Goal: Information Seeking & Learning: Find specific fact

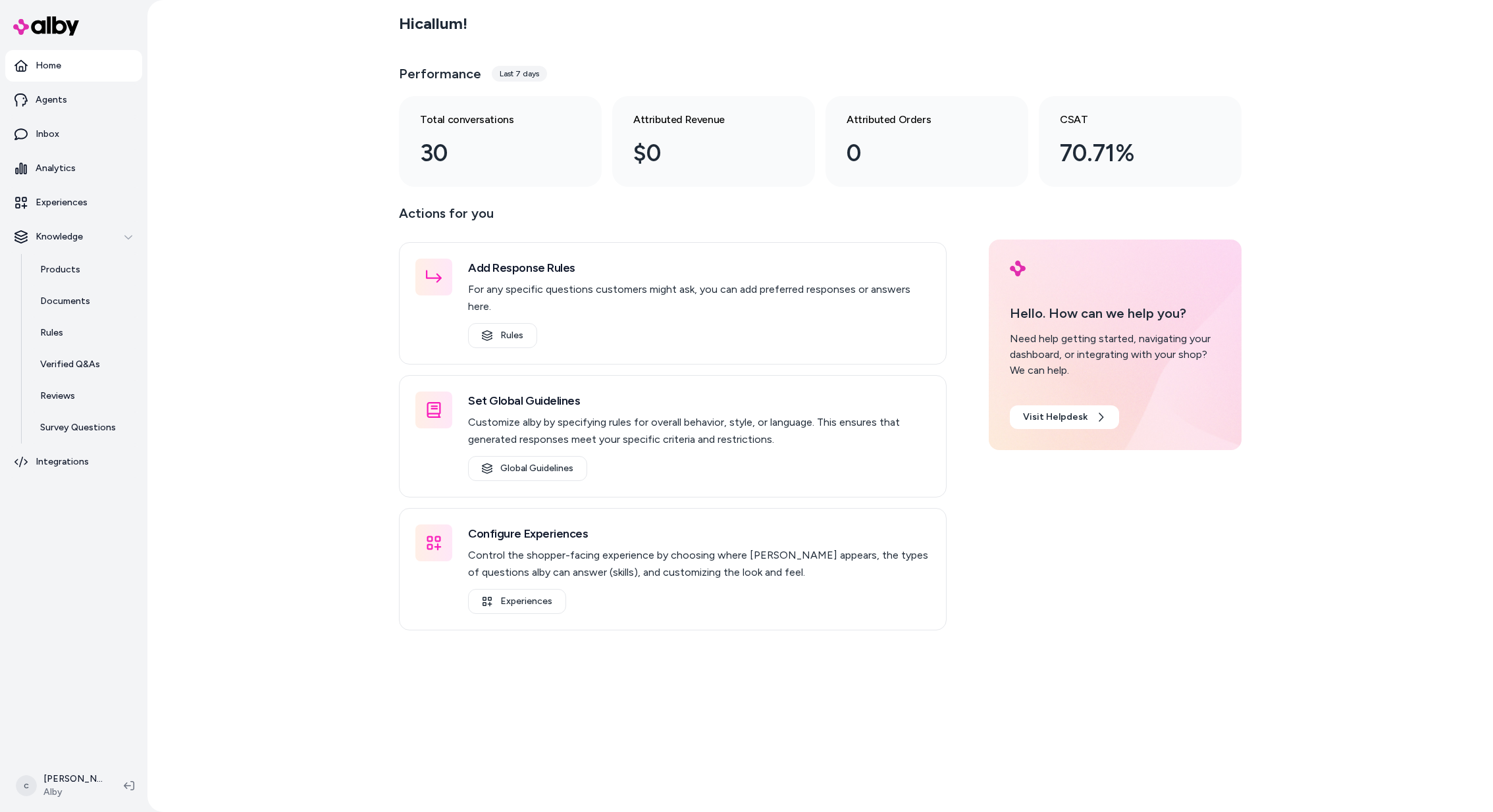
click at [73, 776] on html "Home Agents Inbox Analytics Experiences Knowledge Products Documents Rules Veri…" at bounding box center [746, 406] width 1493 height 812
click at [103, 593] on div "Shortcuts ⌘K" at bounding box center [91, 597] width 156 height 31
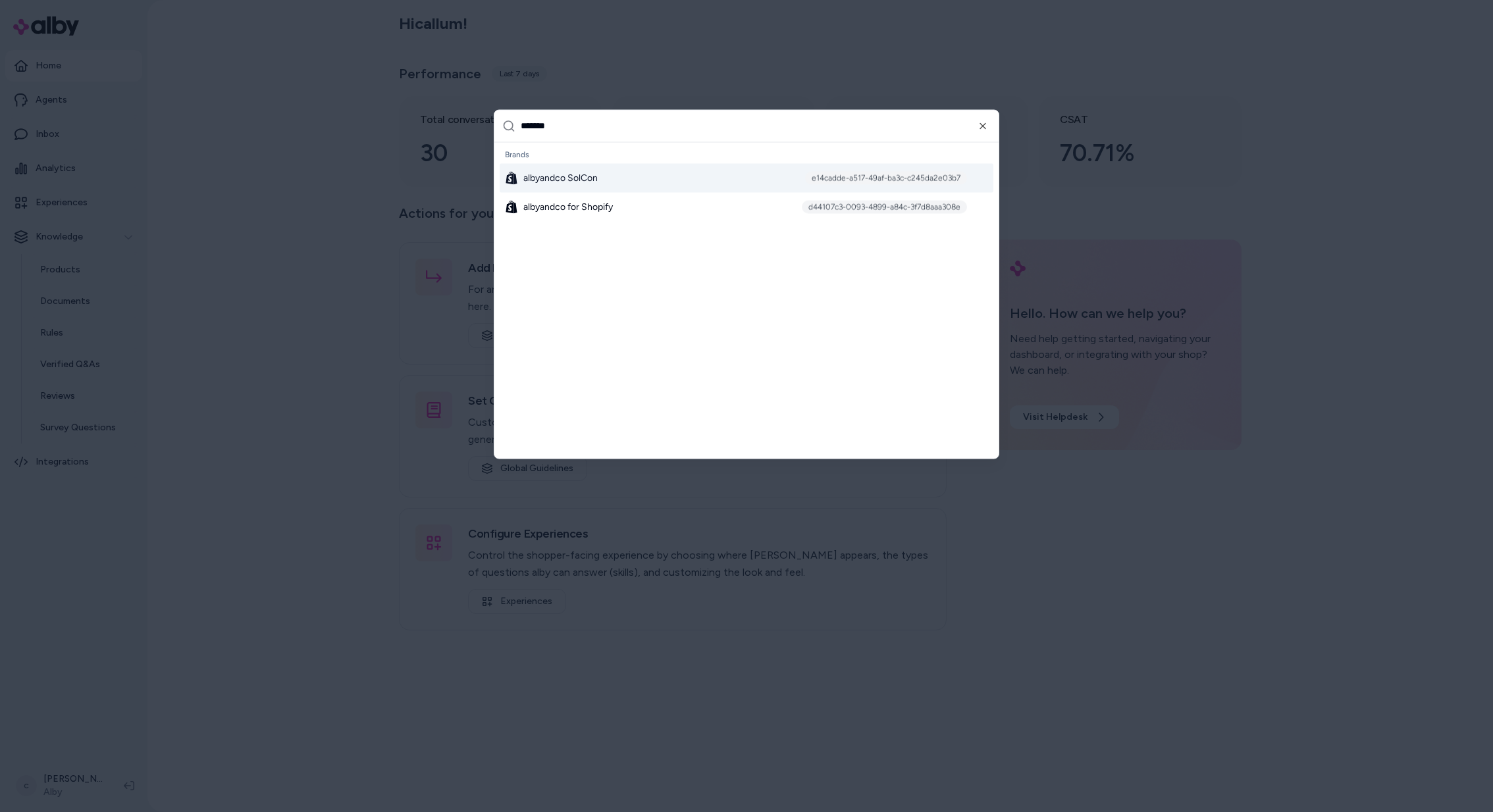
type input "*******"
click at [624, 175] on div "albyandco SolCon e14cadde-a517-49af-ba3c-c245da2e03b7" at bounding box center [746, 178] width 494 height 29
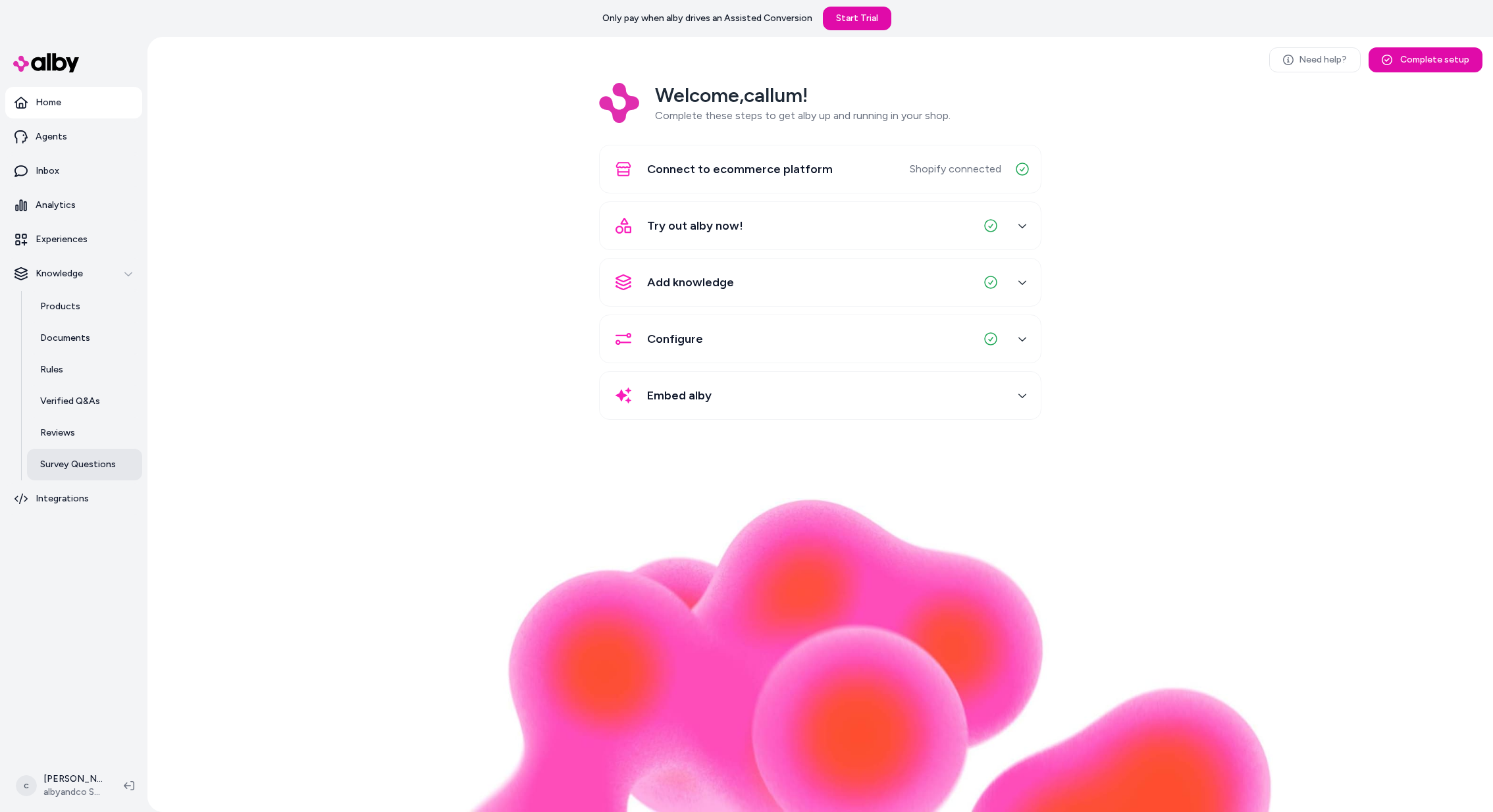
click at [81, 458] on p "Survey Questions" at bounding box center [77, 465] width 75 height 14
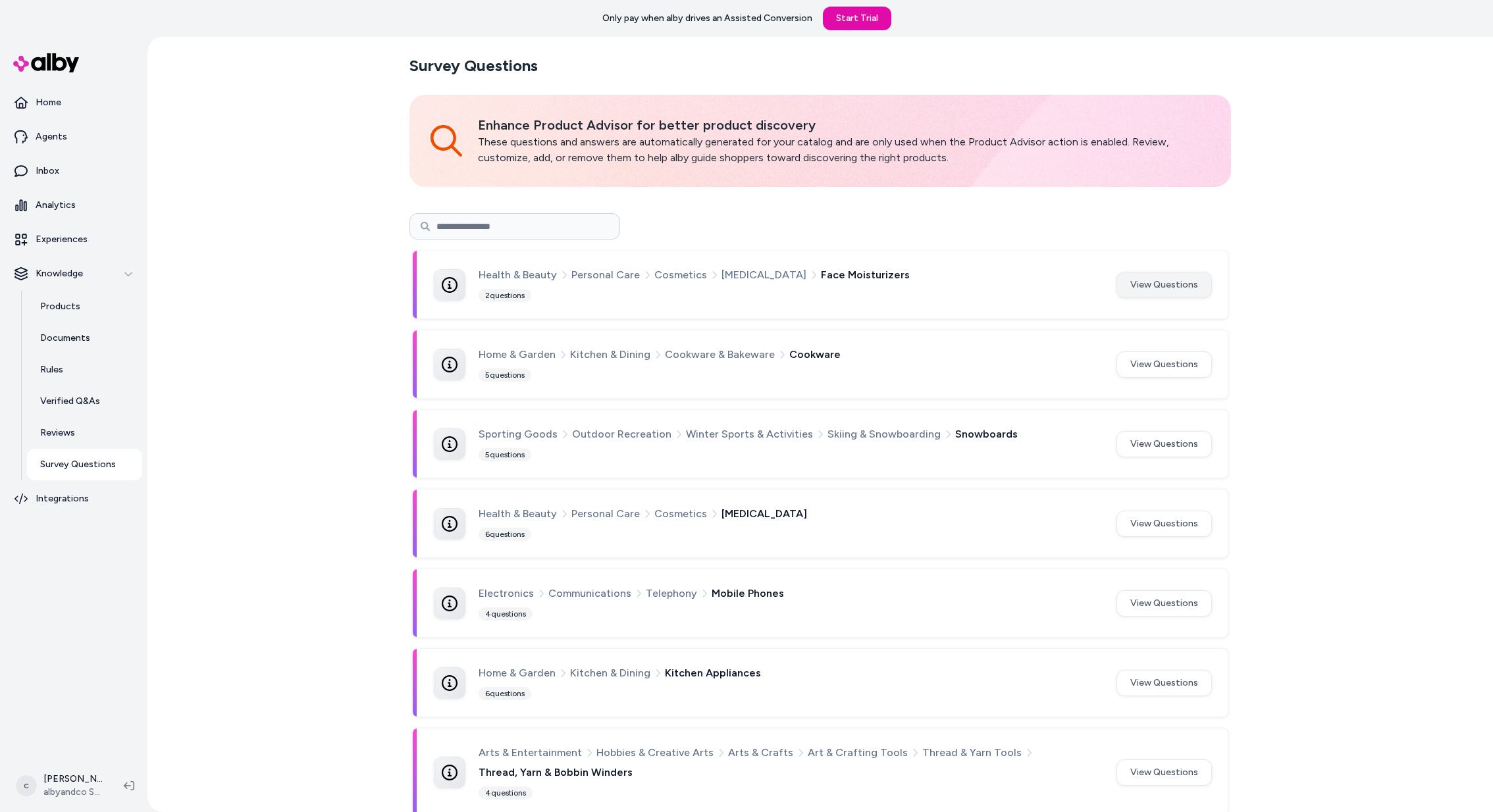
click at [1157, 276] on button "View Questions" at bounding box center [1164, 284] width 96 height 26
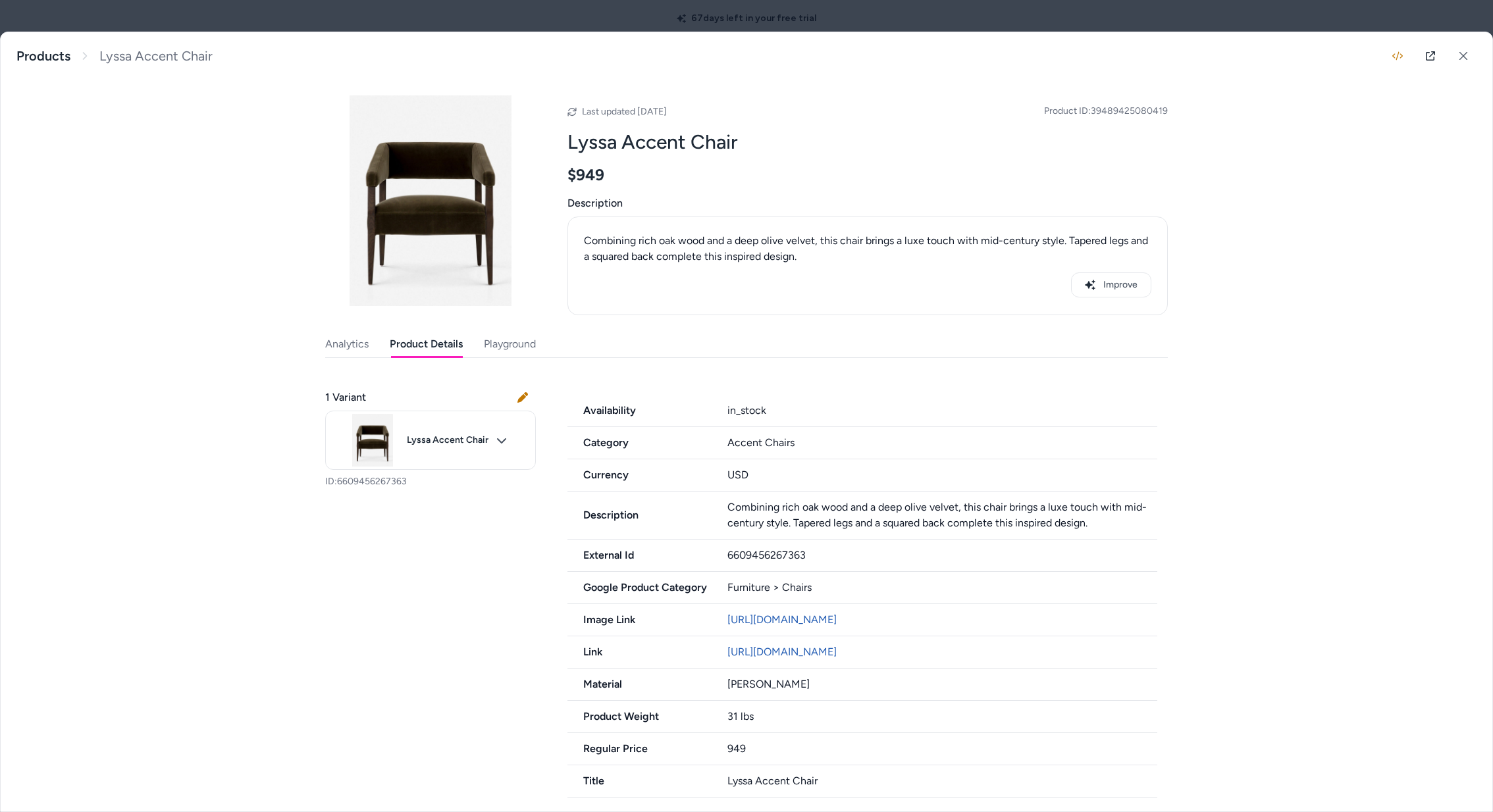
scroll to position [19, 0]
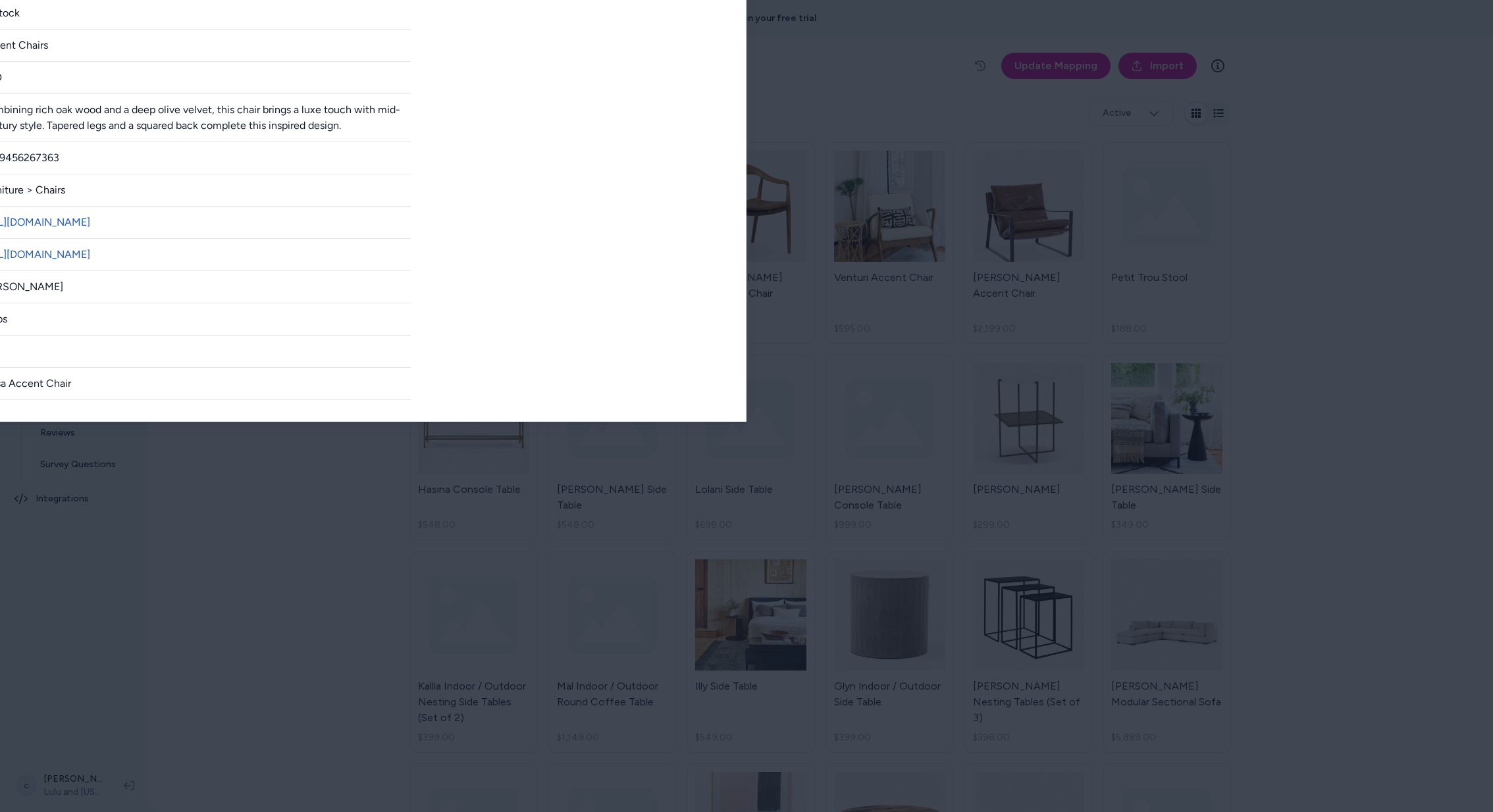
click at [611, 27] on div at bounding box center [746, 406] width 1493 height 812
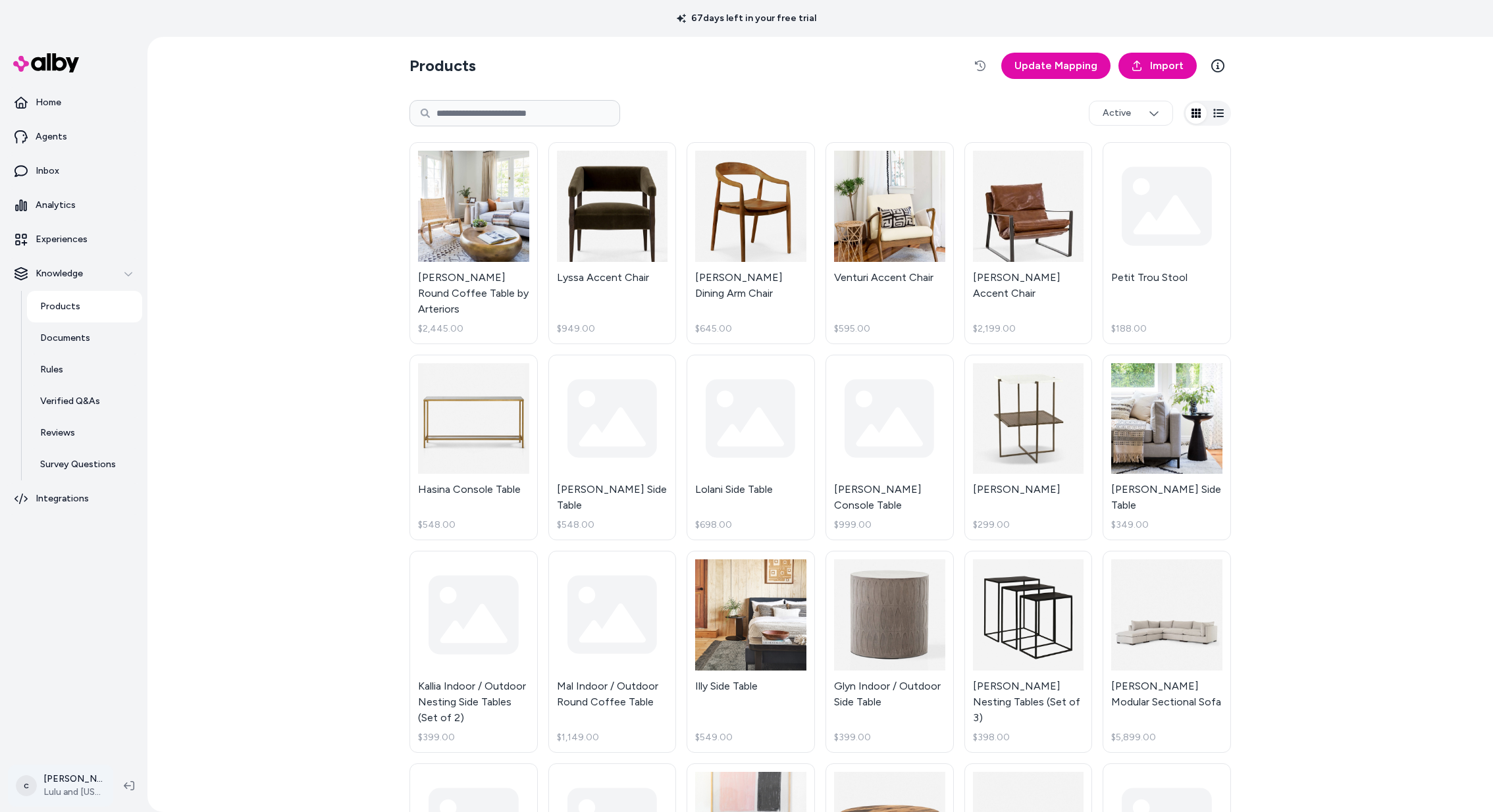
click at [53, 787] on html "67 days left in your free trial Home Agents Inbox Analytics Experiences Knowled…" at bounding box center [746, 406] width 1493 height 812
click at [105, 605] on div "Shortcuts ⌘K" at bounding box center [91, 597] width 156 height 31
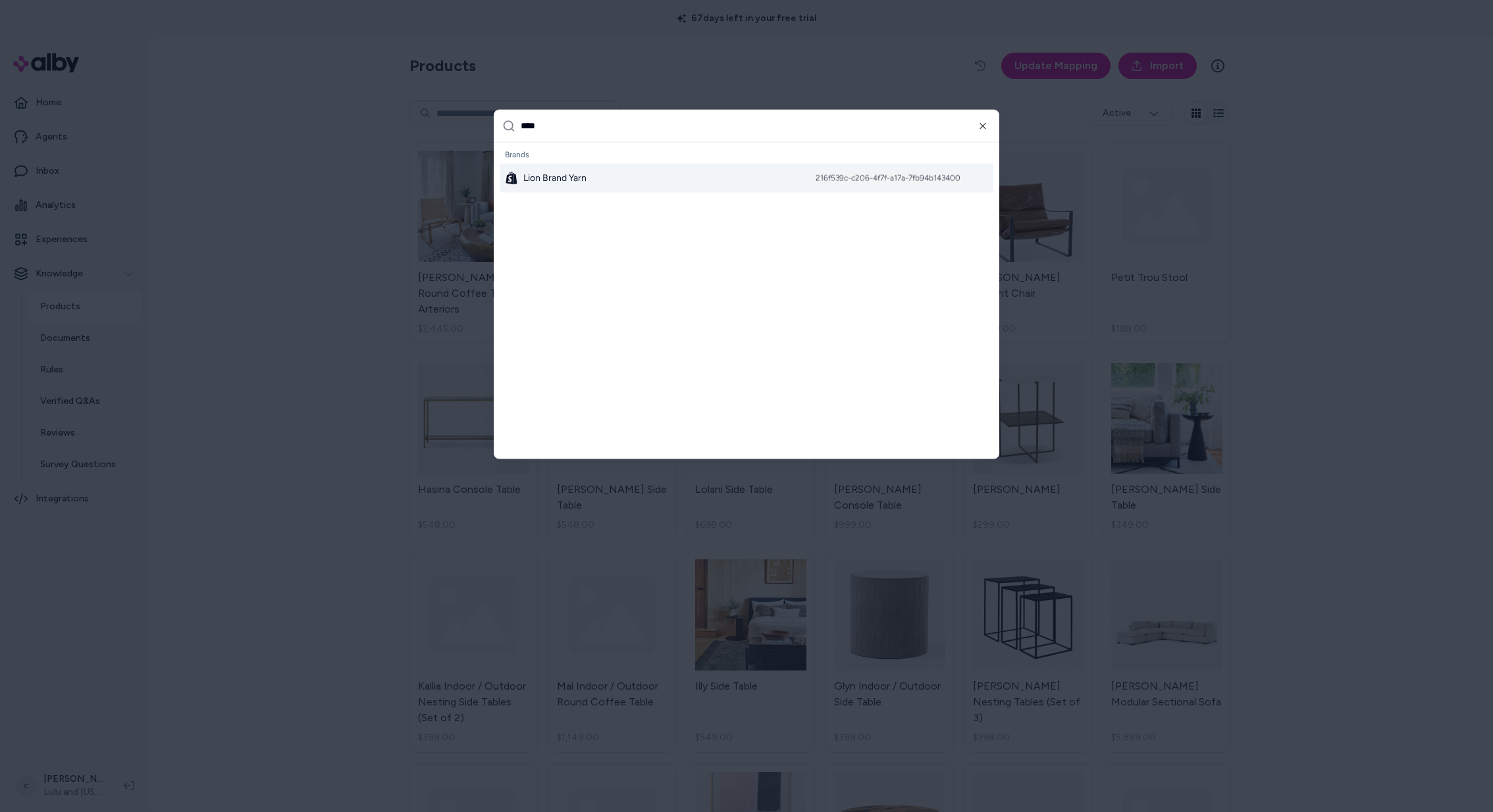
type input "****"
click at [623, 174] on div "Lion Brand Yarn 216f539c-c206-4f7f-a17a-7fb94b143400" at bounding box center [746, 178] width 494 height 29
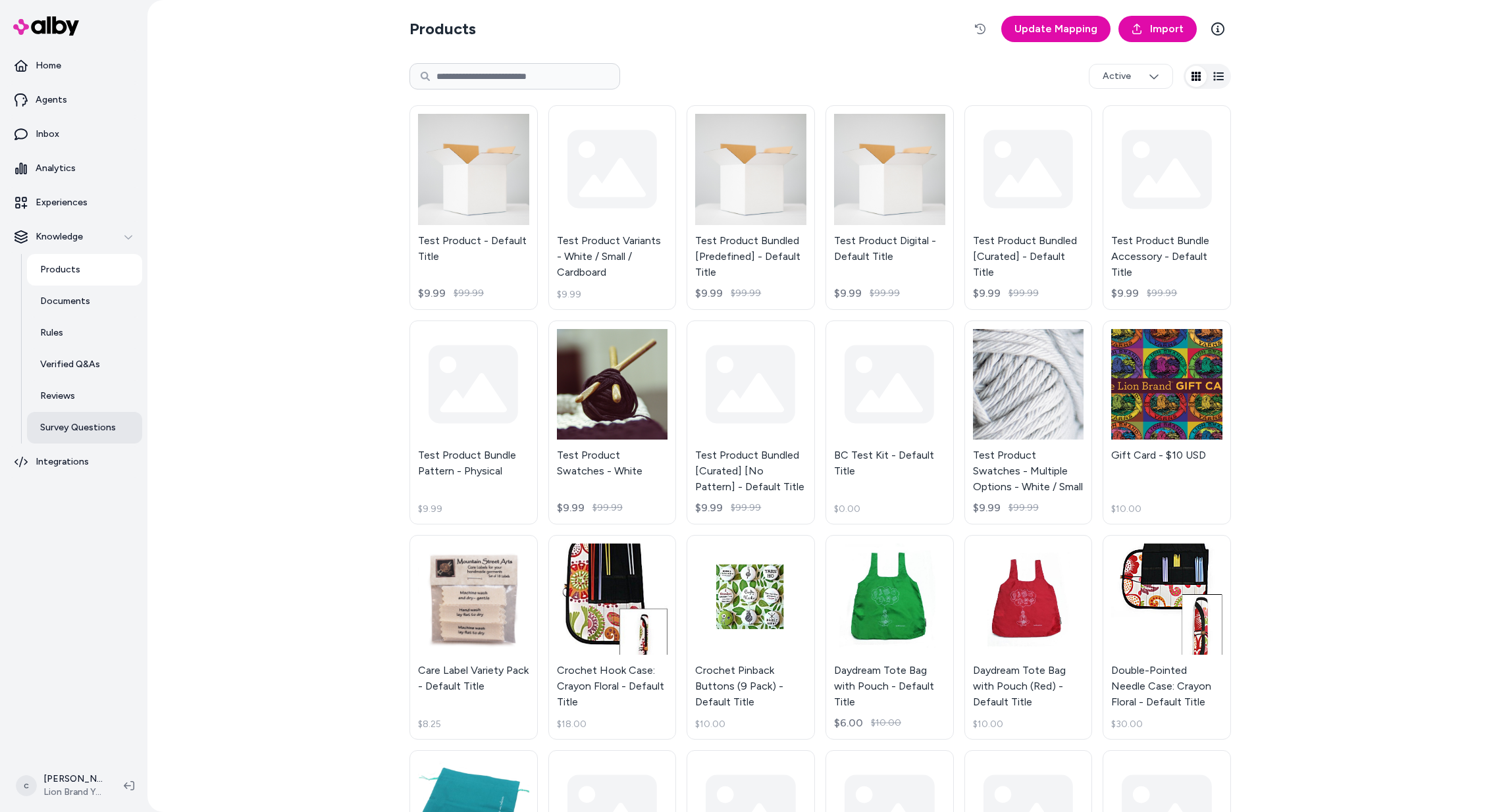
click at [86, 424] on p "Survey Questions" at bounding box center [77, 428] width 75 height 14
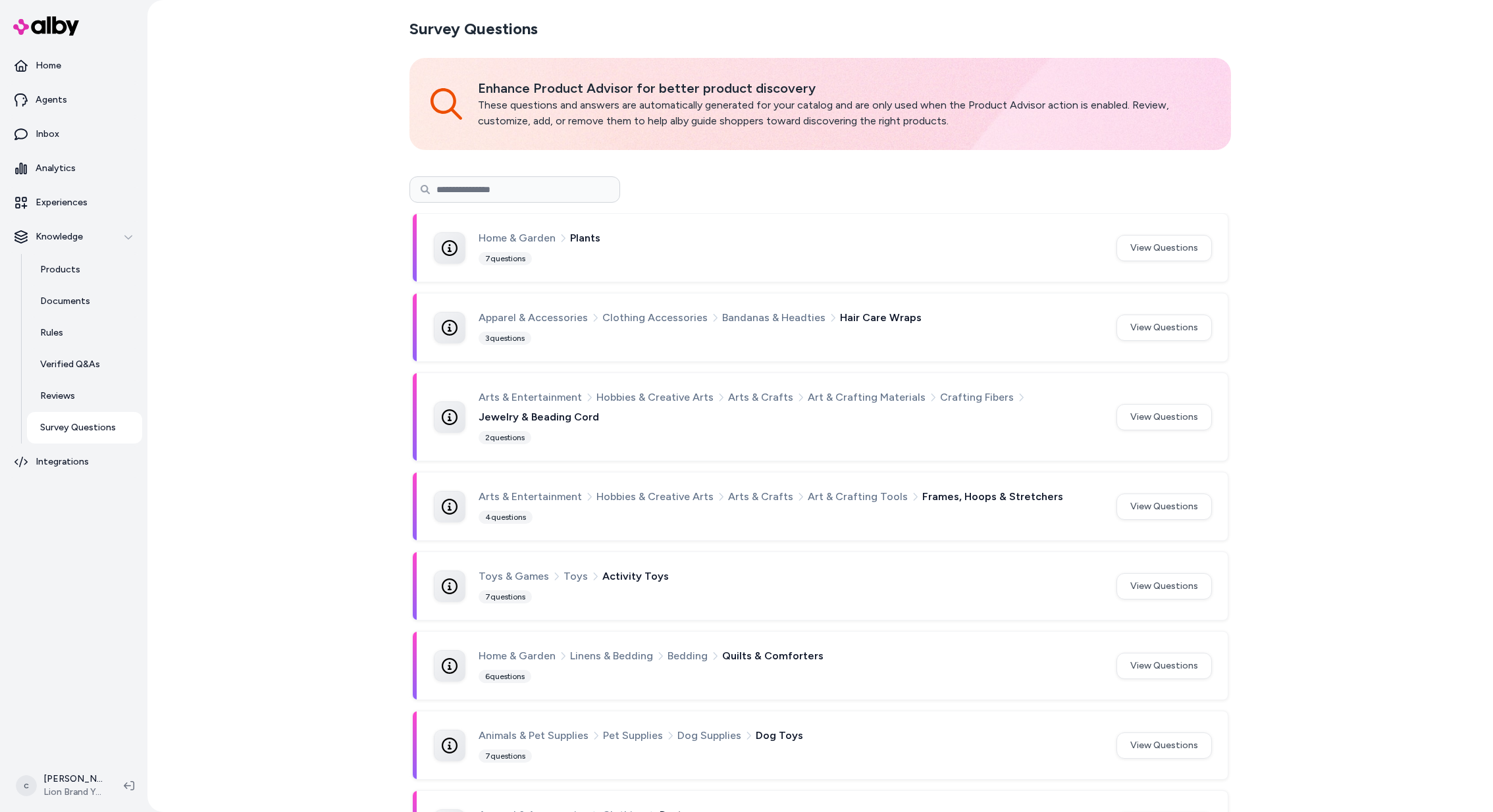
click at [469, 186] on input at bounding box center [514, 189] width 211 height 26
type input "****"
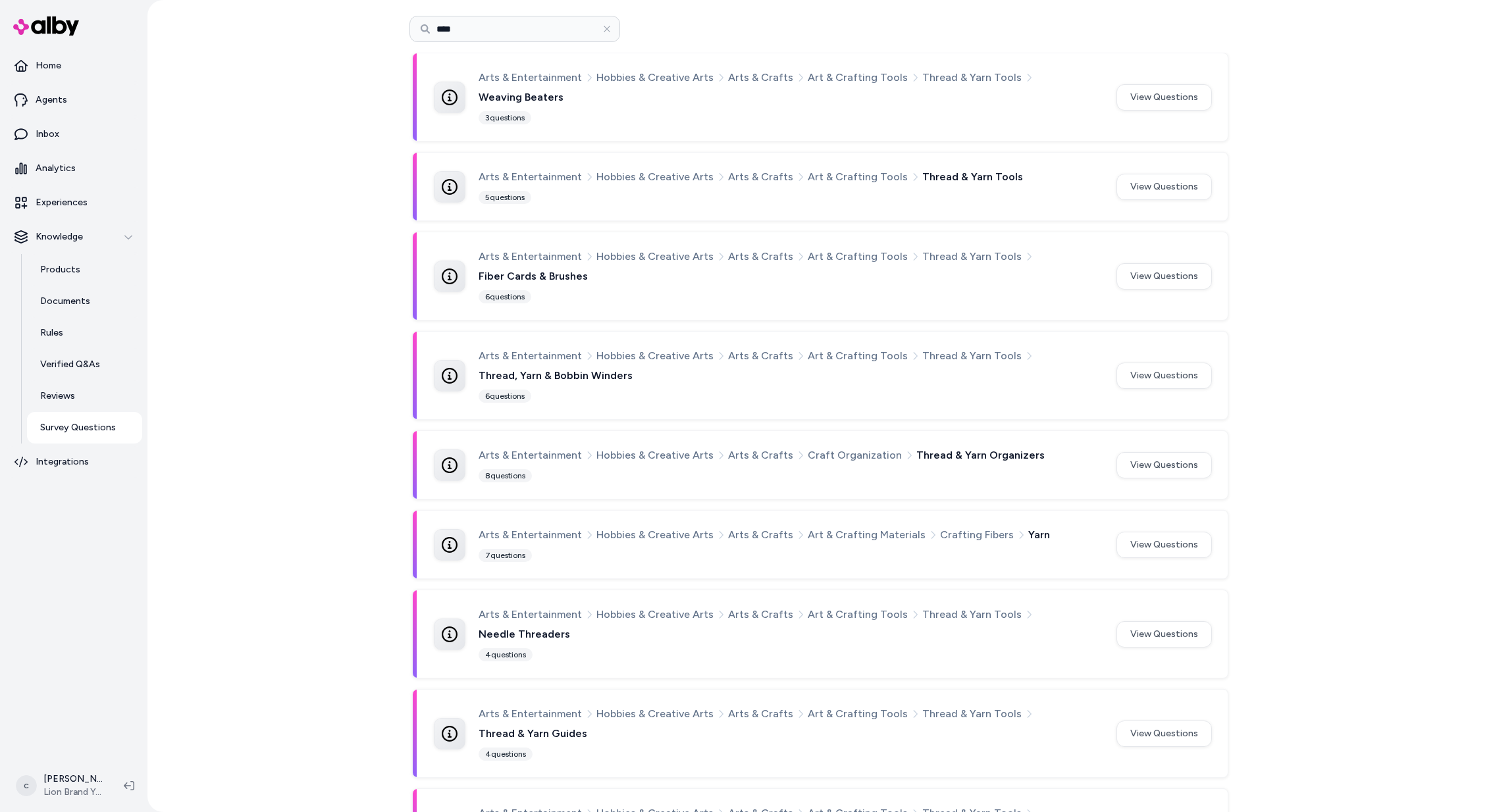
scroll to position [180, 0]
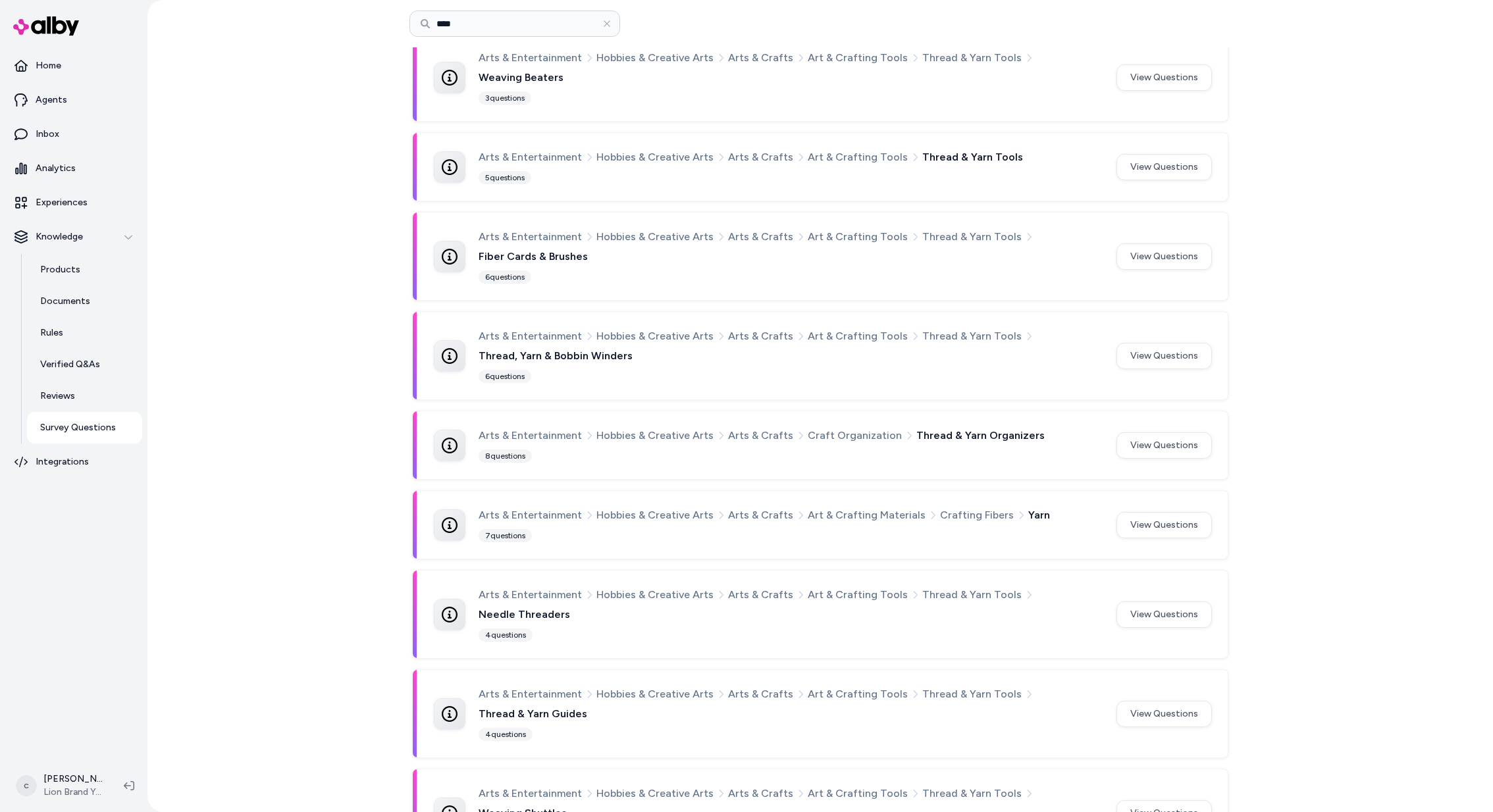
click at [504, 529] on div "7 questions" at bounding box center [505, 536] width 53 height 14
click at [440, 510] on div at bounding box center [449, 525] width 31 height 31
click at [451, 517] on icon at bounding box center [450, 525] width 16 height 16
click at [1168, 512] on button "View Questions" at bounding box center [1164, 525] width 96 height 26
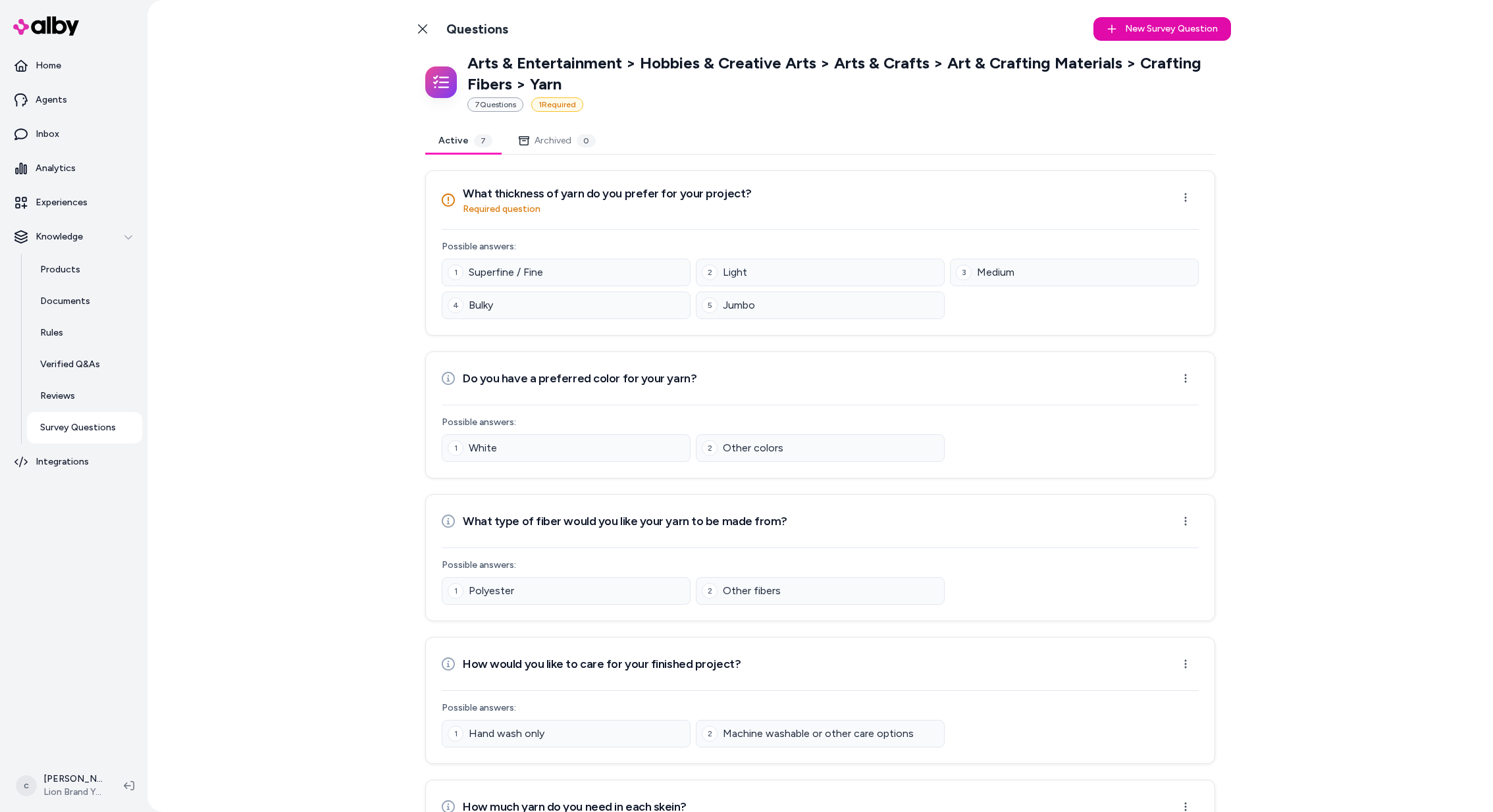
click at [563, 110] on div "1 Required" at bounding box center [556, 104] width 52 height 14
click at [419, 30] on icon at bounding box center [423, 29] width 10 height 10
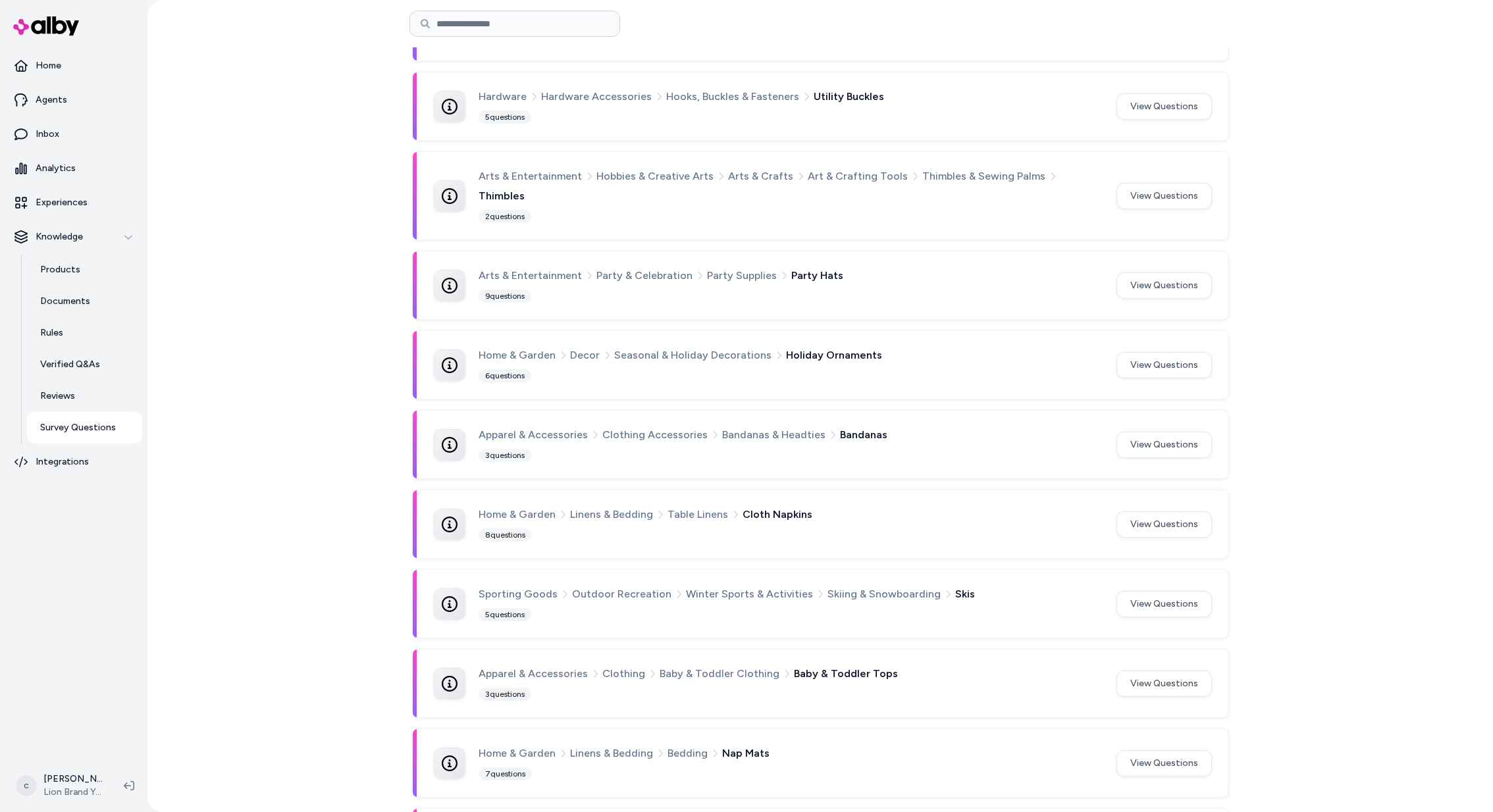
scroll to position [2836, 0]
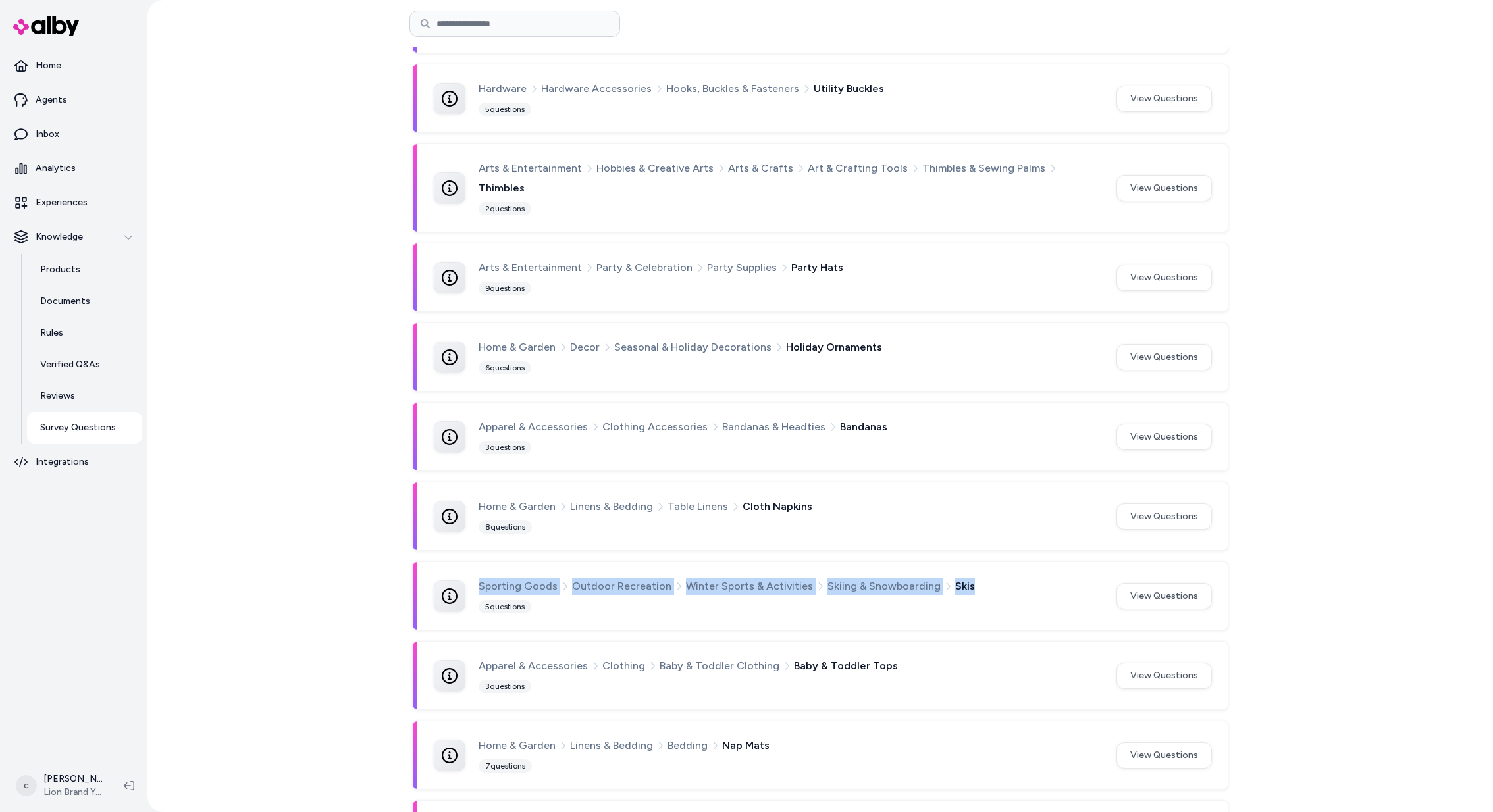
drag, startPoint x: 982, startPoint y: 551, endPoint x: 468, endPoint y: 534, distance: 514.3
click at [468, 562] on div "Sporting Goods Outdoor Recreation Winter Sports & Activities Skiing & Snowboard…" at bounding box center [820, 596] width 815 height 68
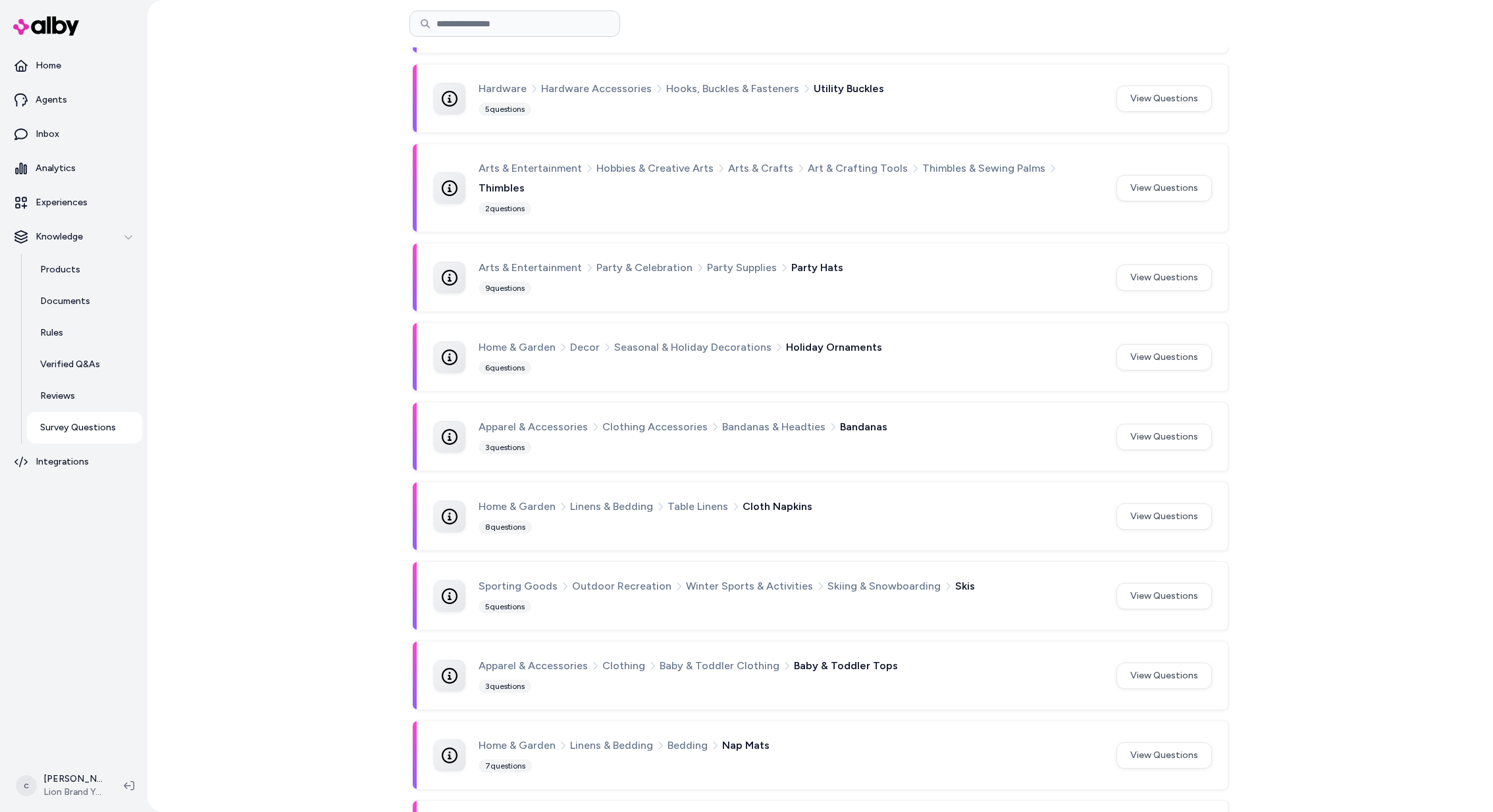
click at [327, 540] on div "Survey Questions Enhance Product Advisor for better product discovery These que…" at bounding box center [820, 406] width 1346 height 812
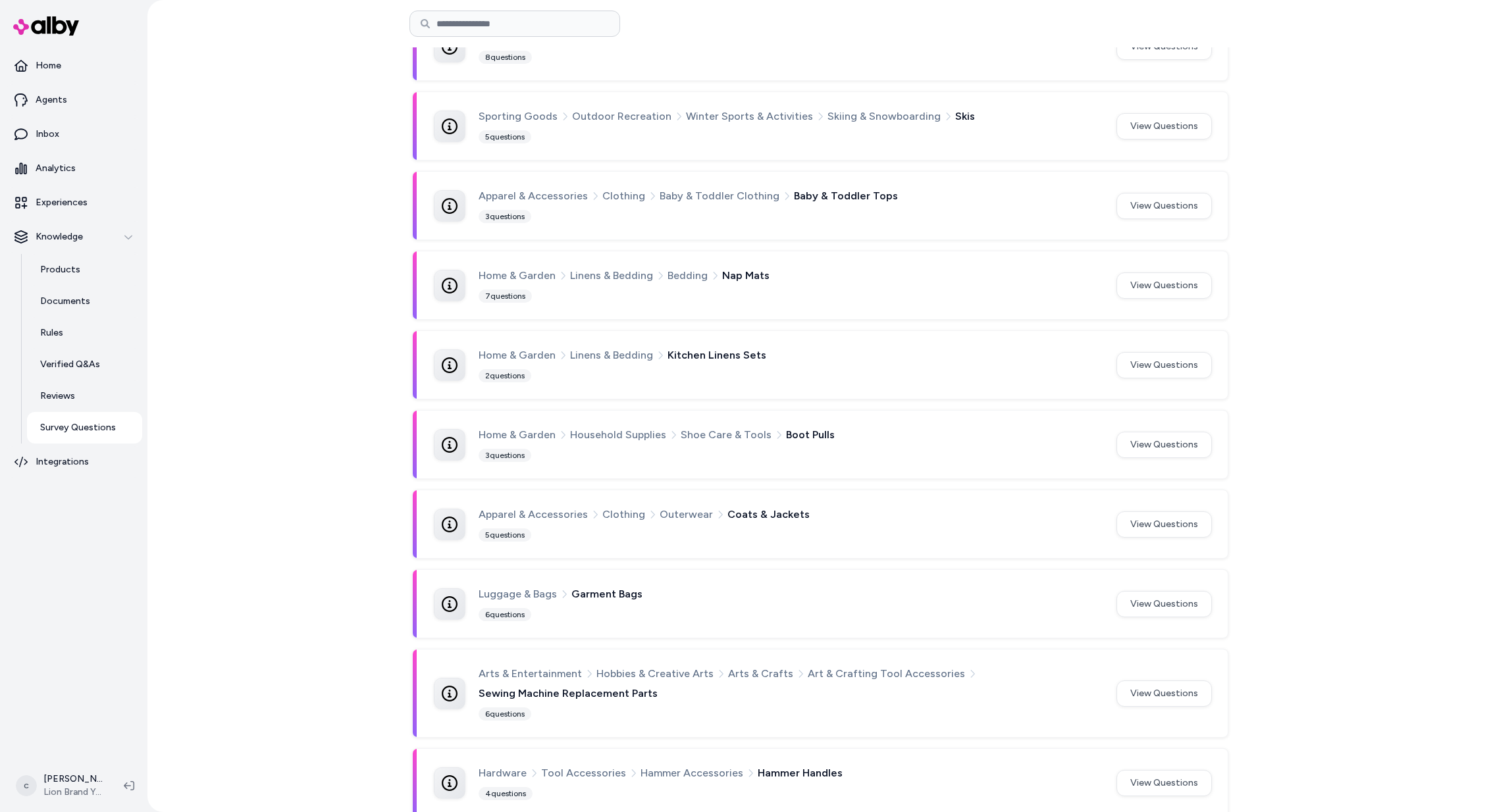
scroll to position [3306, 0]
click at [63, 776] on html "Home Agents Inbox Analytics Experiences Knowledge Products Documents Rules Veri…" at bounding box center [746, 406] width 1493 height 812
click at [61, 593] on span "Shortcuts" at bounding box center [69, 598] width 41 height 14
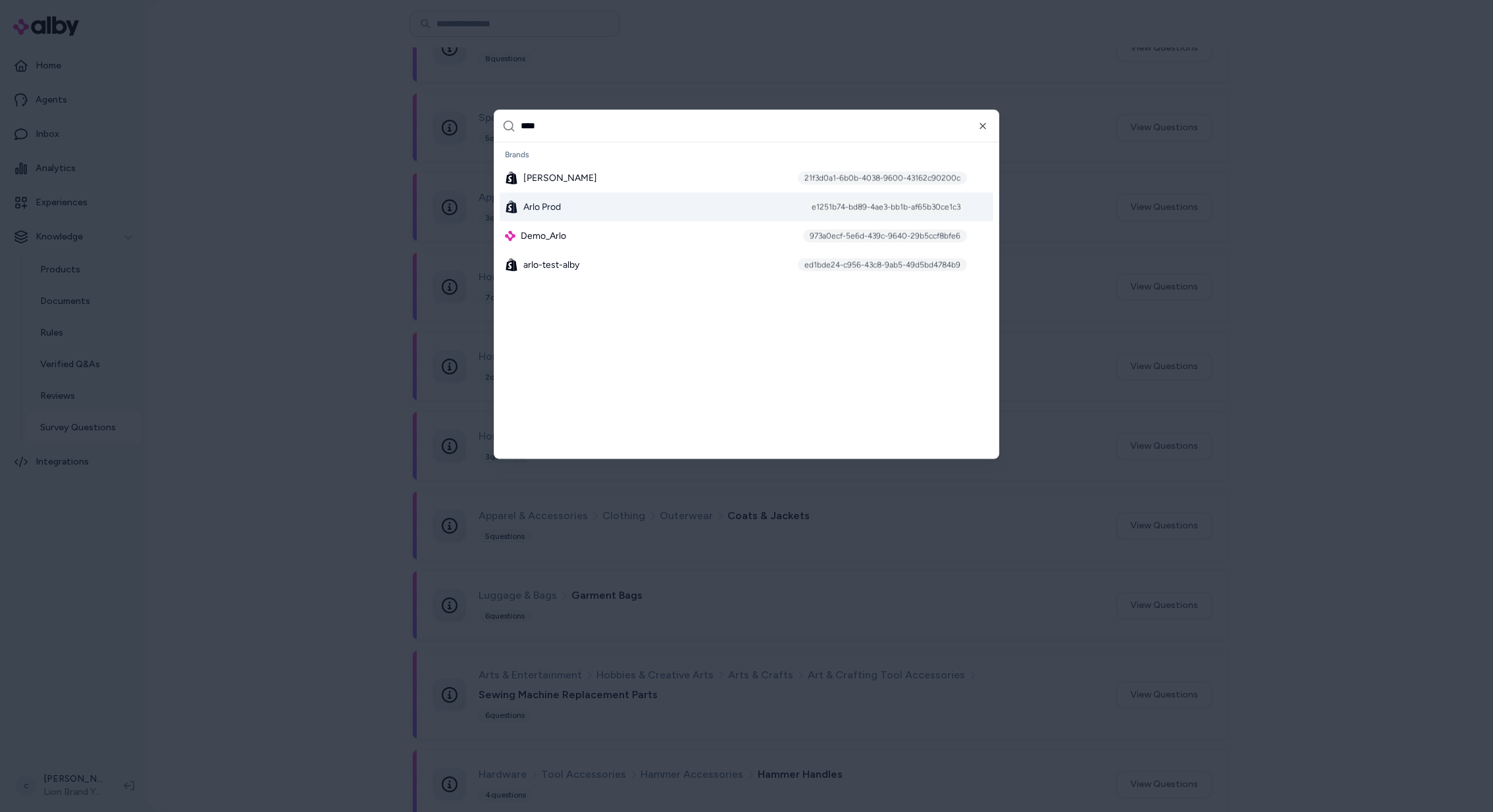
type input "****"
click at [583, 205] on div "Arlo Prod e1251b74-bd89-4ae3-bb1b-af65b30ce1c3" at bounding box center [746, 207] width 494 height 29
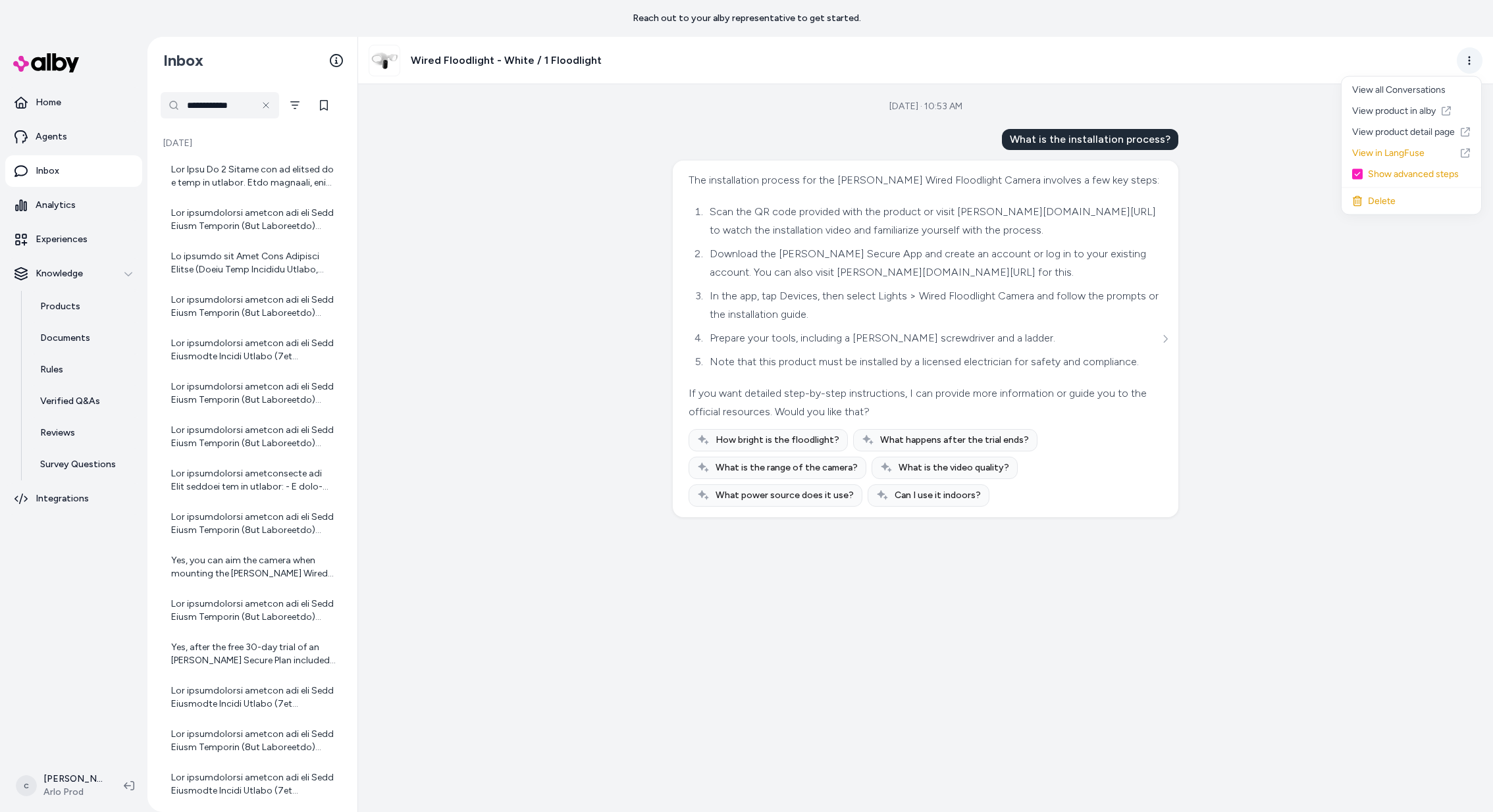
click at [1468, 62] on html "**********" at bounding box center [746, 406] width 1493 height 812
click at [1164, 345] on html "**********" at bounding box center [746, 406] width 1493 height 812
click at [1163, 344] on icon "See more" at bounding box center [1164, 339] width 9 height 9
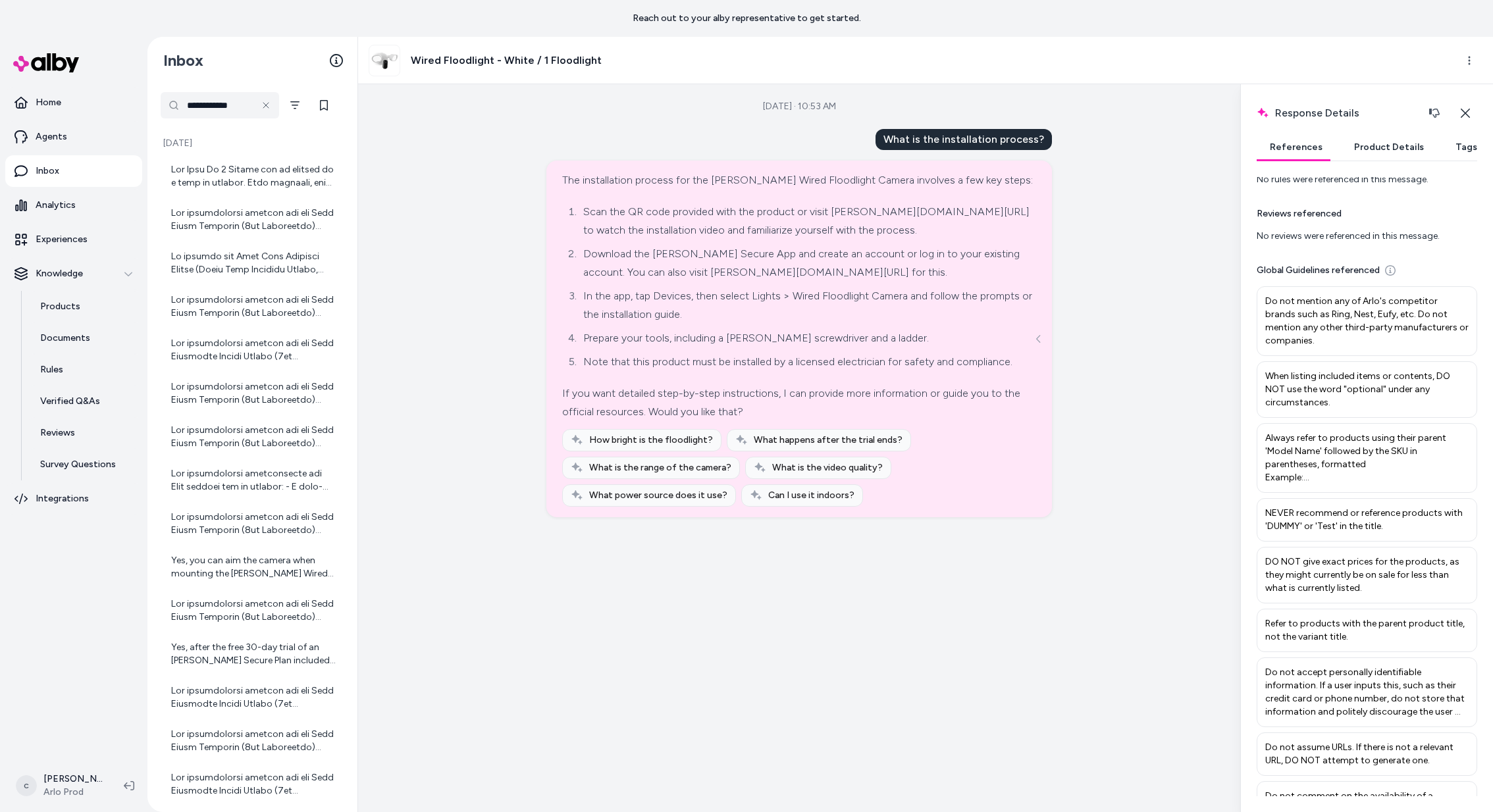
scroll to position [362, 0]
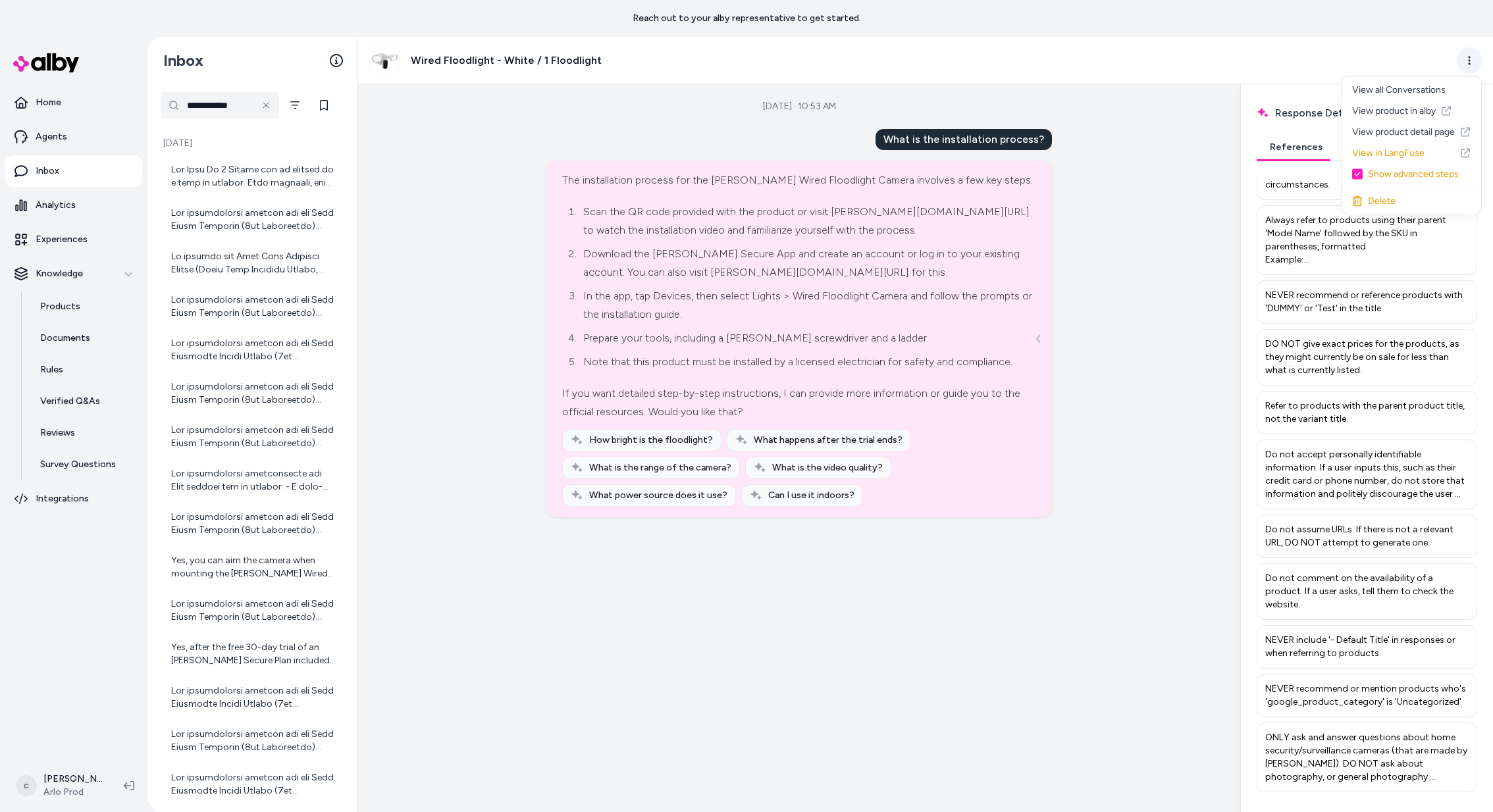
click at [1474, 61] on html "**********" at bounding box center [746, 406] width 1493 height 812
click at [1357, 171] on button "button" at bounding box center [1358, 174] width 10 height 10
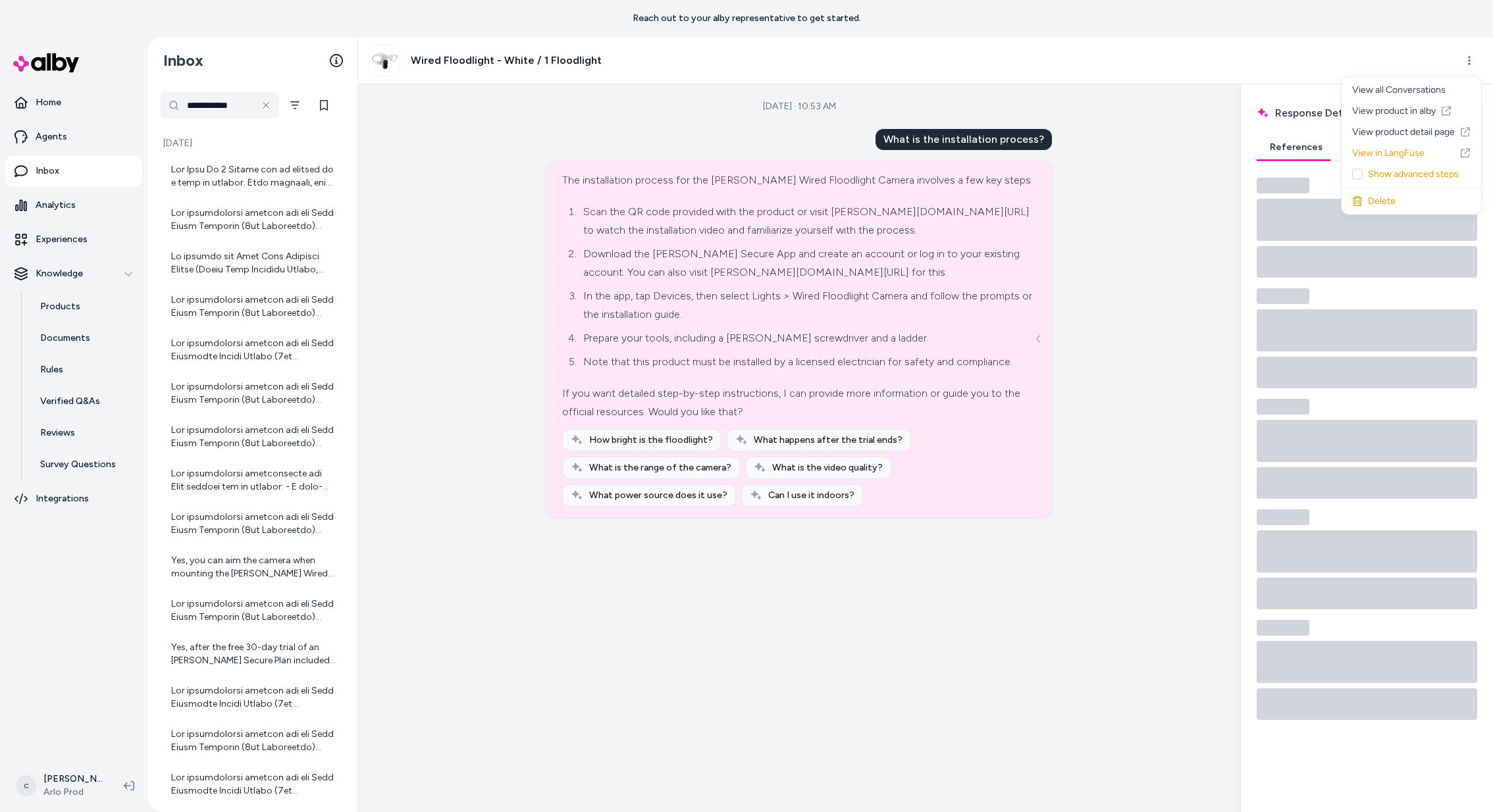
click at [1357, 172] on button "button" at bounding box center [1358, 174] width 10 height 10
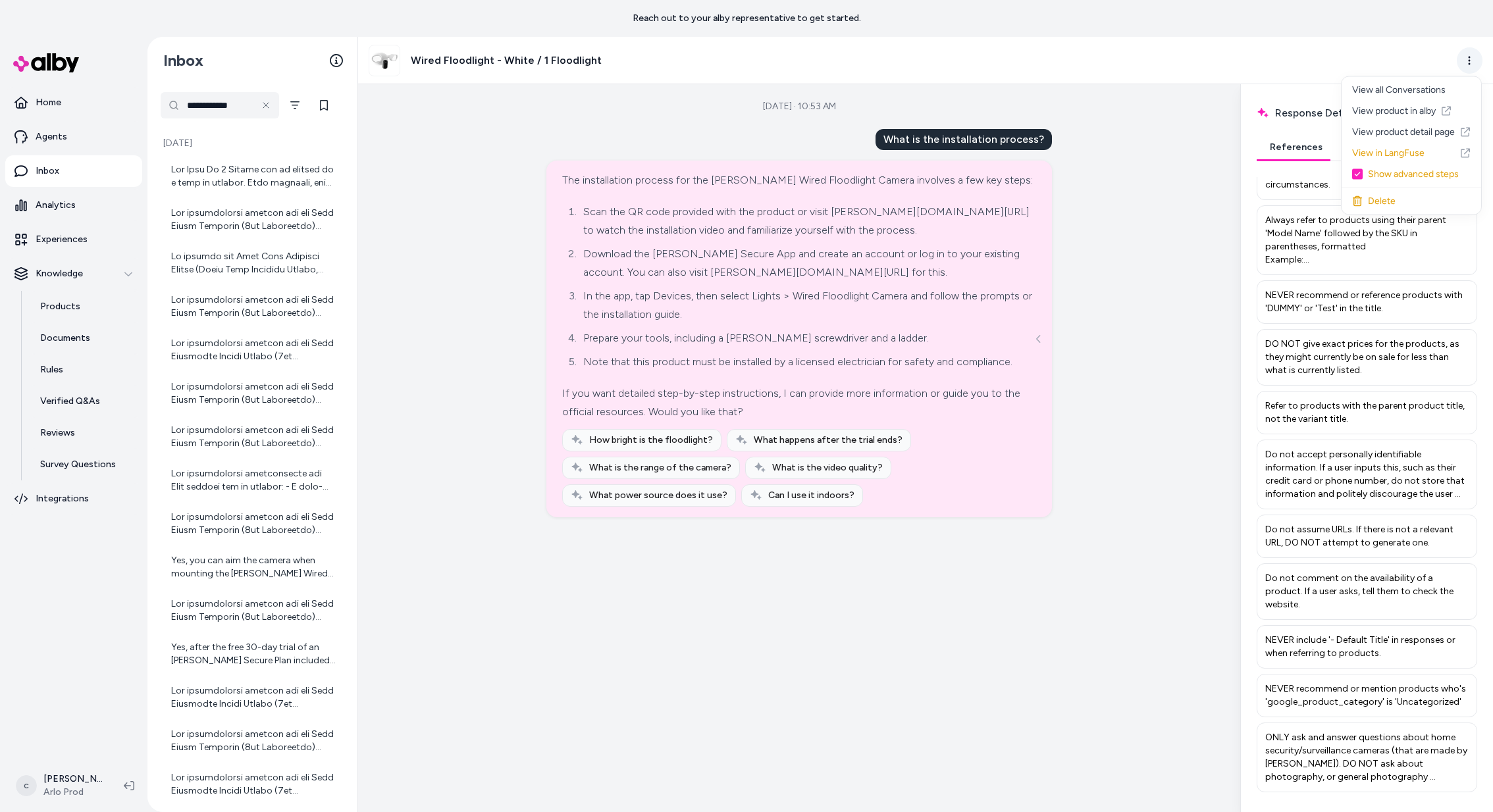
click at [1471, 59] on html "**********" at bounding box center [746, 406] width 1493 height 812
click at [1171, 293] on html "**********" at bounding box center [746, 406] width 1493 height 812
click at [1374, 229] on p "Always refer to products using their parent 'Model Name' followed by the SKU in…" at bounding box center [1367, 240] width 203 height 52
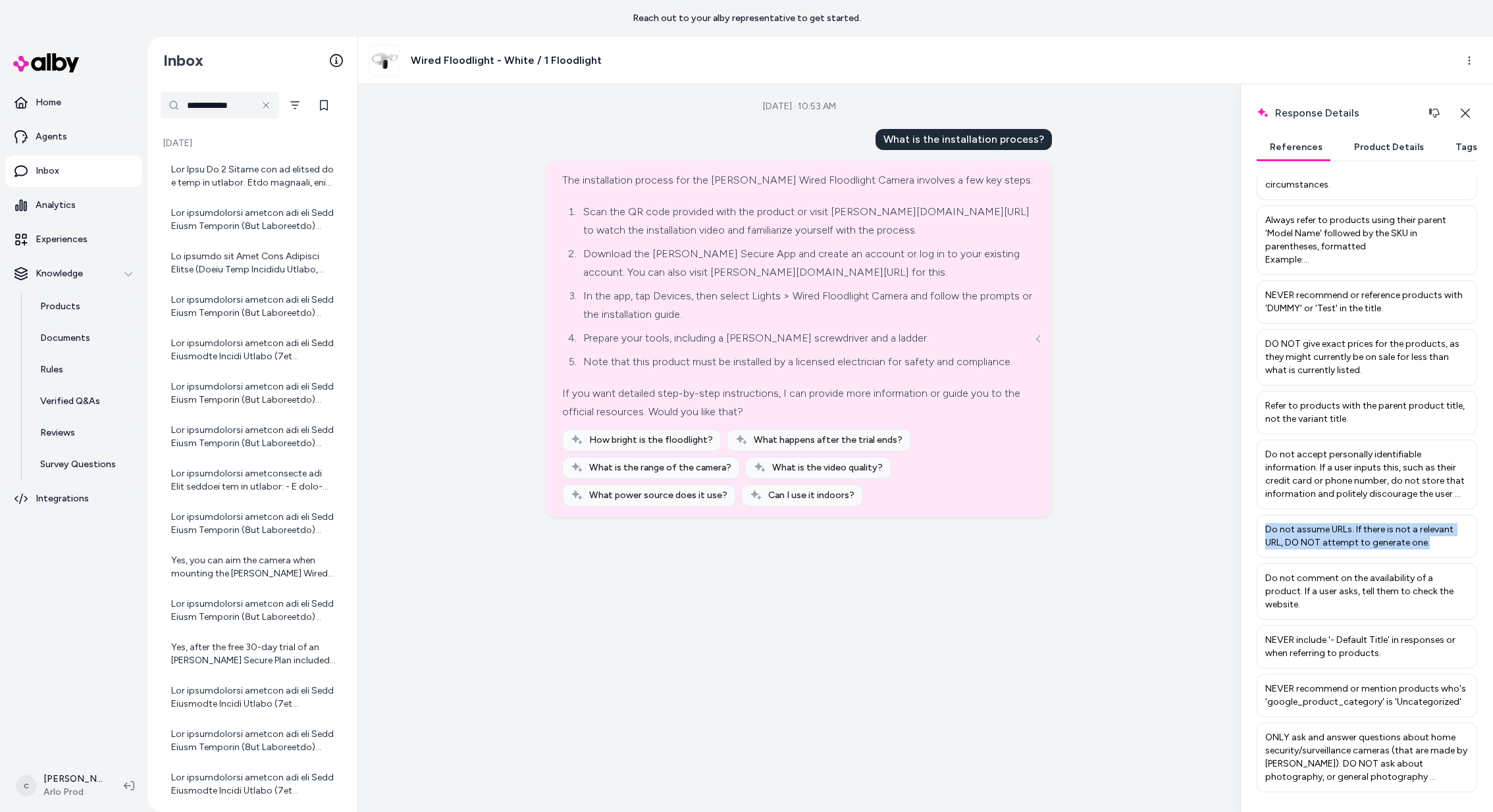
drag, startPoint x: 1431, startPoint y: 513, endPoint x: 1260, endPoint y: 497, distance: 171.7
click at [1260, 515] on div "Do not assume URLs. If there is not a relevant URL, DO NOT attempt to generate …" at bounding box center [1367, 536] width 220 height 43
click at [1311, 523] on p "Do not assume URLs. If there is not a relevant URL, DO NOT attempt to generate …" at bounding box center [1367, 536] width 203 height 26
click at [1402, 458] on p "Do not accept personally identifiable information. If a user inputs this, such …" at bounding box center [1367, 474] width 203 height 52
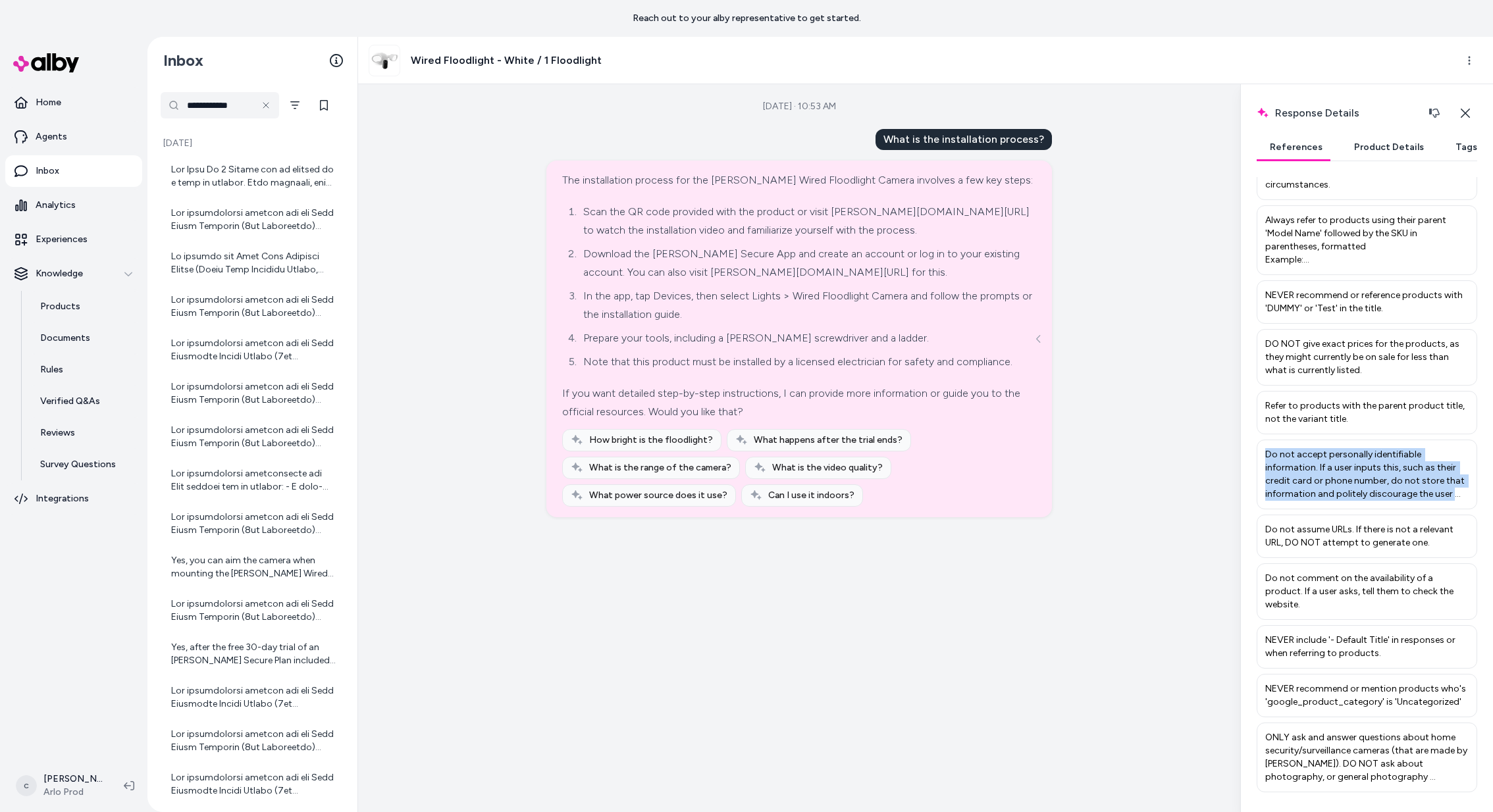
click at [1402, 458] on p "Do not accept personally identifiable information. If a user inputs this, such …" at bounding box center [1367, 474] width 203 height 52
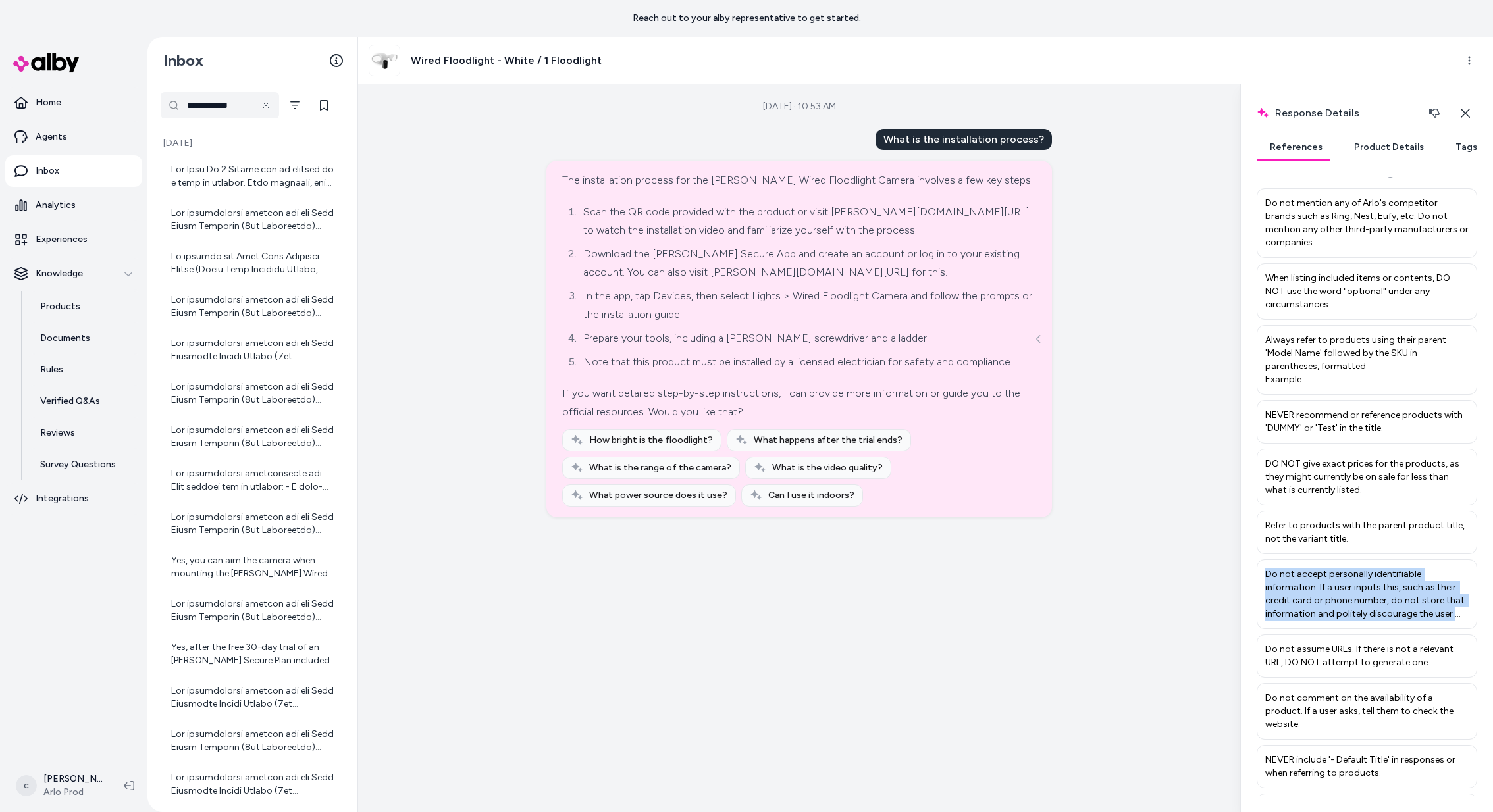
click at [1357, 145] on button "Product Details" at bounding box center [1388, 147] width 96 height 26
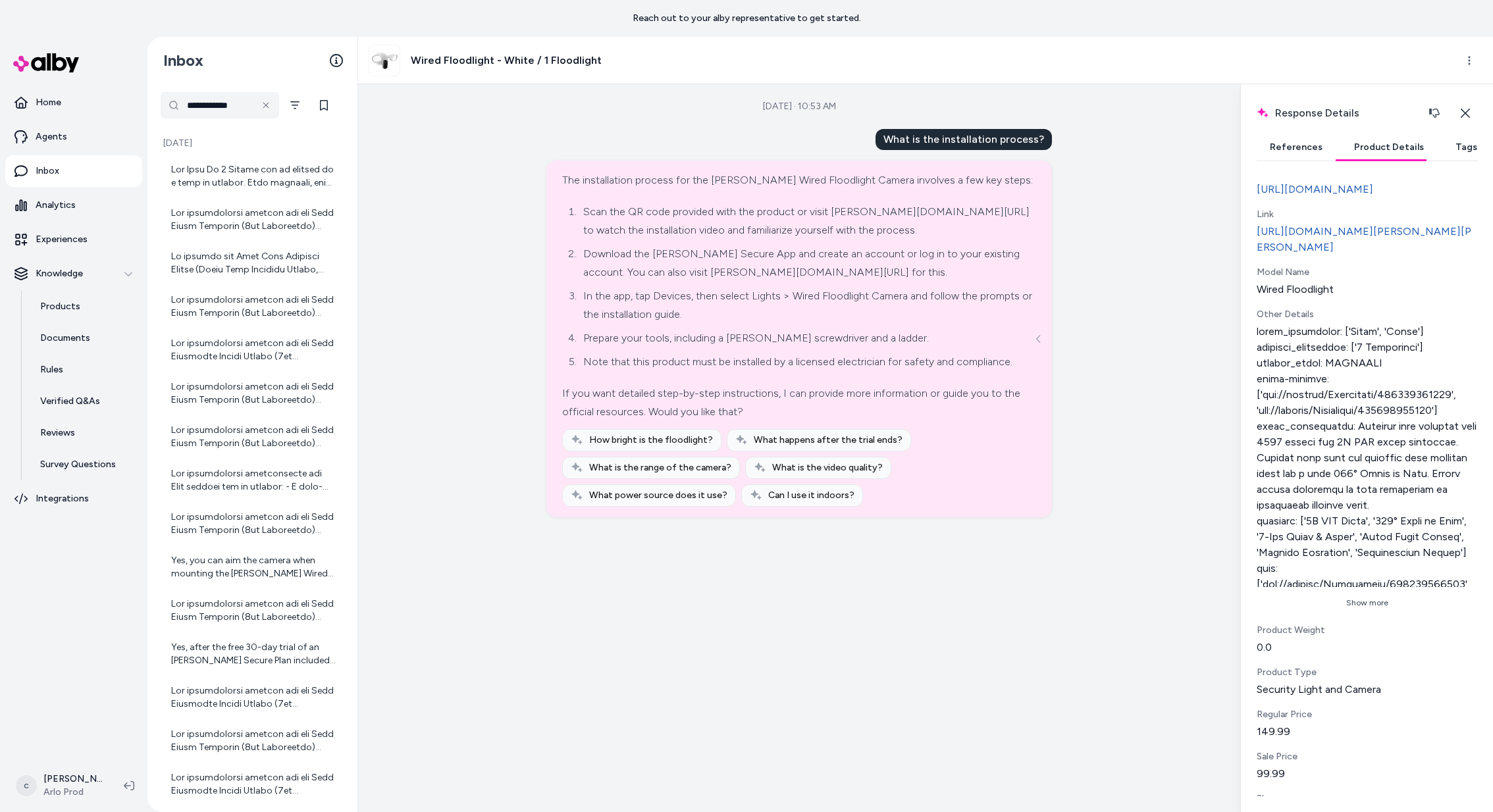
scroll to position [589, 0]
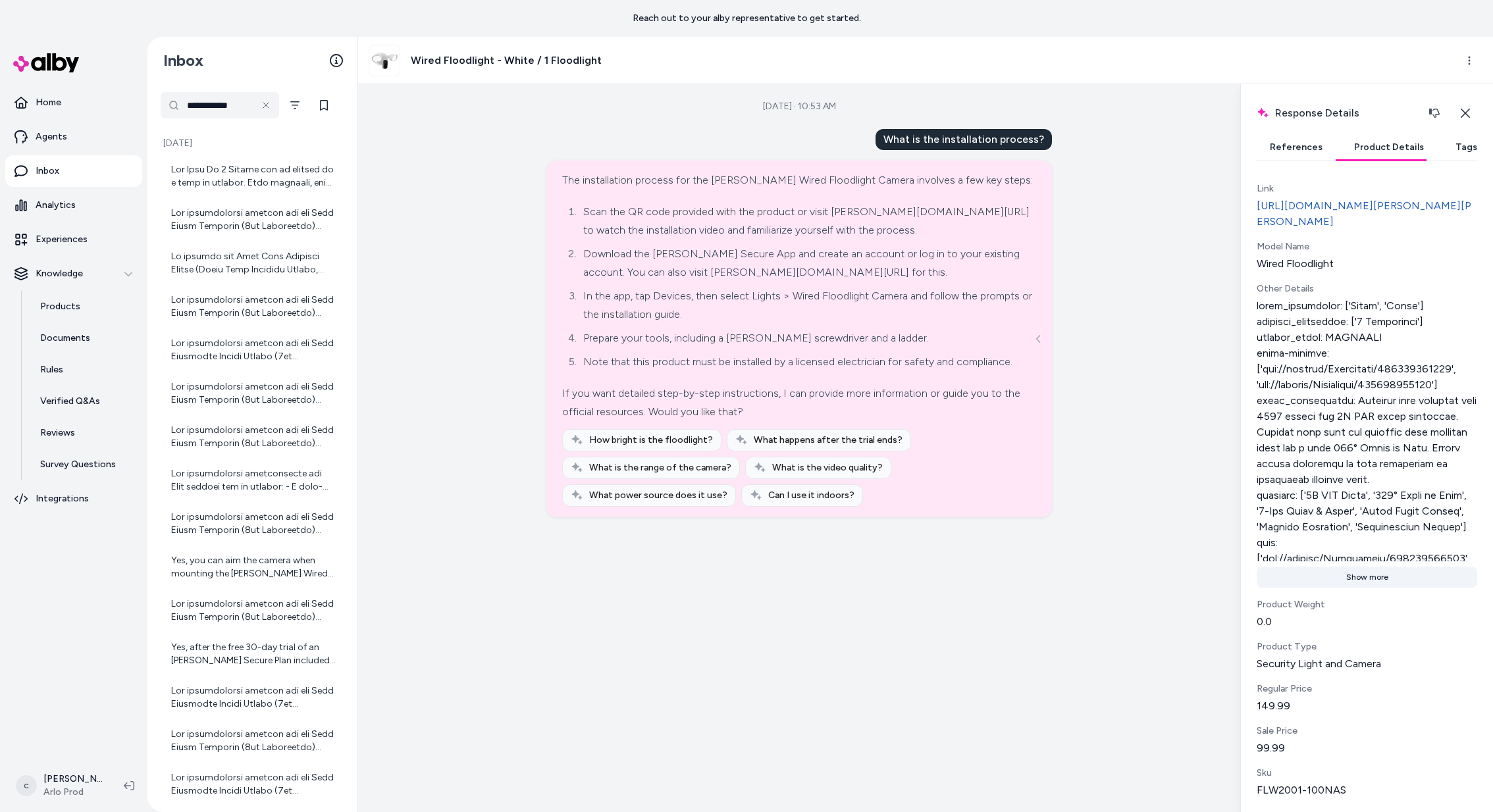
click at [1356, 566] on button "Show more" at bounding box center [1367, 577] width 220 height 21
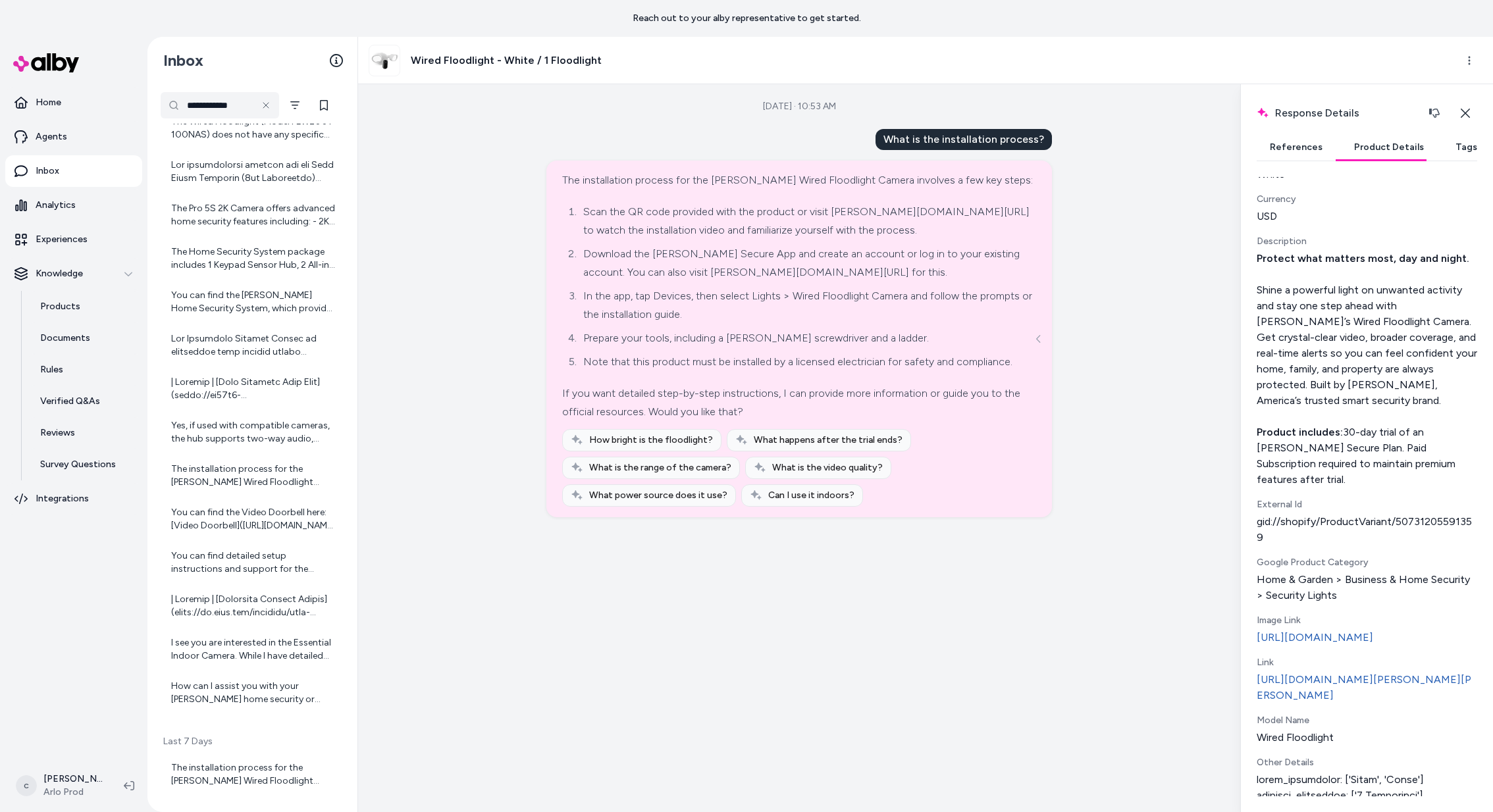
scroll to position [0, 0]
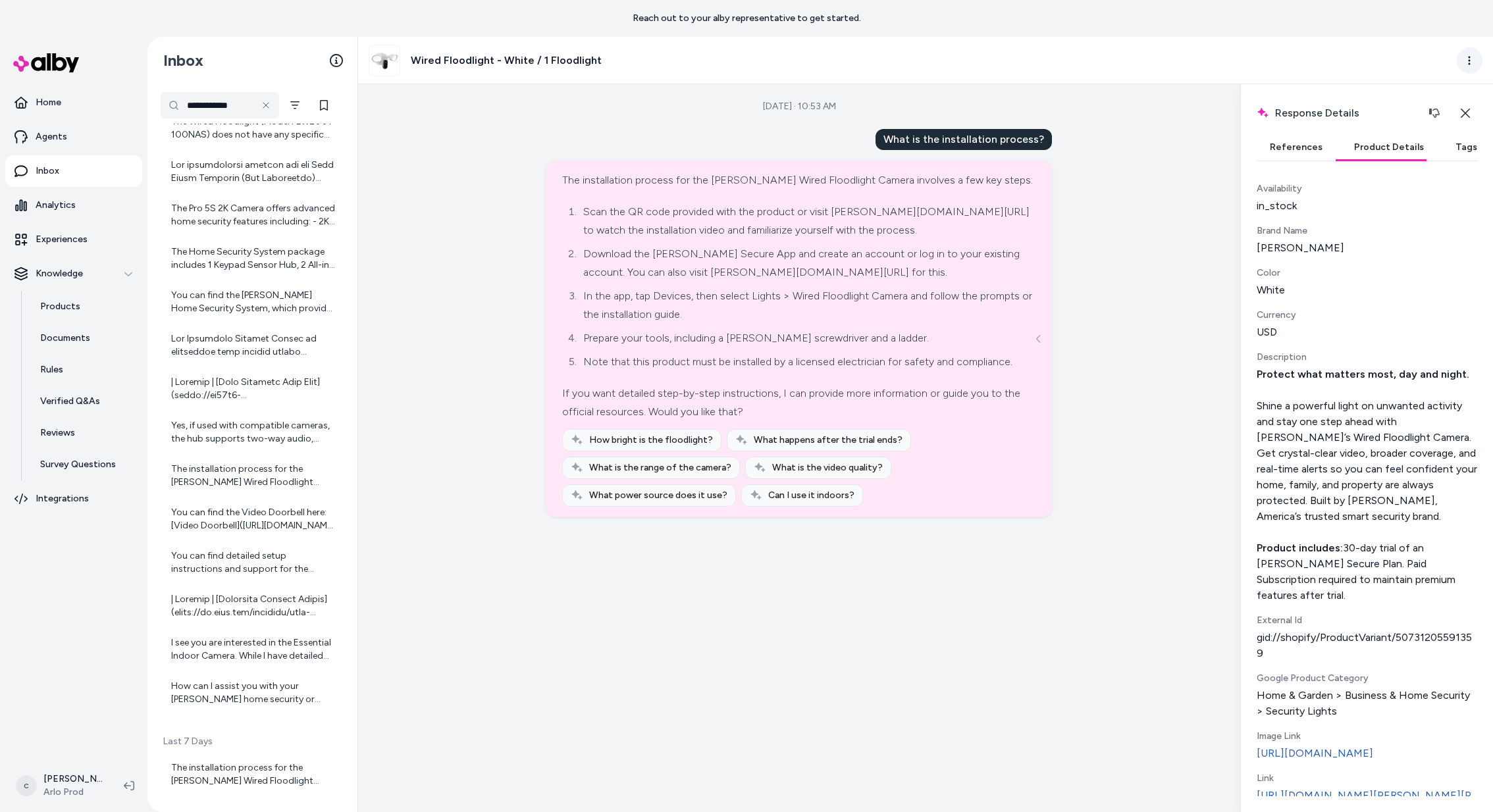
click at [1468, 60] on html "**********" at bounding box center [746, 406] width 1493 height 812
click at [1406, 152] on link "View in LangFuse" at bounding box center [1411, 153] width 140 height 21
click at [921, 137] on div "What is the installation process?" at bounding box center [964, 139] width 176 height 21
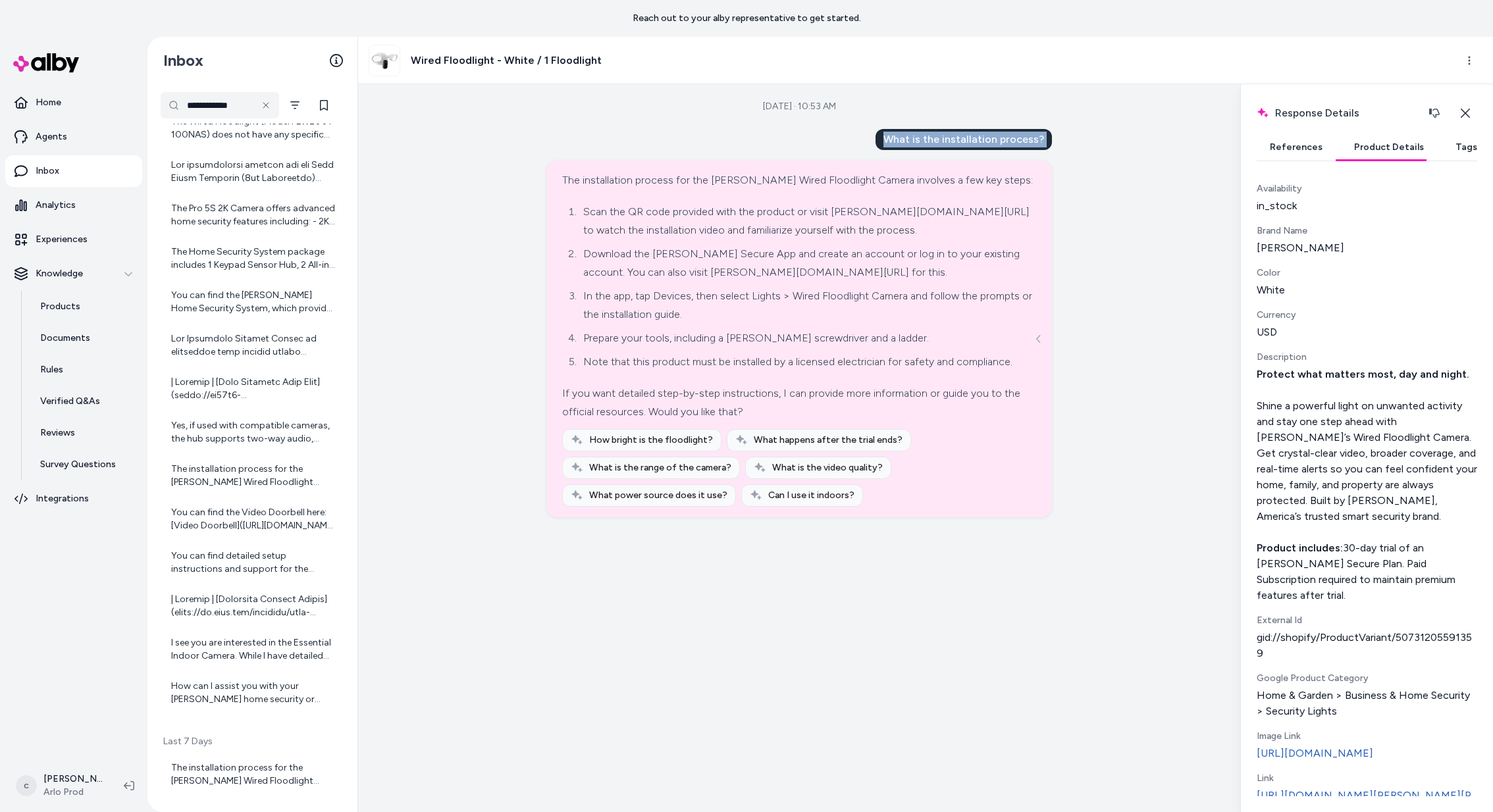
copy div "What is the installation process?"
click at [232, 102] on input "**********" at bounding box center [220, 105] width 119 height 26
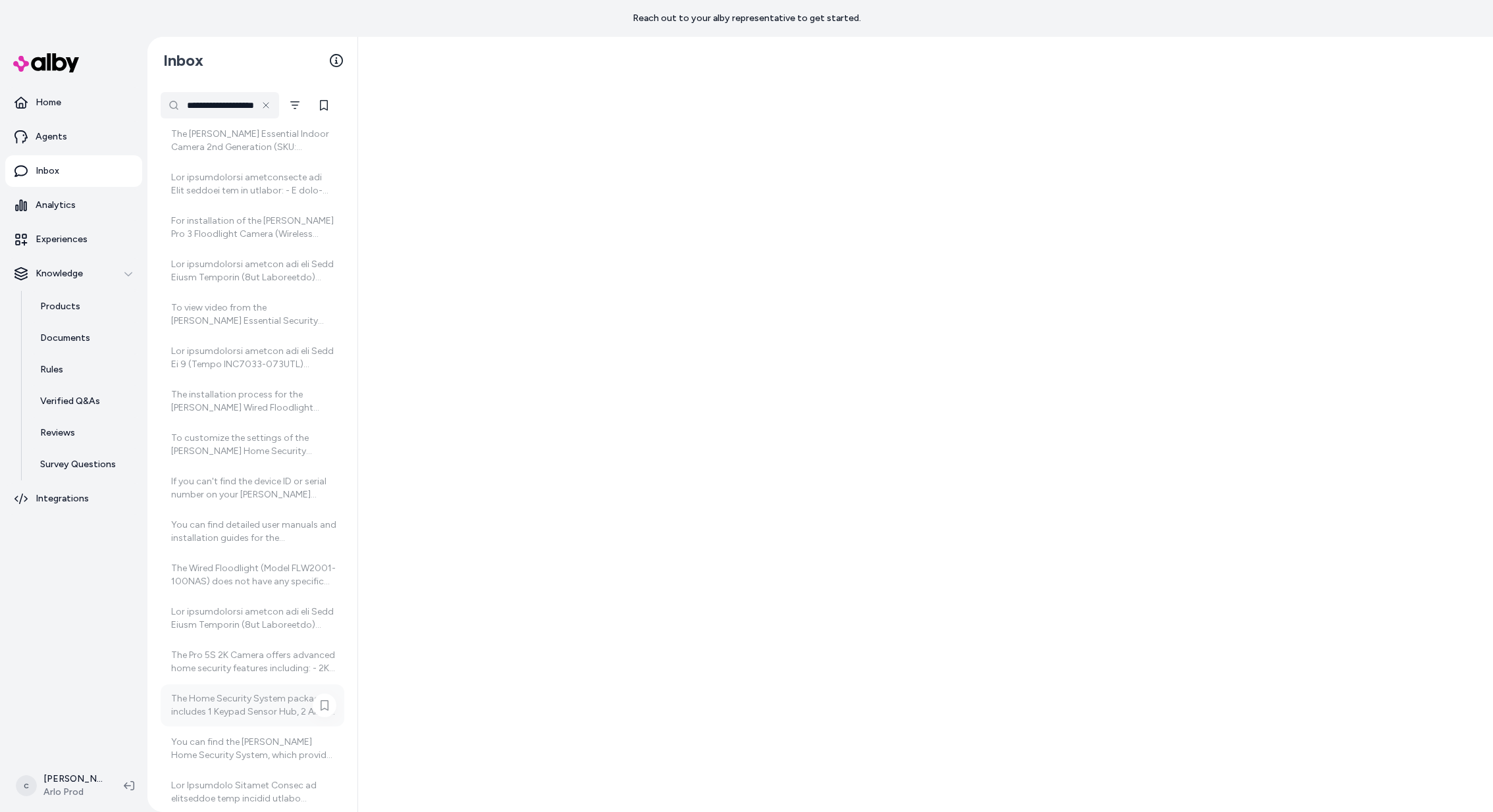
scroll to position [439, 0]
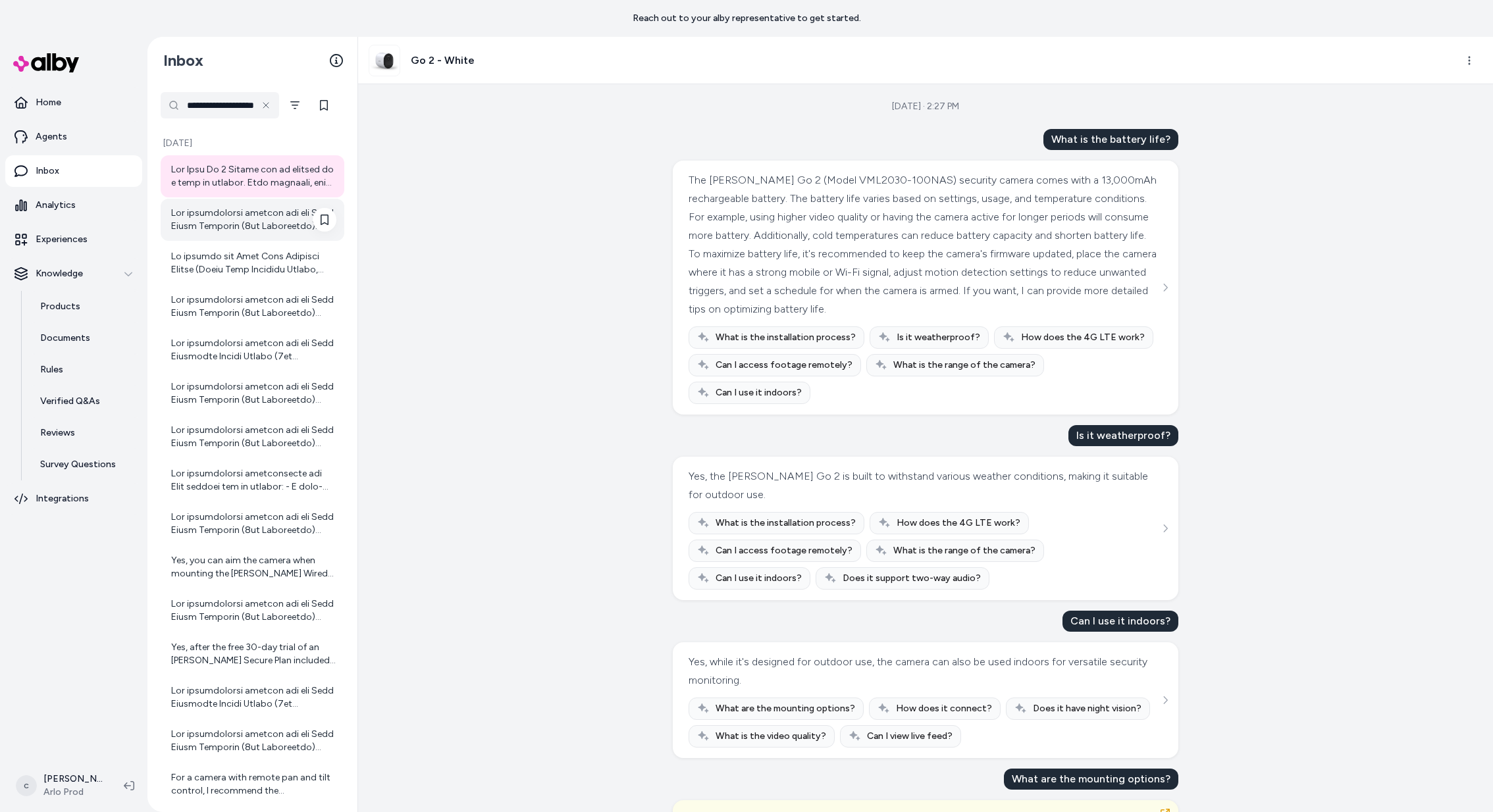
click at [244, 224] on div at bounding box center [253, 219] width 165 height 26
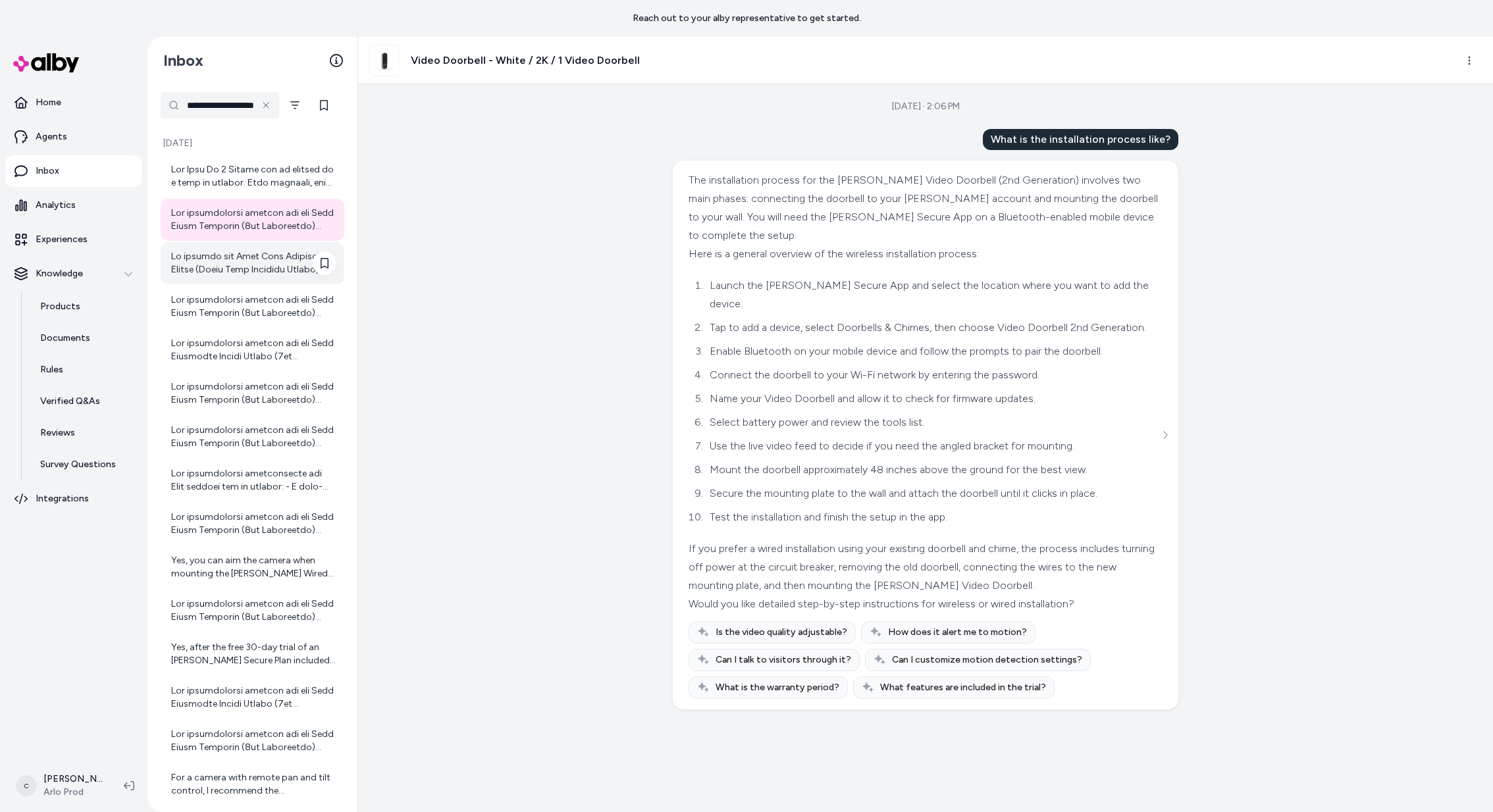
click at [248, 265] on div at bounding box center [253, 262] width 165 height 26
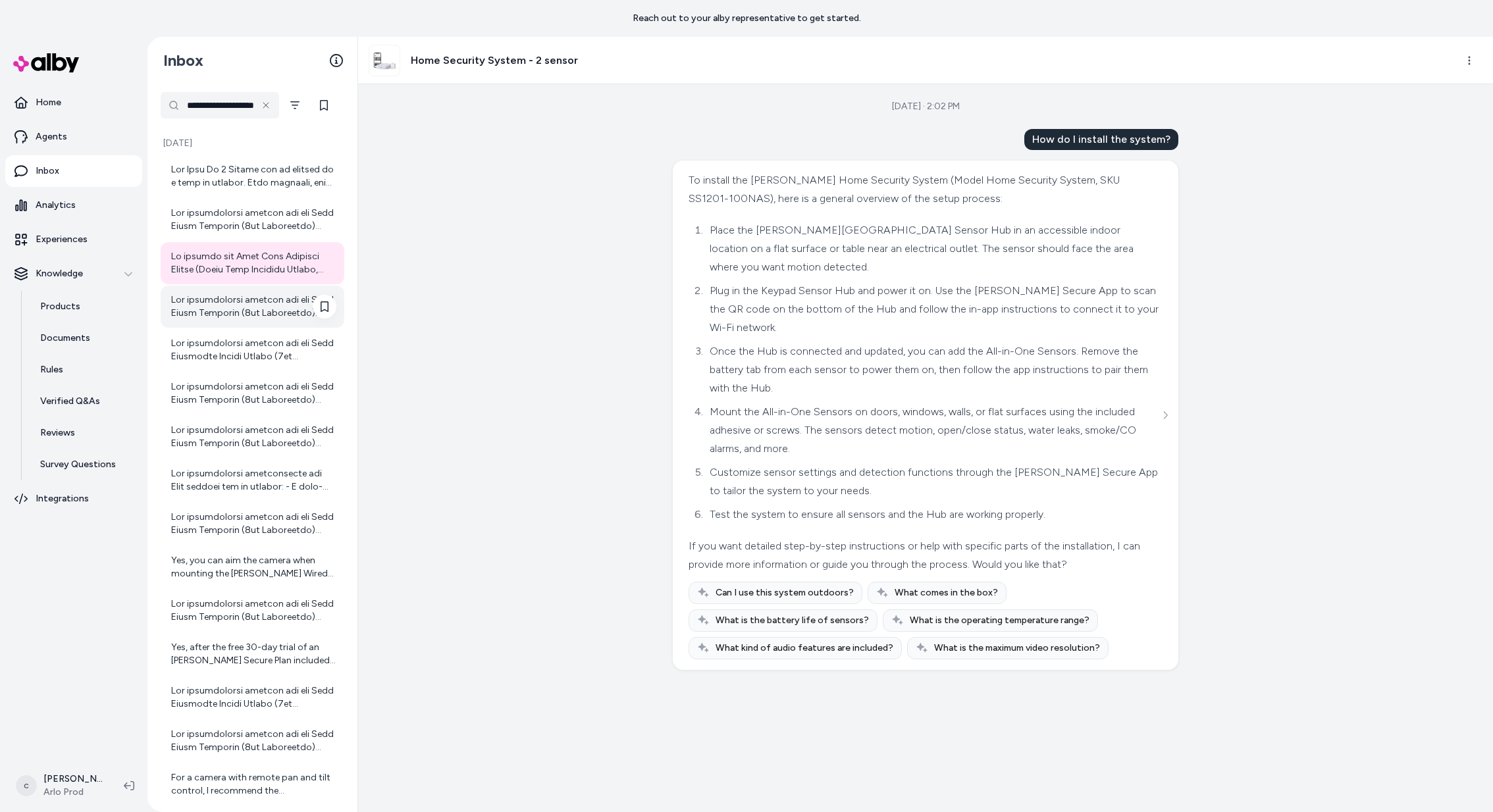
click at [248, 315] on div at bounding box center [253, 307] width 165 height 26
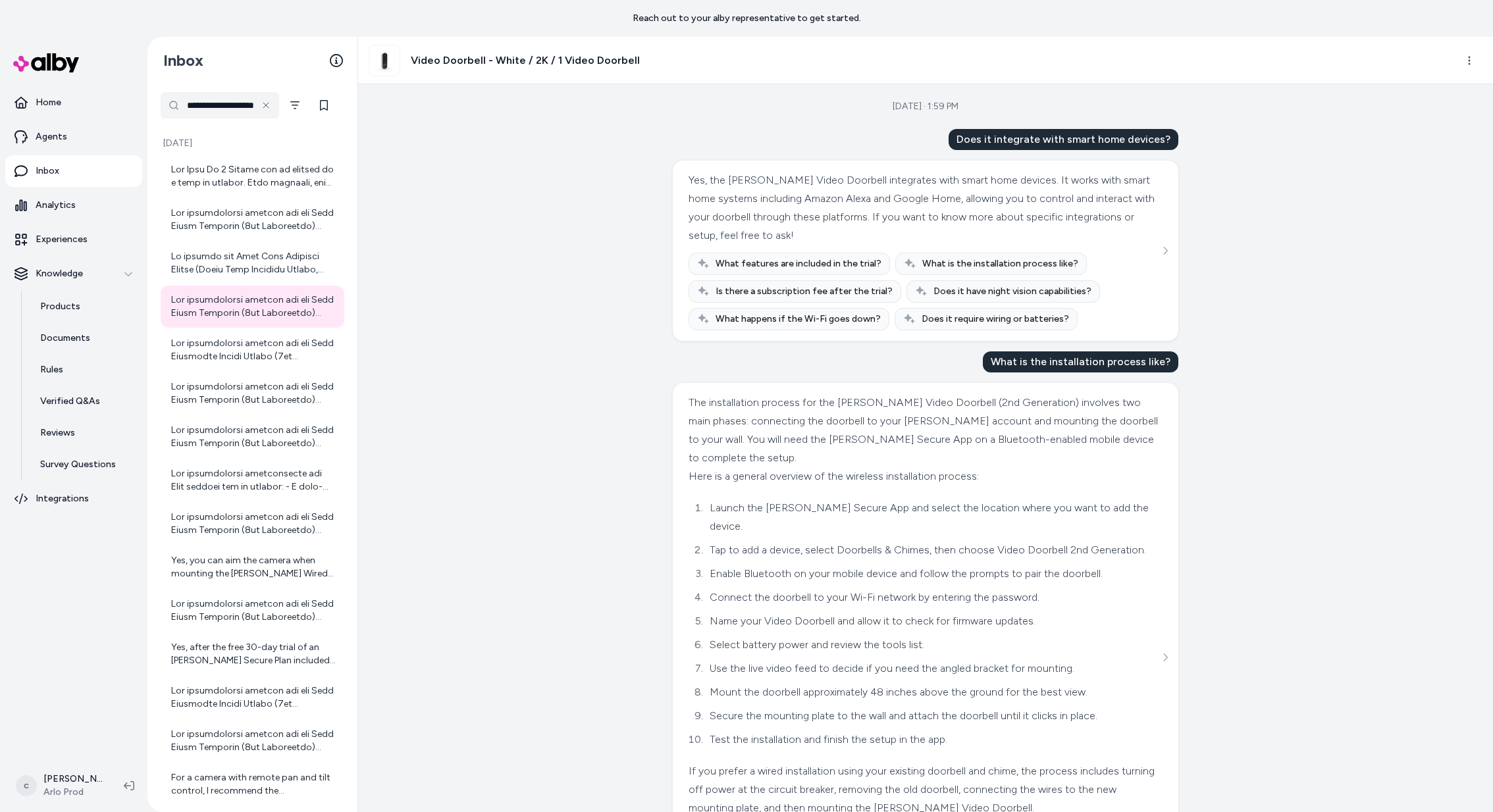
click at [230, 103] on input "**********" at bounding box center [220, 105] width 119 height 26
type input "********"
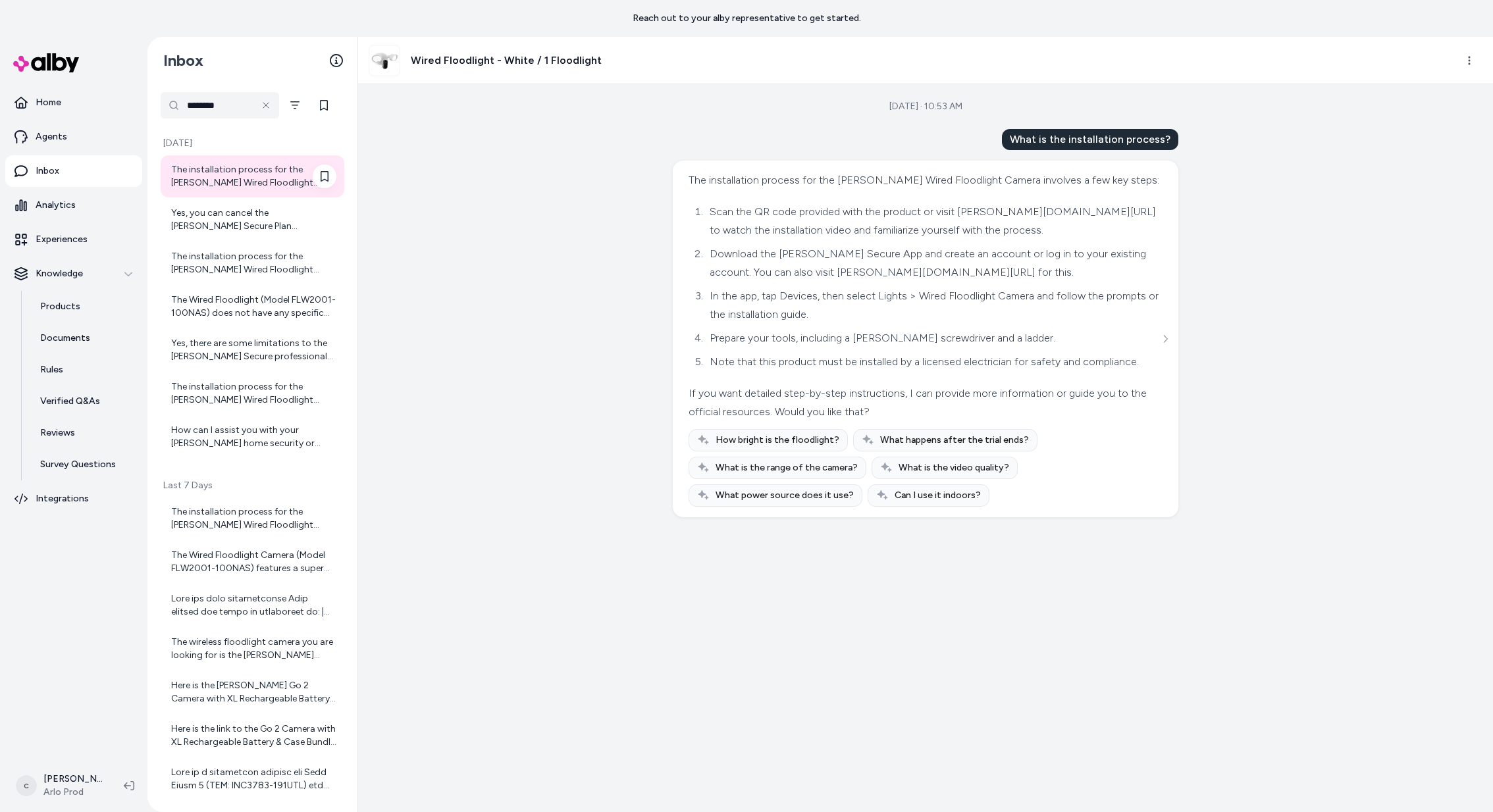
click at [253, 191] on div "The installation process for the [PERSON_NAME] Wired Floodlight Camera involves…" at bounding box center [252, 176] width 184 height 42
click at [246, 218] on div "Yes, you can cancel the [PERSON_NAME] Secure Plan subscription anytime. There a…" at bounding box center [253, 219] width 165 height 26
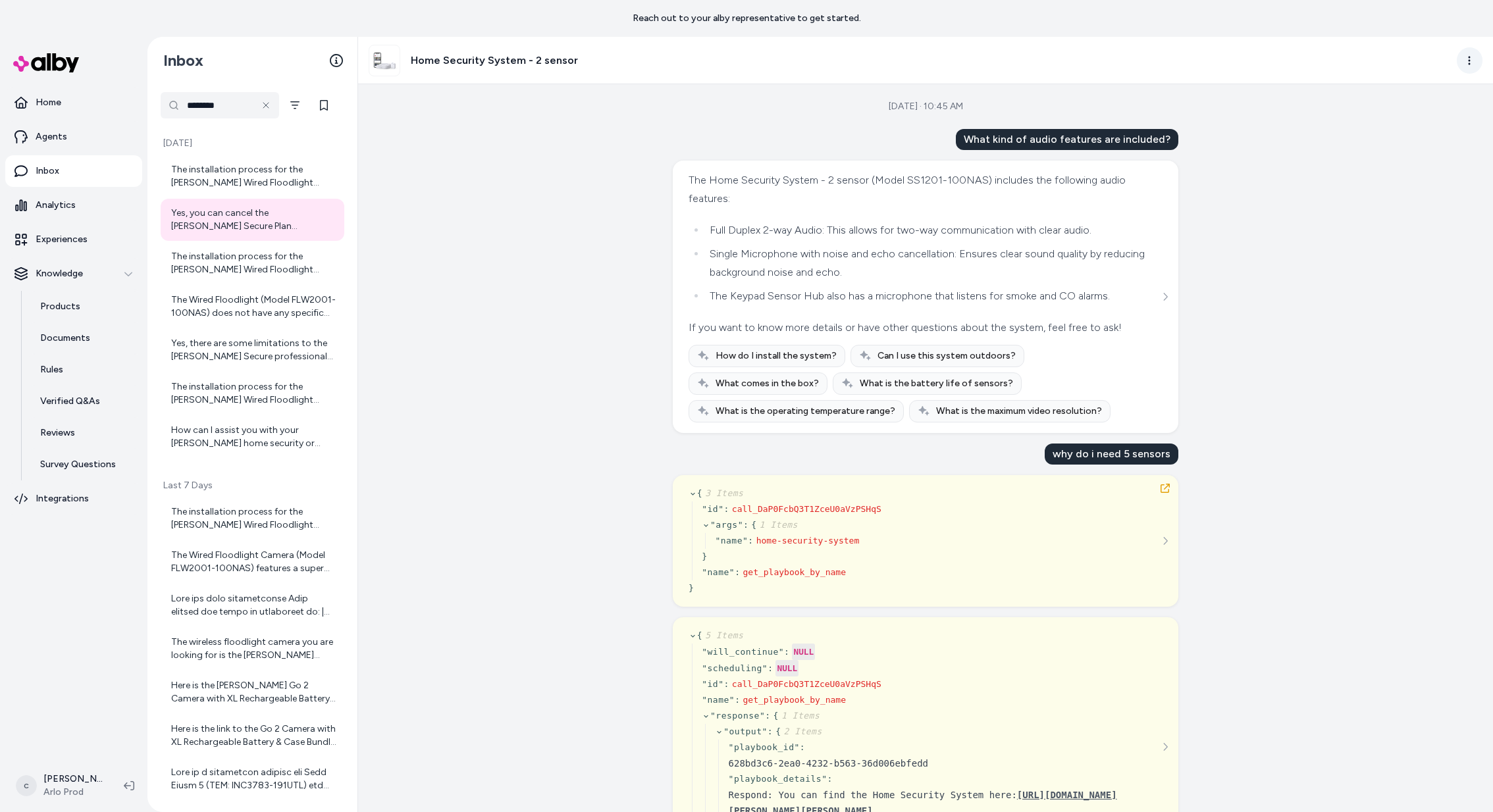
click at [1464, 69] on html "Reach out to your alby representative to get started. Home Agents Inbox Analyti…" at bounding box center [746, 406] width 1493 height 812
click at [247, 262] on html "Reach out to your alby representative to get started. Home Agents Inbox Analyti…" at bounding box center [746, 406] width 1493 height 812
click at [232, 262] on div "The installation process for the [PERSON_NAME] Wired Floodlight Camera involves…" at bounding box center [253, 262] width 165 height 26
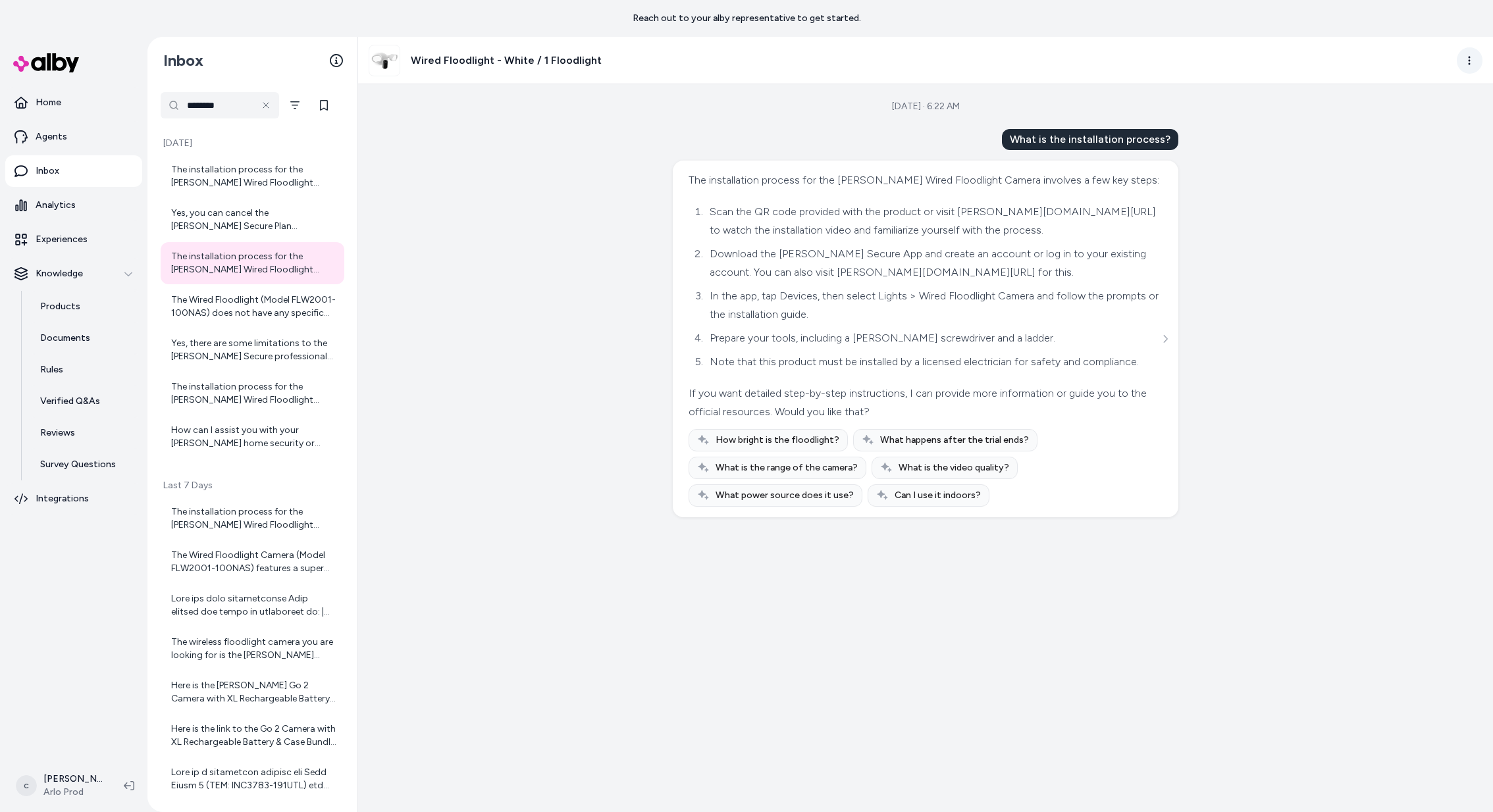
click at [1475, 57] on html "Reach out to your alby representative to get started. Home Agents Inbox Analyti…" at bounding box center [746, 406] width 1493 height 812
click at [1444, 155] on link "View in LangFuse" at bounding box center [1411, 153] width 140 height 21
click at [228, 297] on div "The Wired Floodlight (Model FLW2001-100NAS) does not have any specific compatib…" at bounding box center [253, 307] width 165 height 26
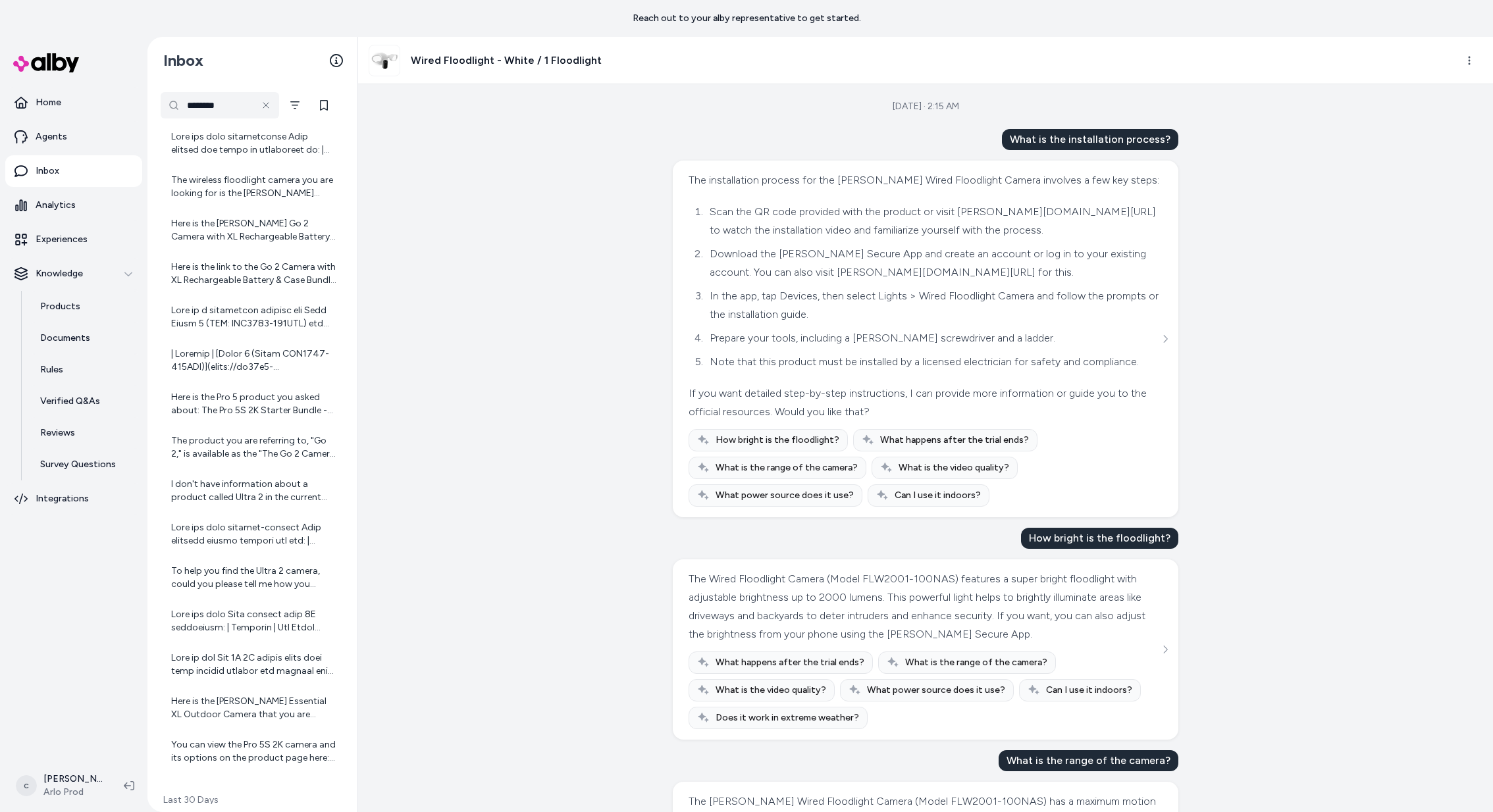
scroll to position [472, 0]
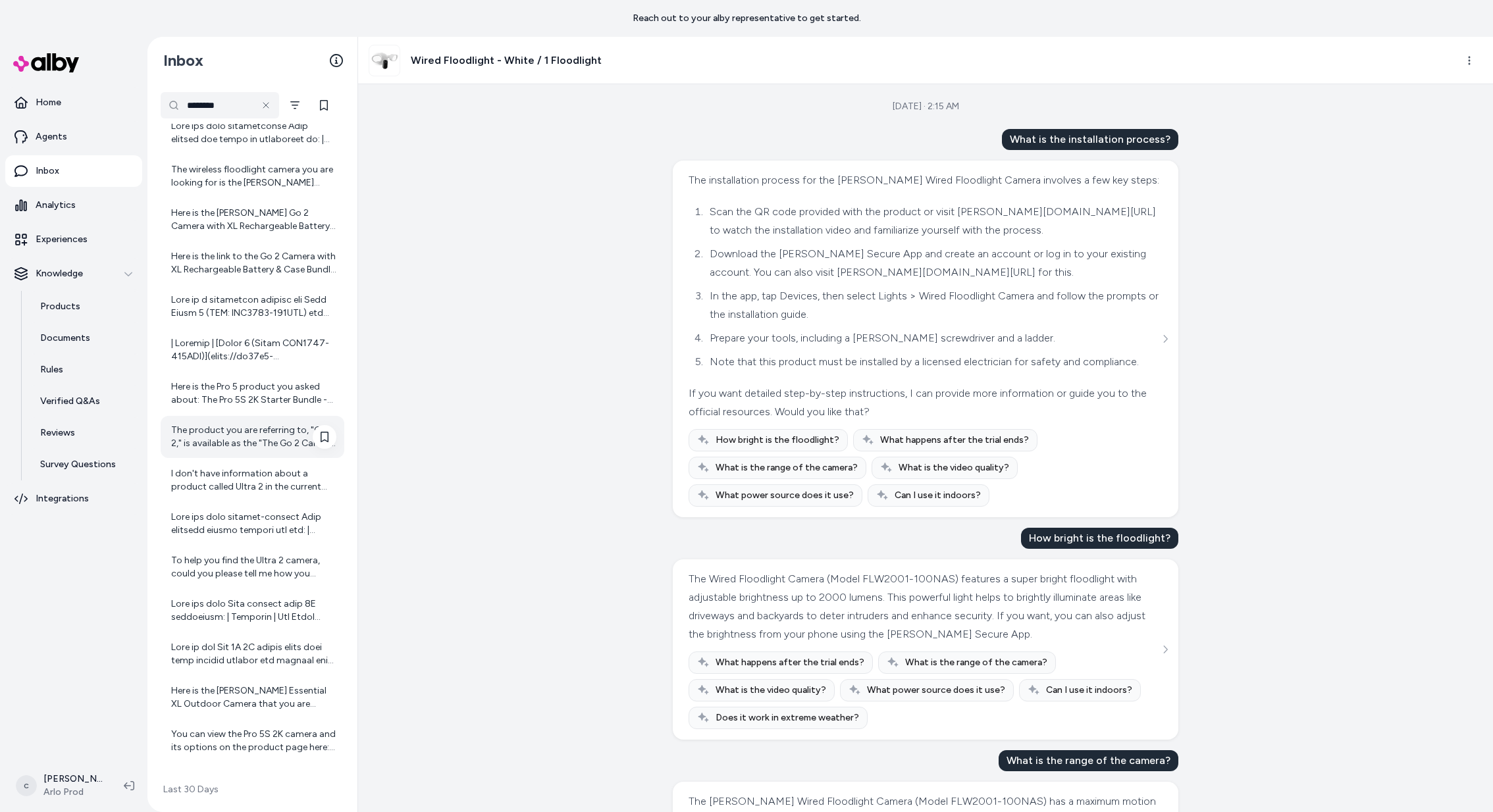
click at [226, 456] on div "The product you are referring to, "Go 2," is available as the "The Go 2 Camera …" at bounding box center [252, 437] width 184 height 42
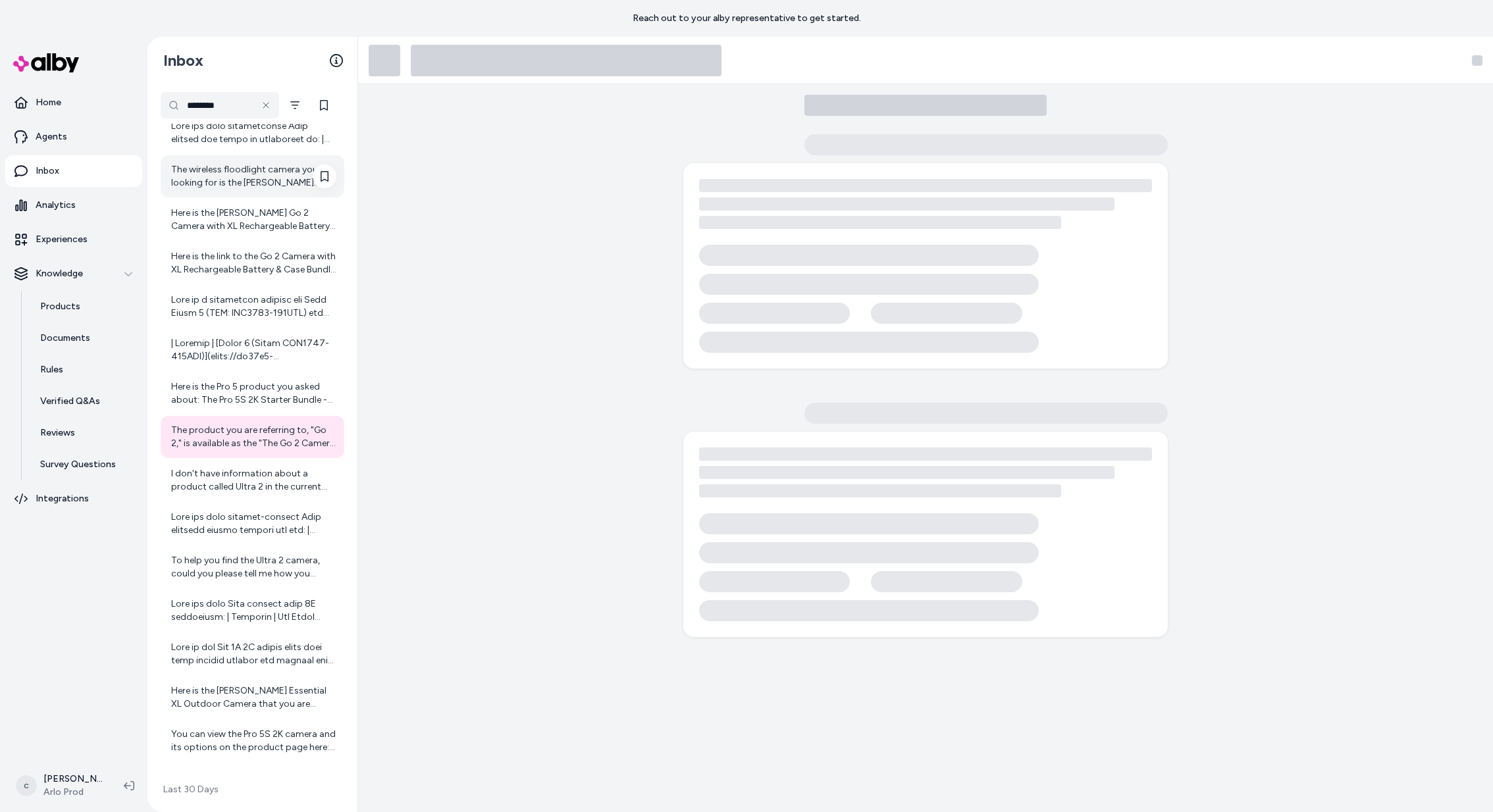
click at [234, 168] on div "The wireless floodlight camera you are looking for is the [PERSON_NAME] Wireles…" at bounding box center [253, 176] width 165 height 26
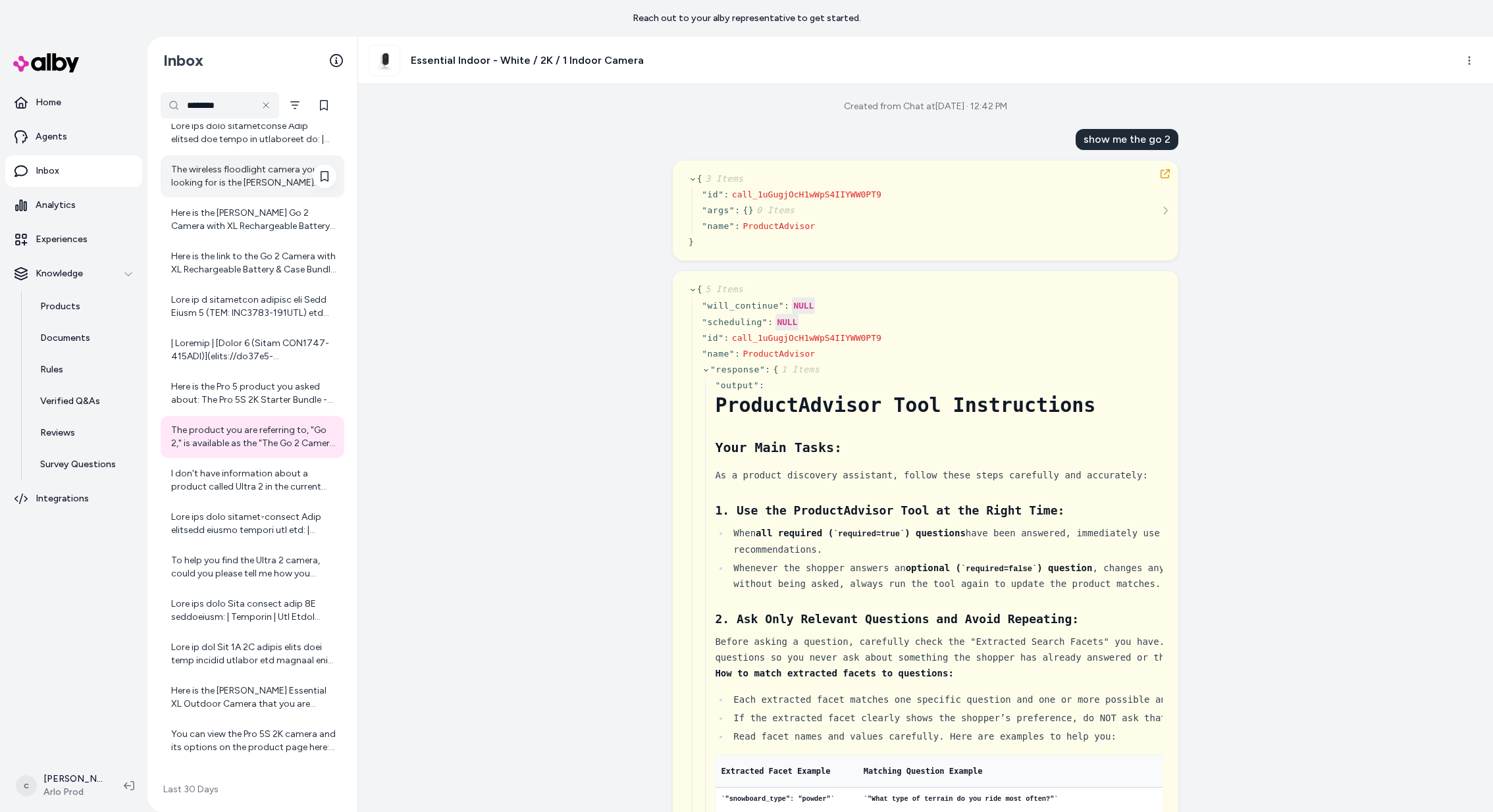
scroll to position [418, 0]
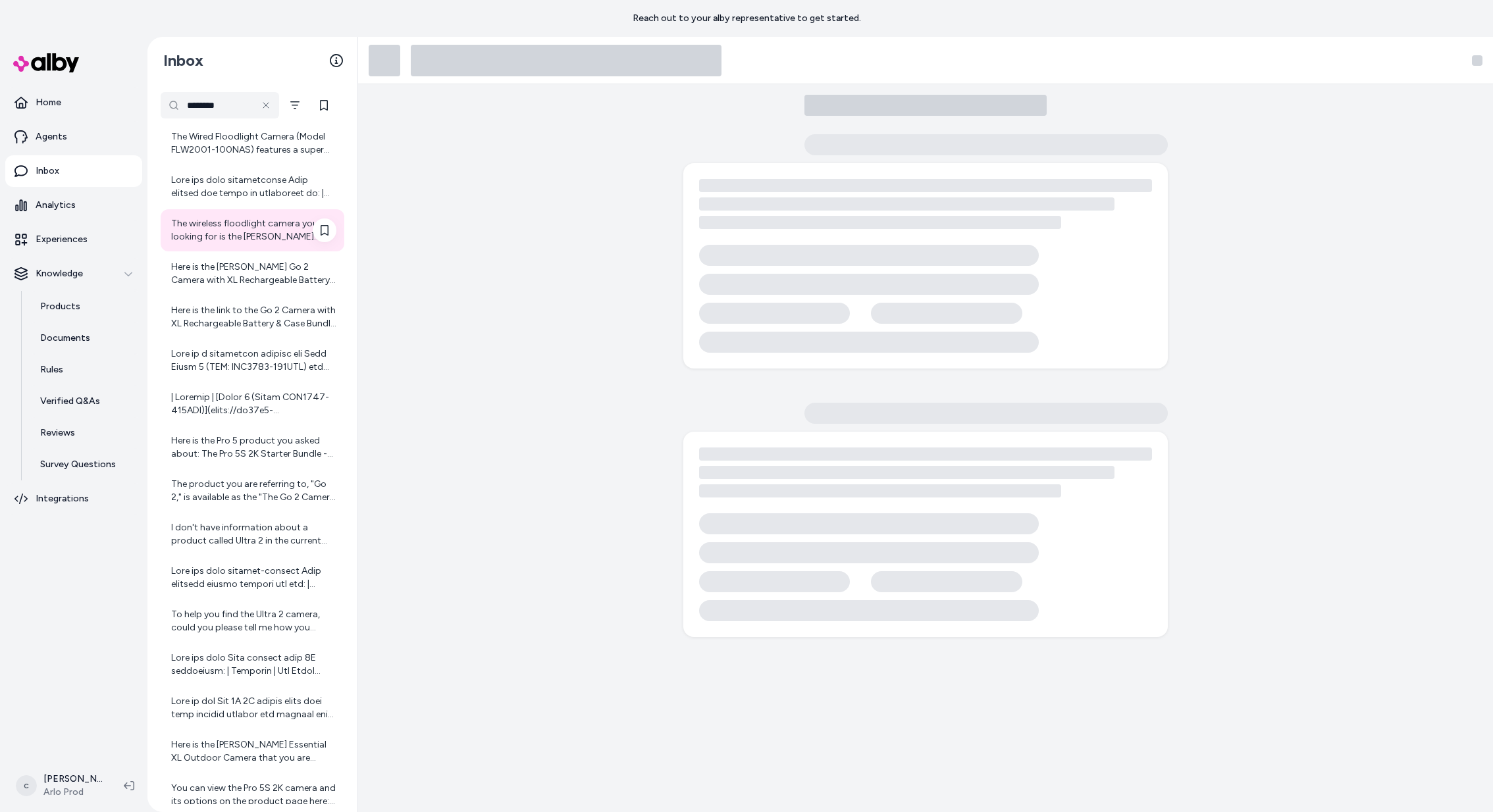
click at [238, 176] on div at bounding box center [253, 186] width 165 height 26
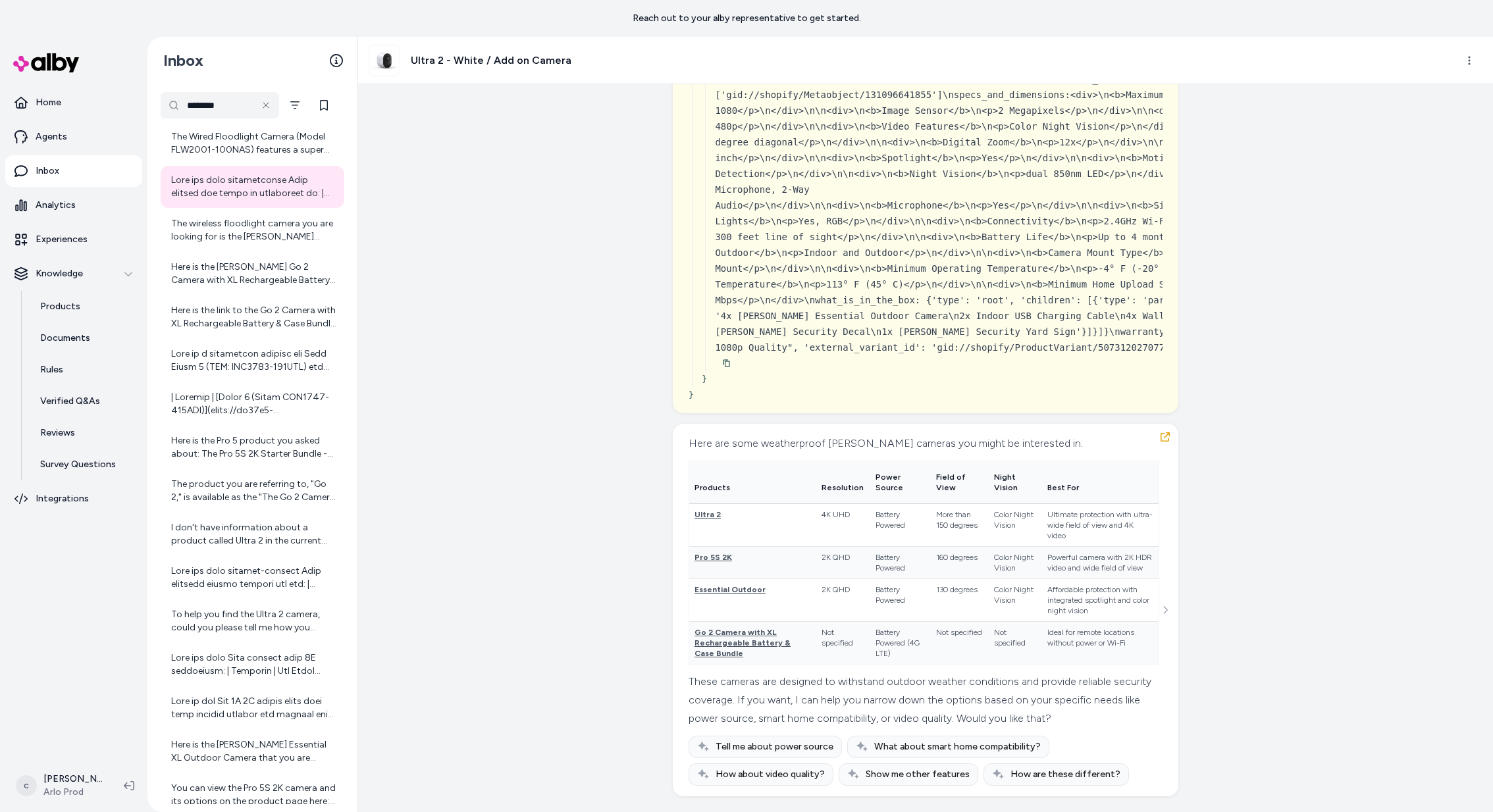
scroll to position [11052, 0]
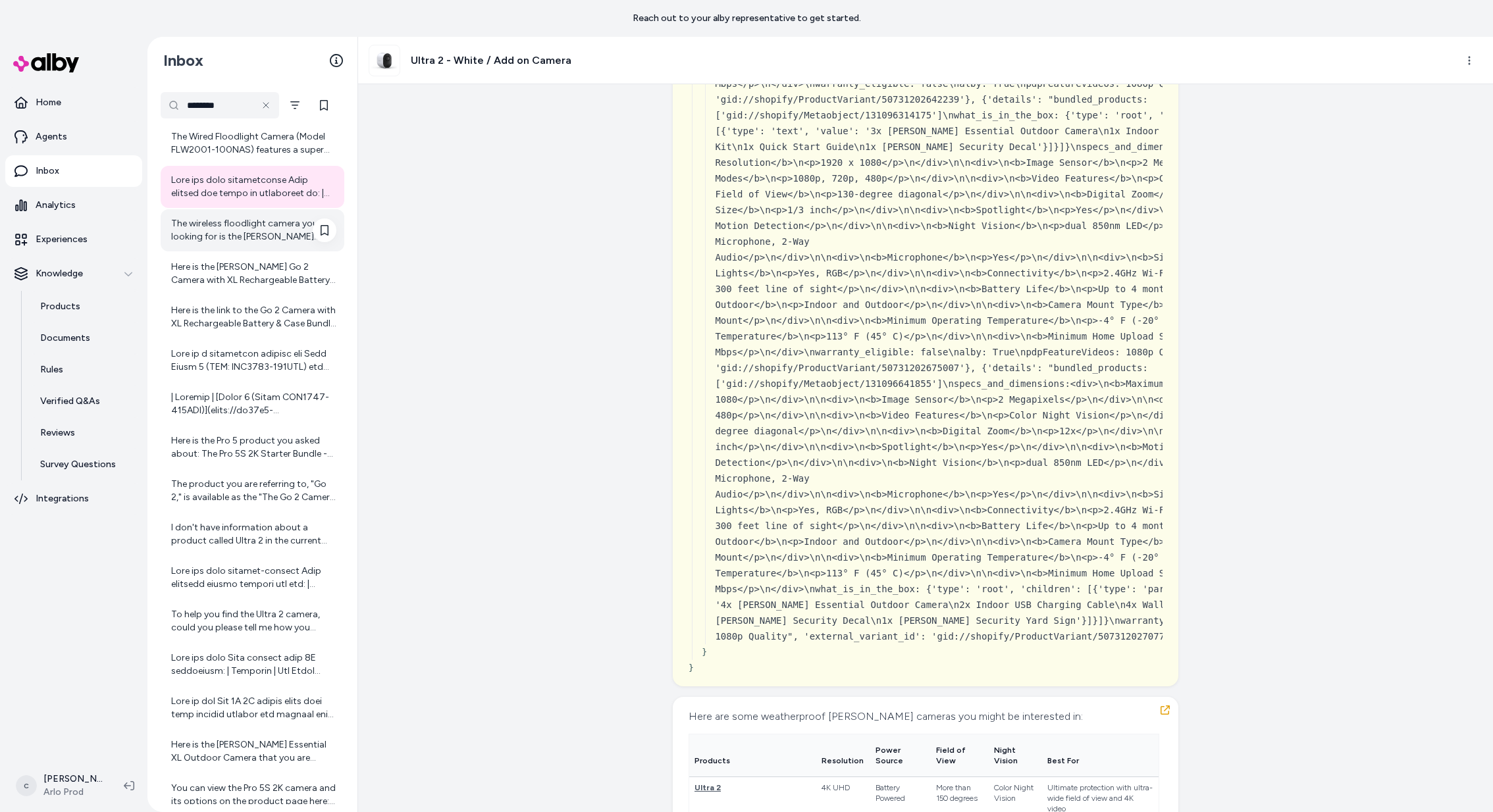
click at [197, 213] on div "The wireless floodlight camera you are looking for is the [PERSON_NAME] Wireles…" at bounding box center [252, 230] width 184 height 42
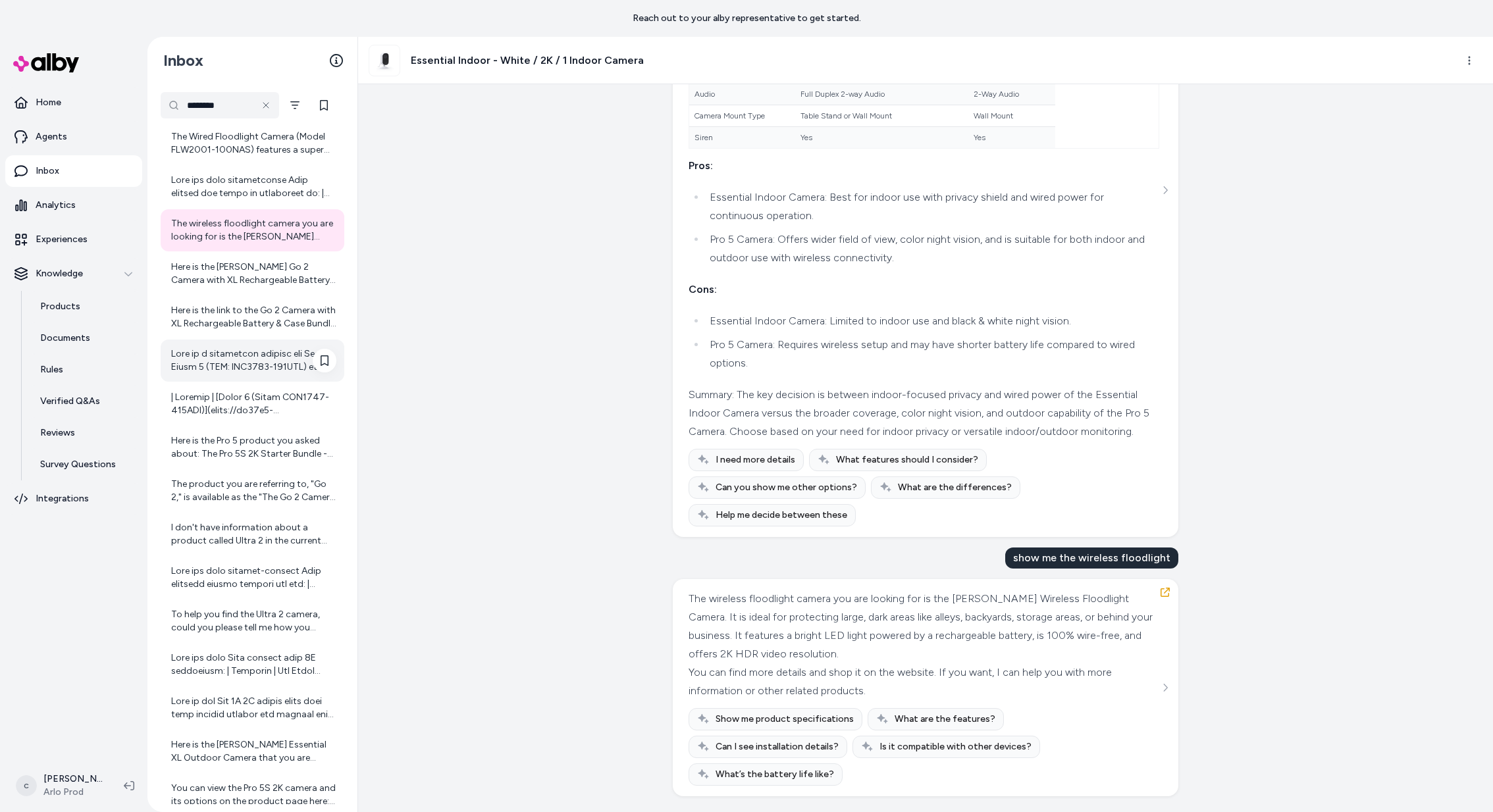
scroll to position [10846, 0]
click at [244, 449] on div "Here is the Pro 5 product you asked about: The Pro 5S 2K Starter Bundle - White…" at bounding box center [253, 447] width 165 height 26
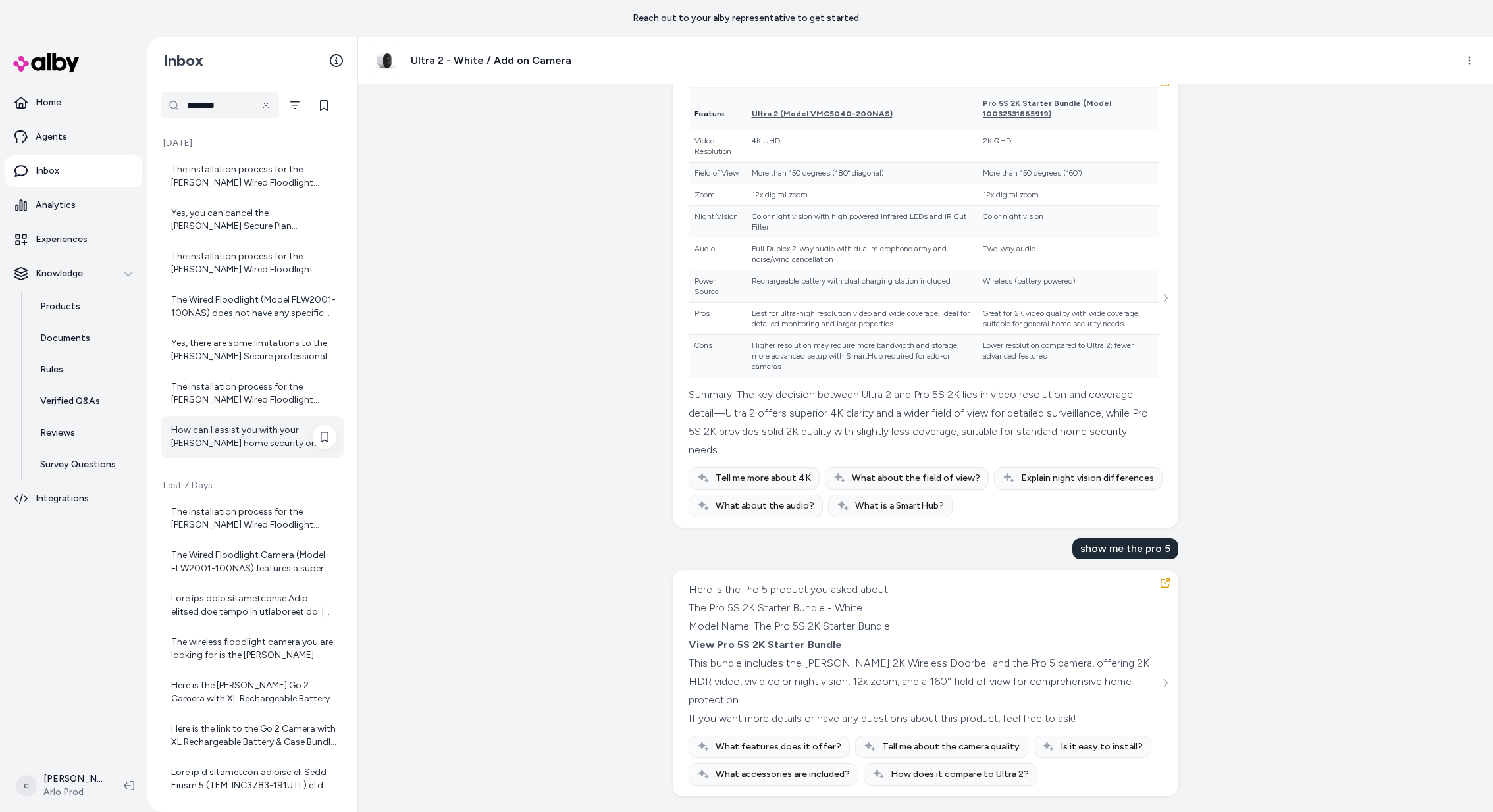
click at [236, 424] on div "How can I assist you with your [PERSON_NAME] home security or surveillance came…" at bounding box center [253, 437] width 165 height 26
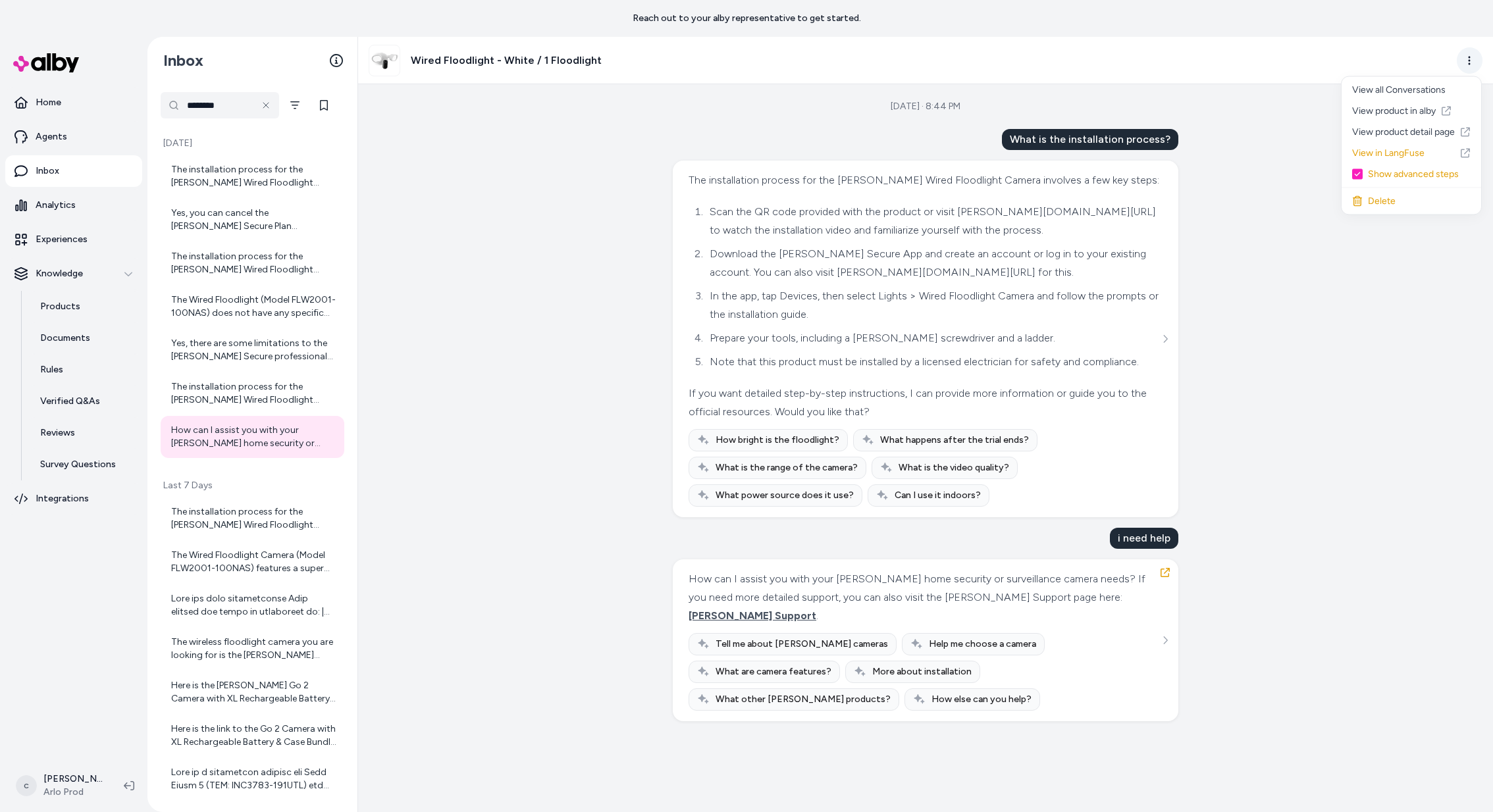
click at [1480, 63] on html "Reach out to your alby representative to get started. Home Agents Inbox Analyti…" at bounding box center [746, 406] width 1493 height 812
click at [1418, 150] on link "View in LangFuse" at bounding box center [1411, 153] width 140 height 21
drag, startPoint x: 791, startPoint y: 273, endPoint x: 892, endPoint y: 274, distance: 101.0
click at [892, 274] on li "Download the [PERSON_NAME] Secure App and create an account or log in to your e…" at bounding box center [932, 263] width 454 height 37
copy li "[PERSON_NAME][DOMAIN_NAME][URL]"
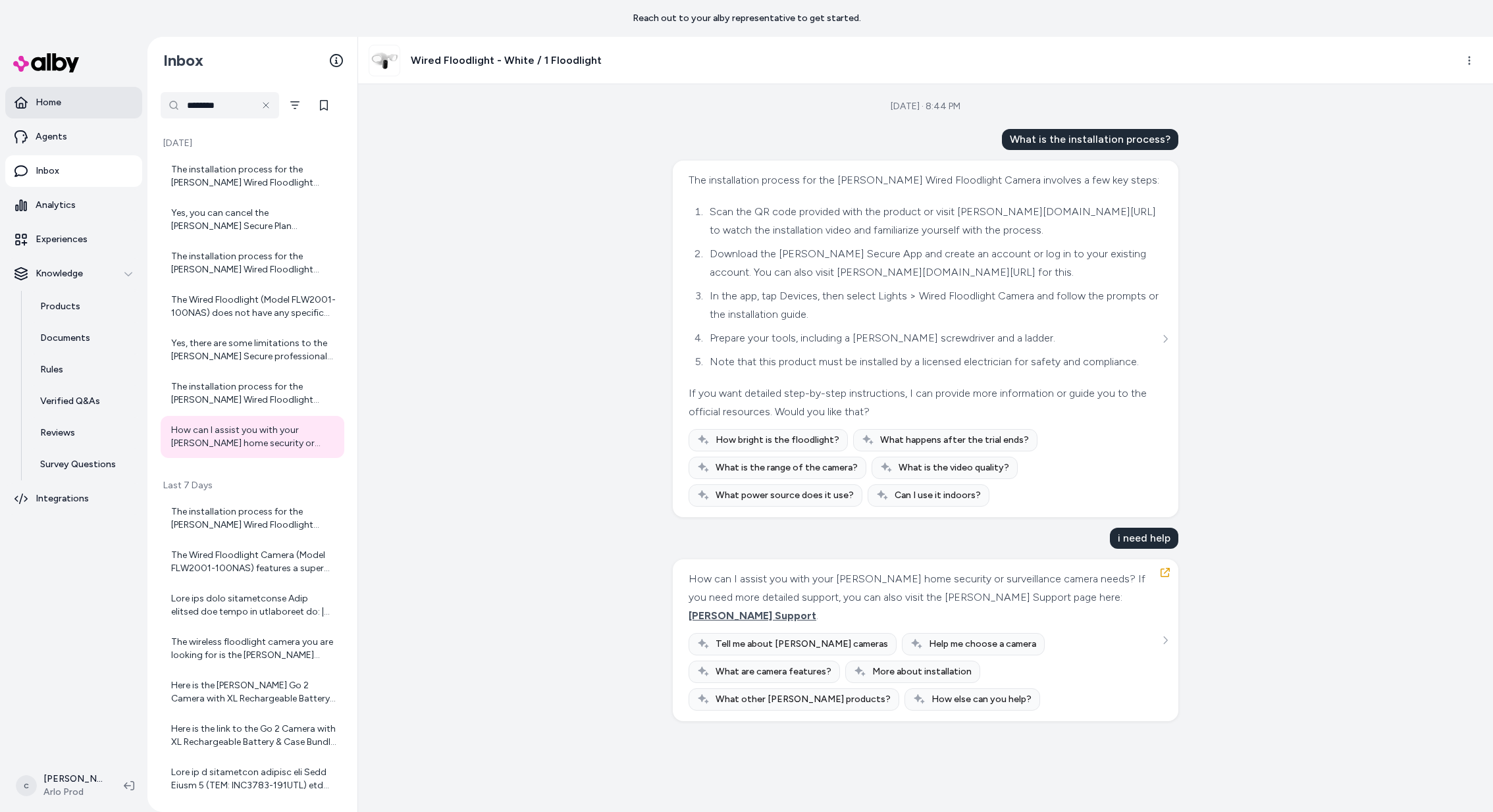
click at [65, 102] on link "Home" at bounding box center [74, 102] width 137 height 31
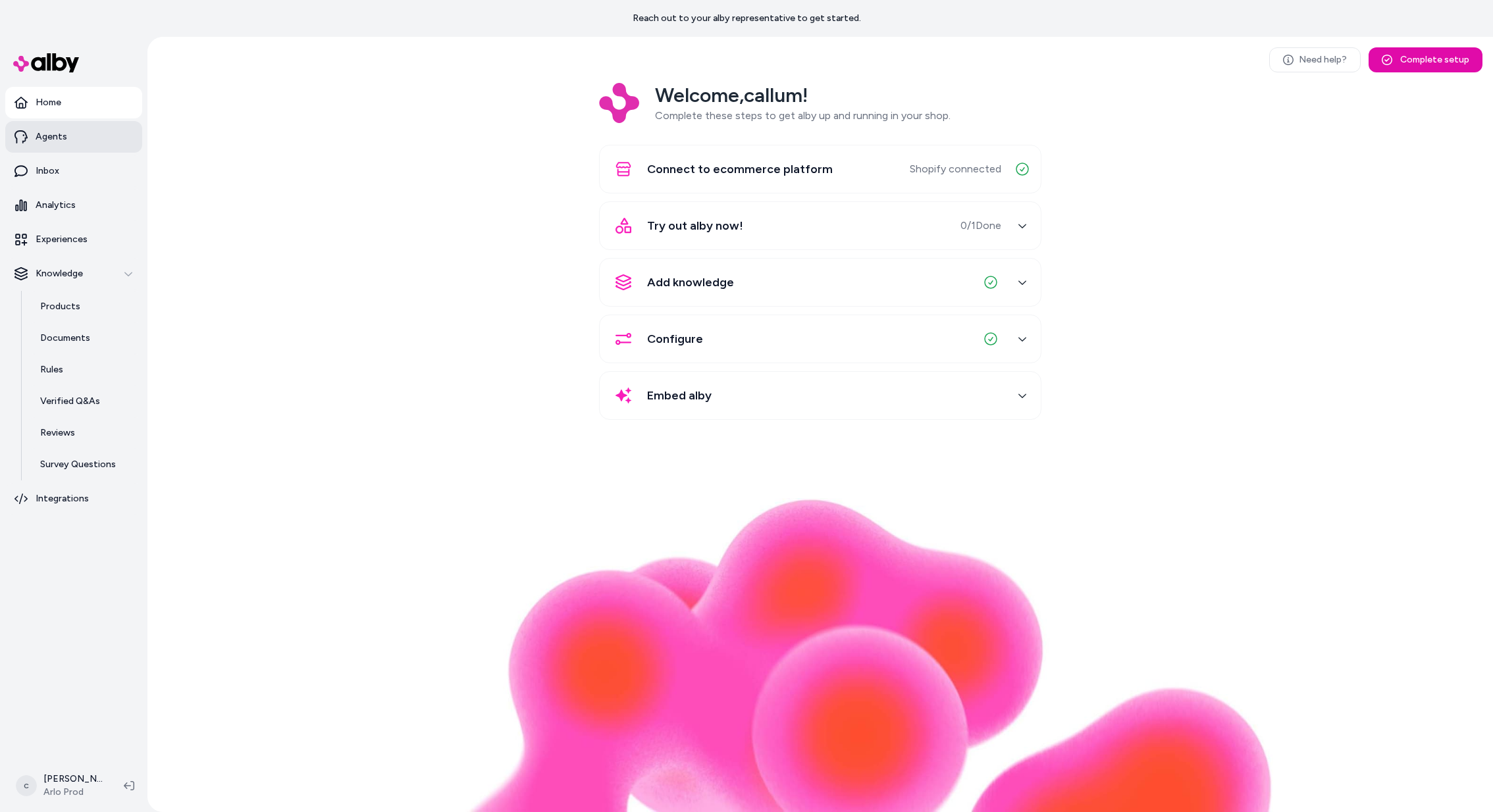
click at [63, 130] on p "Agents" at bounding box center [51, 137] width 31 height 14
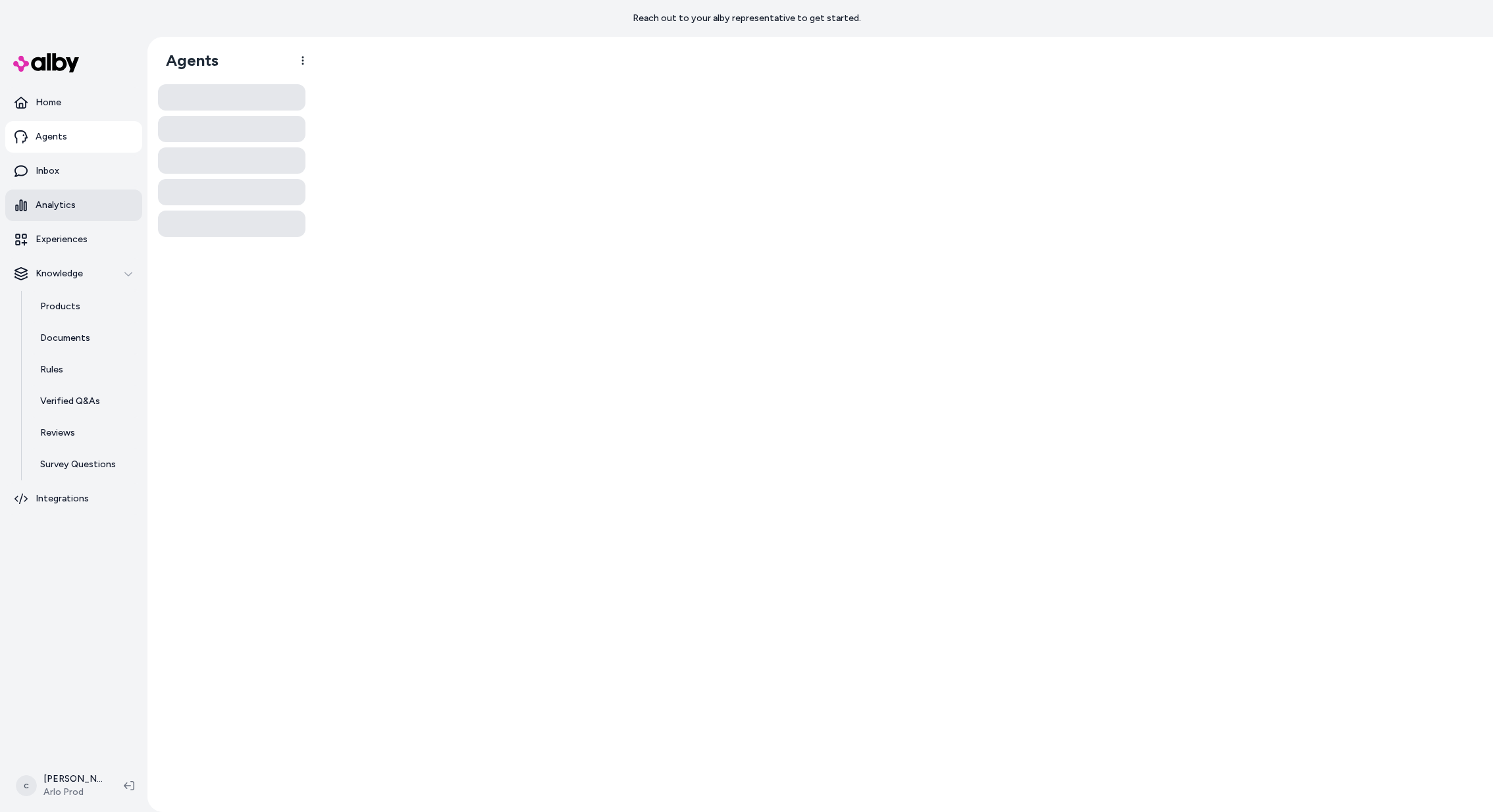
click at [55, 201] on p "Analytics" at bounding box center [55, 206] width 40 height 14
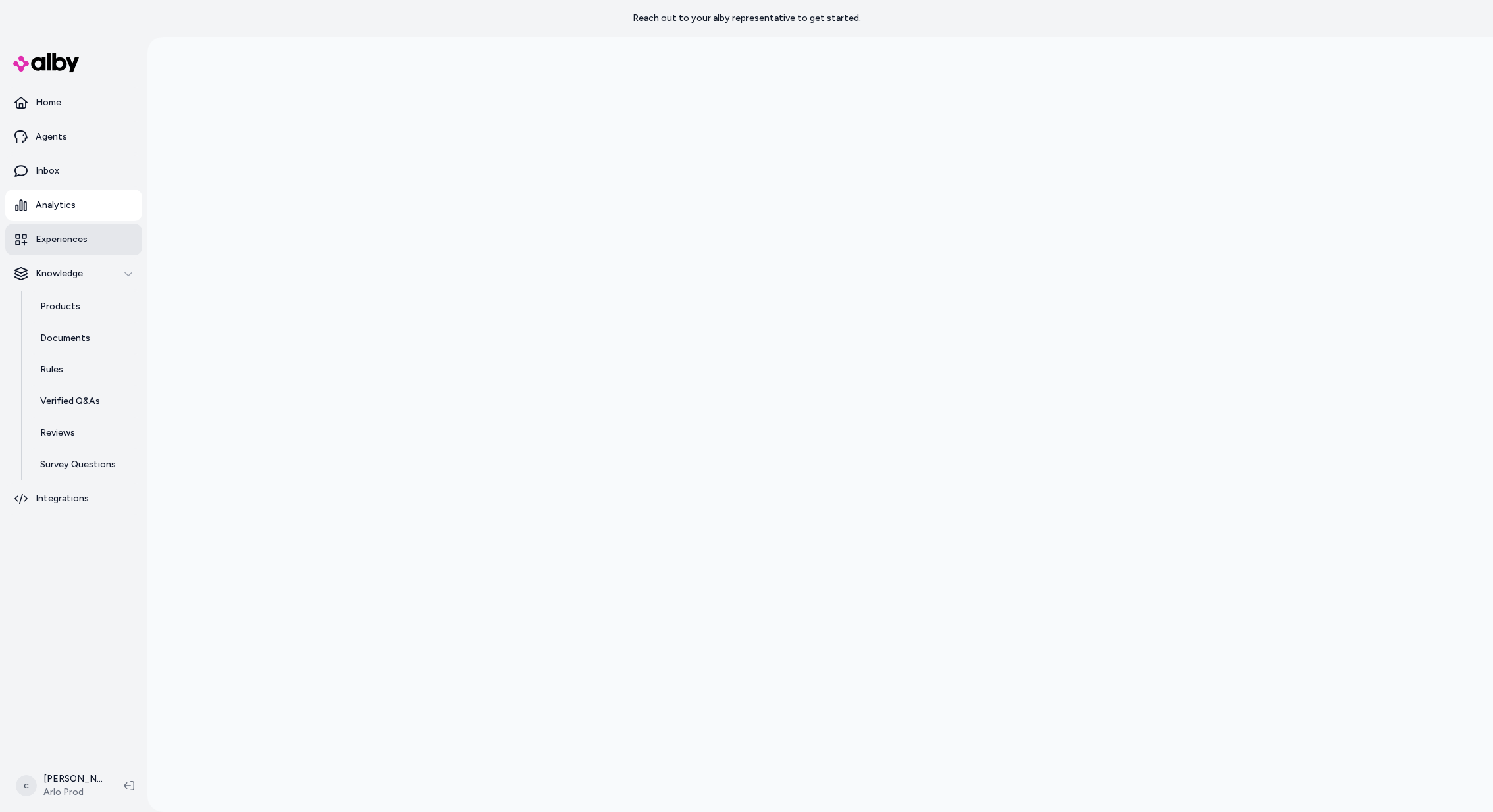
click at [72, 229] on link "Experiences" at bounding box center [74, 239] width 137 height 31
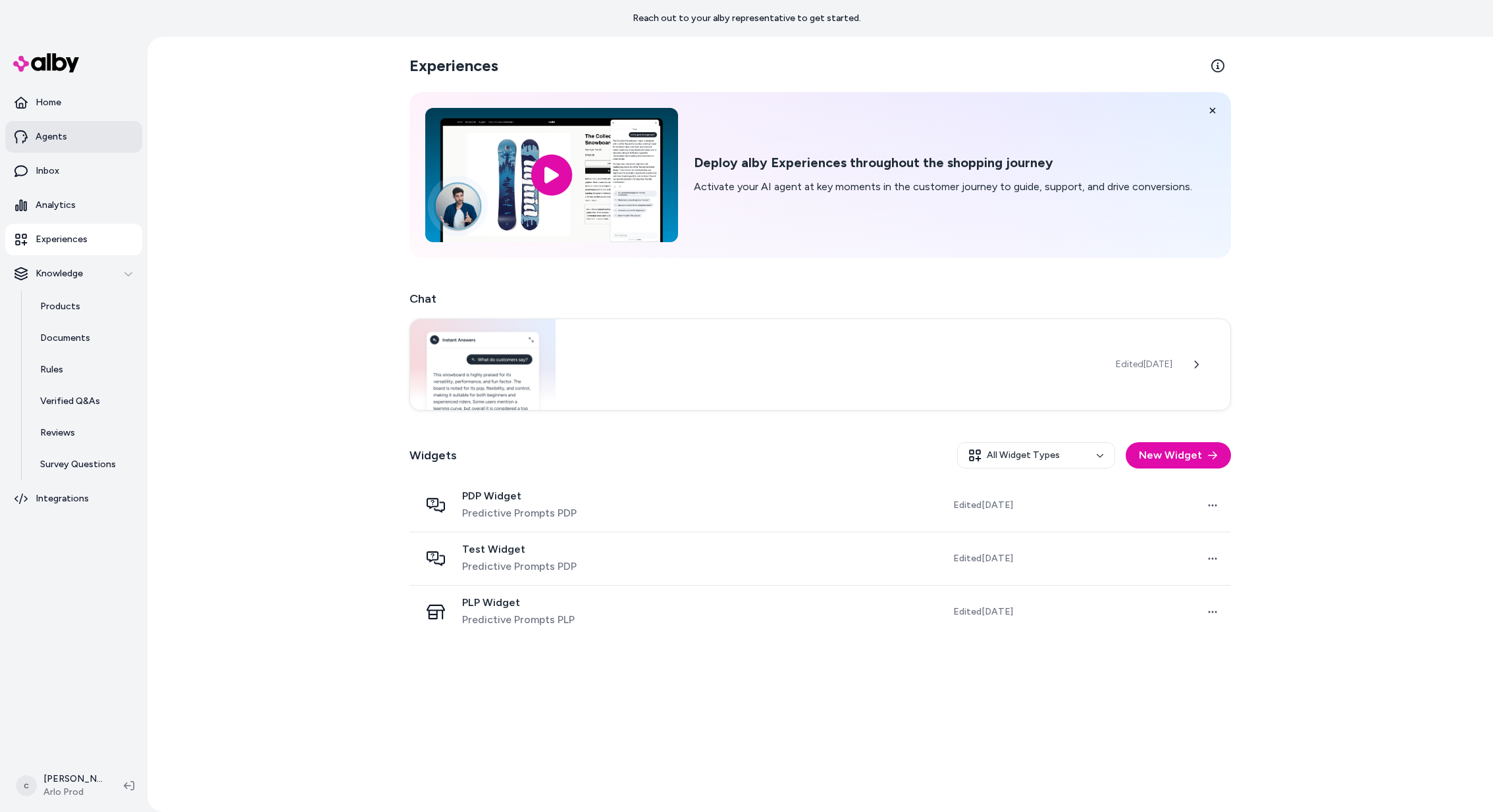
click at [58, 145] on link "Agents" at bounding box center [74, 136] width 137 height 31
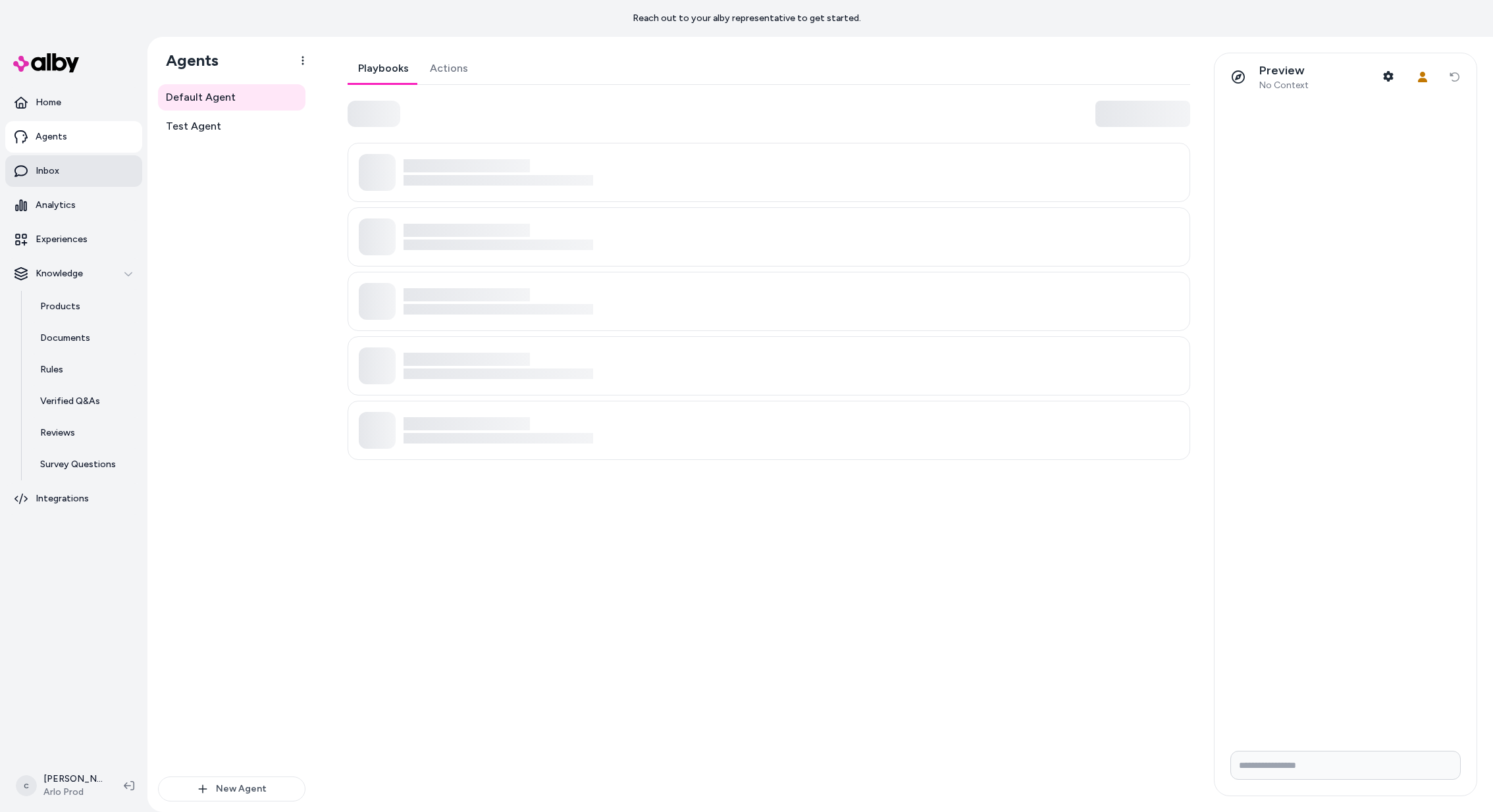
click at [63, 170] on link "Inbox" at bounding box center [74, 170] width 137 height 31
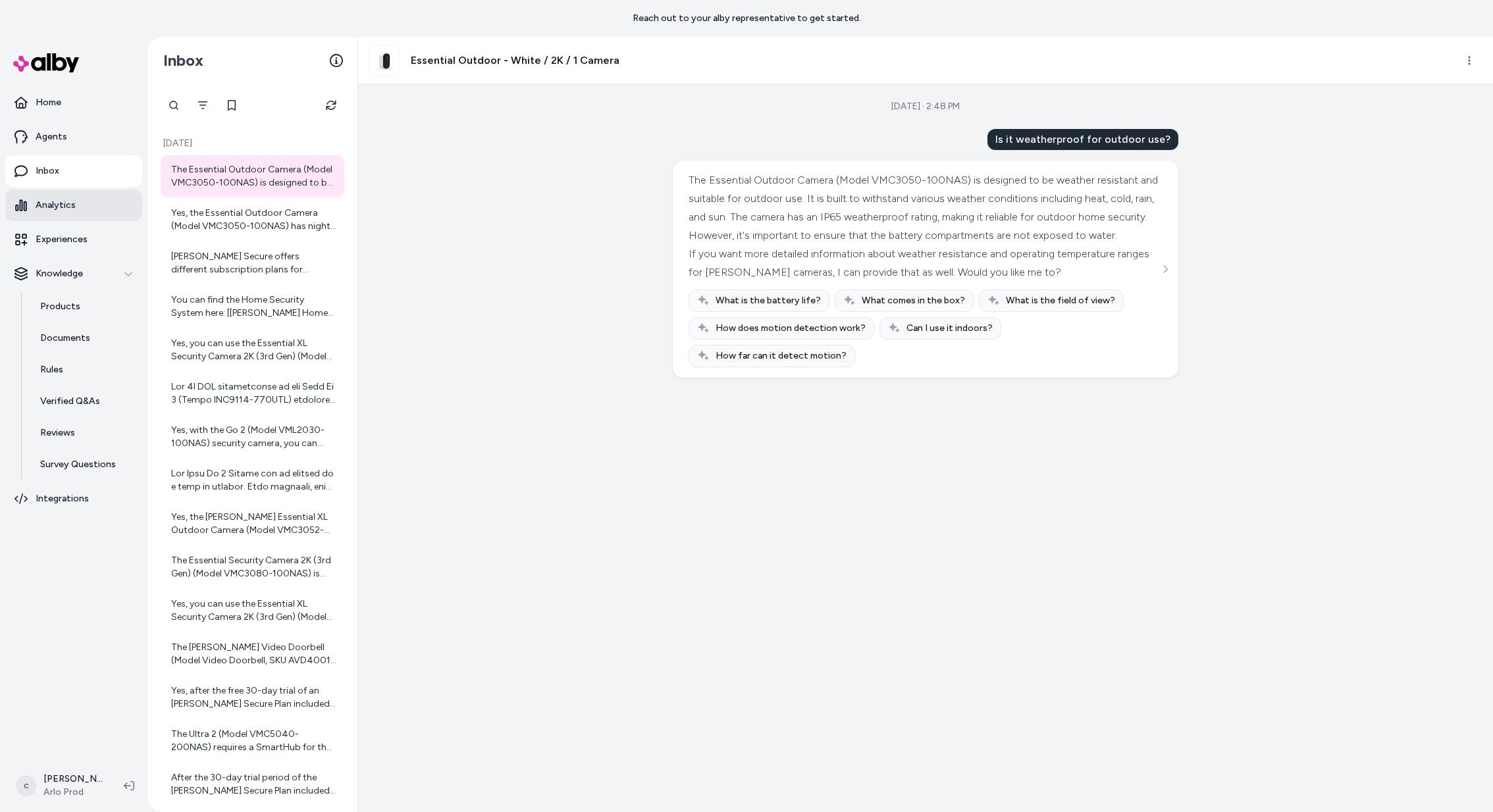
click at [58, 202] on p "Analytics" at bounding box center [55, 206] width 40 height 14
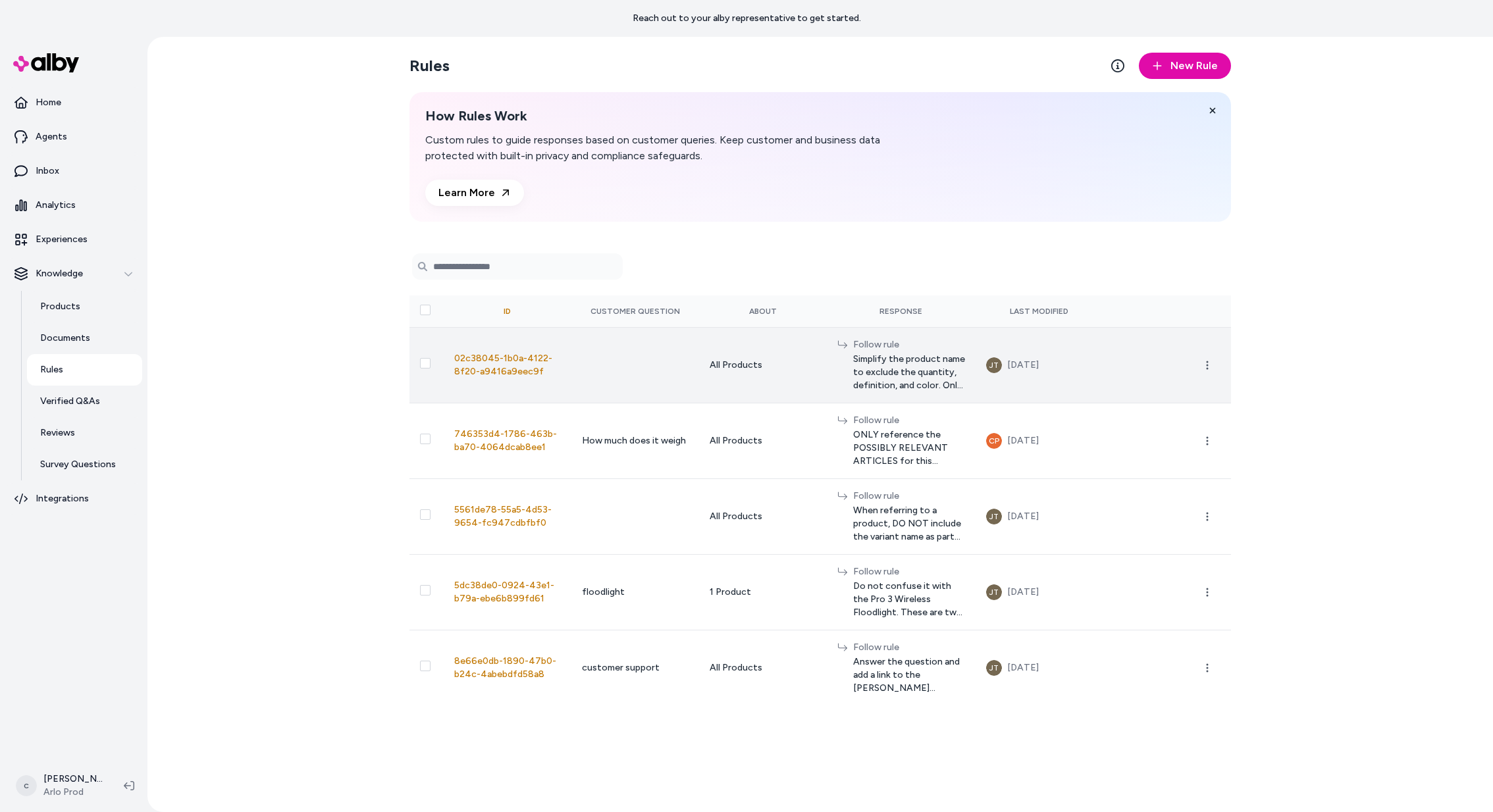
click at [912, 374] on span "Simplify the product name to exclude the quantity, definition, and color. Only …" at bounding box center [909, 373] width 112 height 40
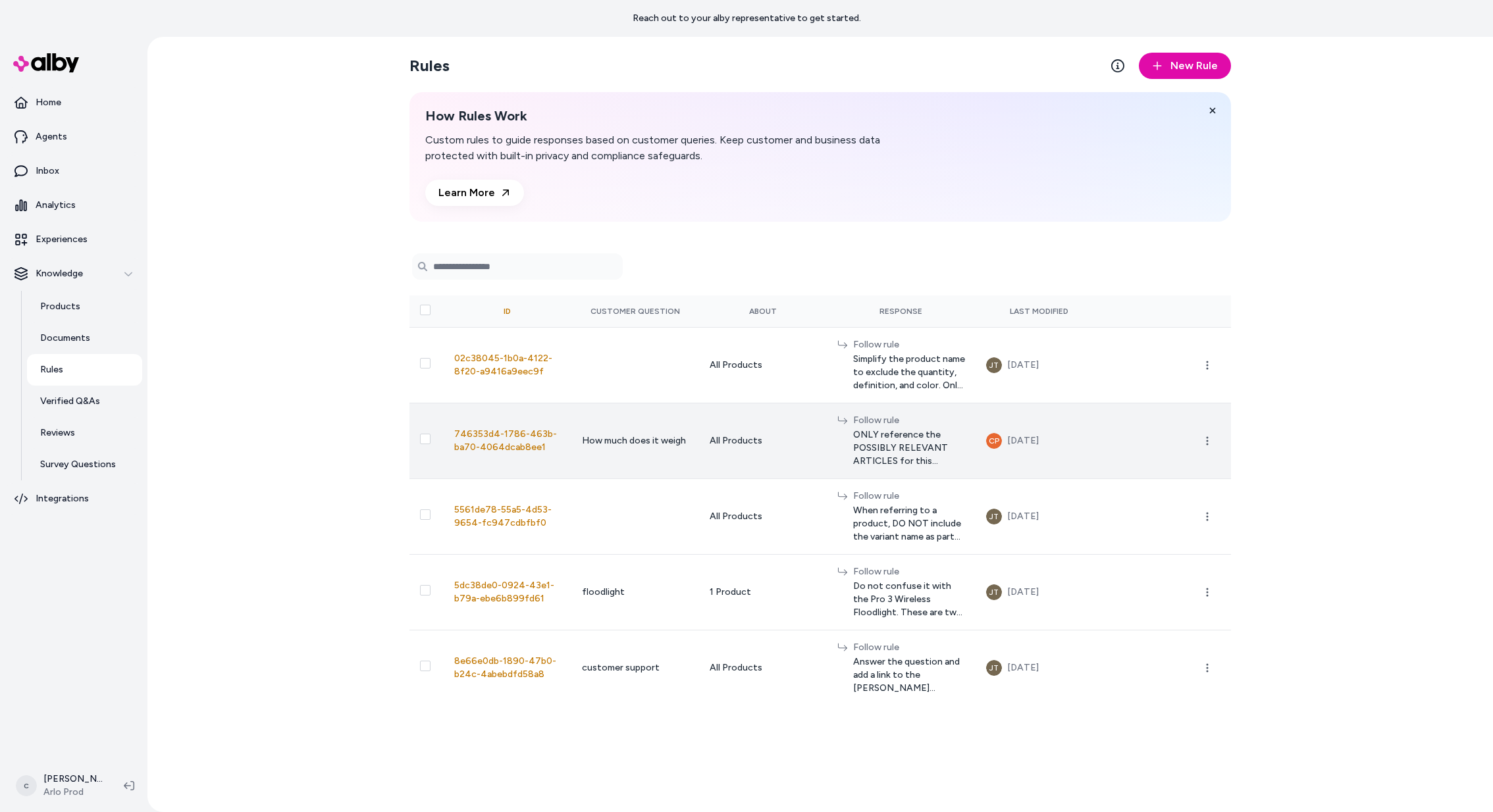
click at [900, 465] on span "ONLY reference the POSSIBLY RELEVANT ARTICLES for this information. Do not use …" at bounding box center [909, 448] width 112 height 40
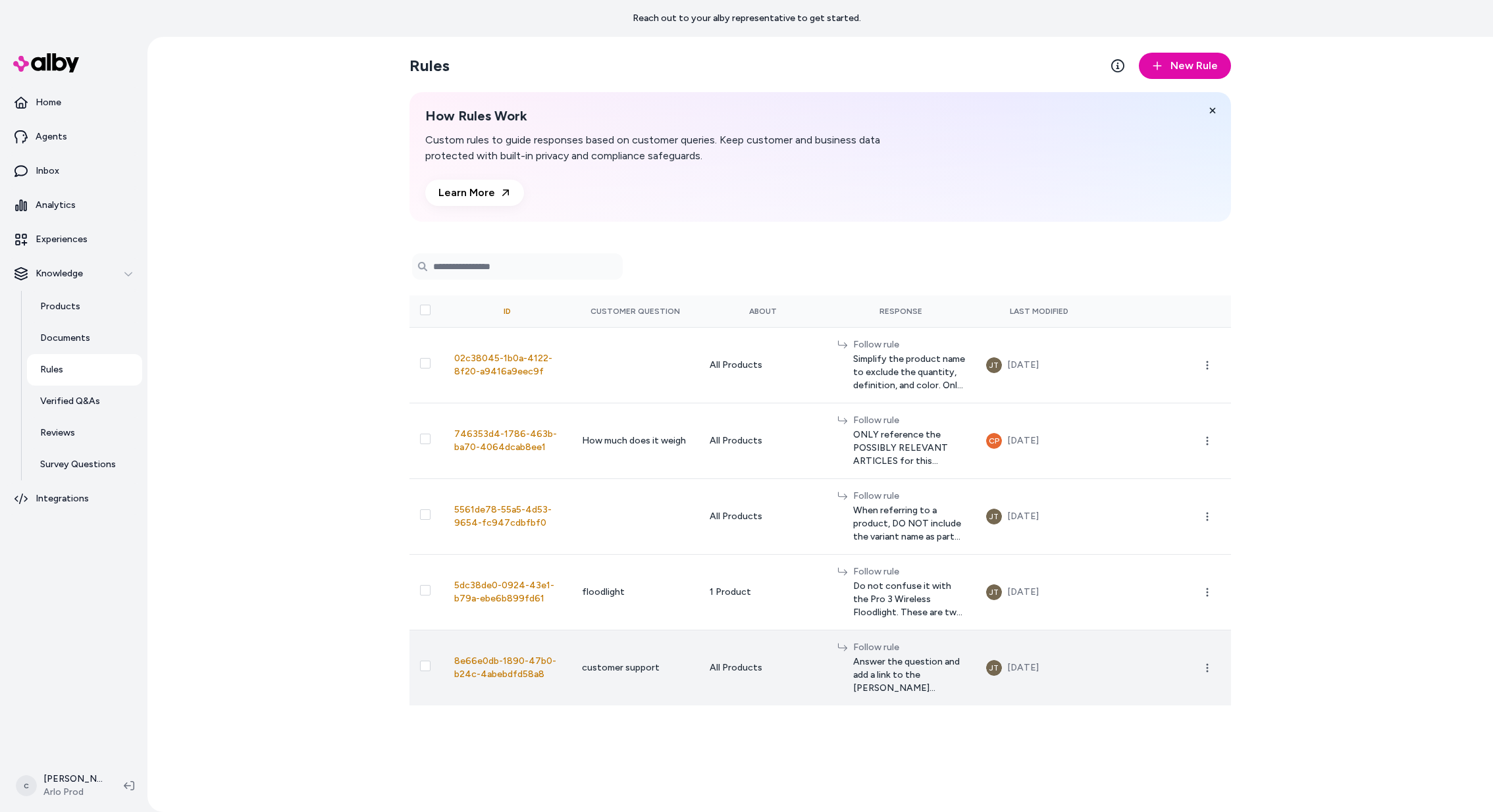
click at [887, 659] on span "Answer the question and add a link to the [PERSON_NAME] Support page, [URL][DOM…" at bounding box center [909, 675] width 112 height 40
click at [920, 682] on span "Answer the question and add a link to the [PERSON_NAME] Support page, [URL][DOM…" at bounding box center [909, 675] width 112 height 40
click at [1207, 664] on circle "button" at bounding box center [1208, 665] width 2 height 2
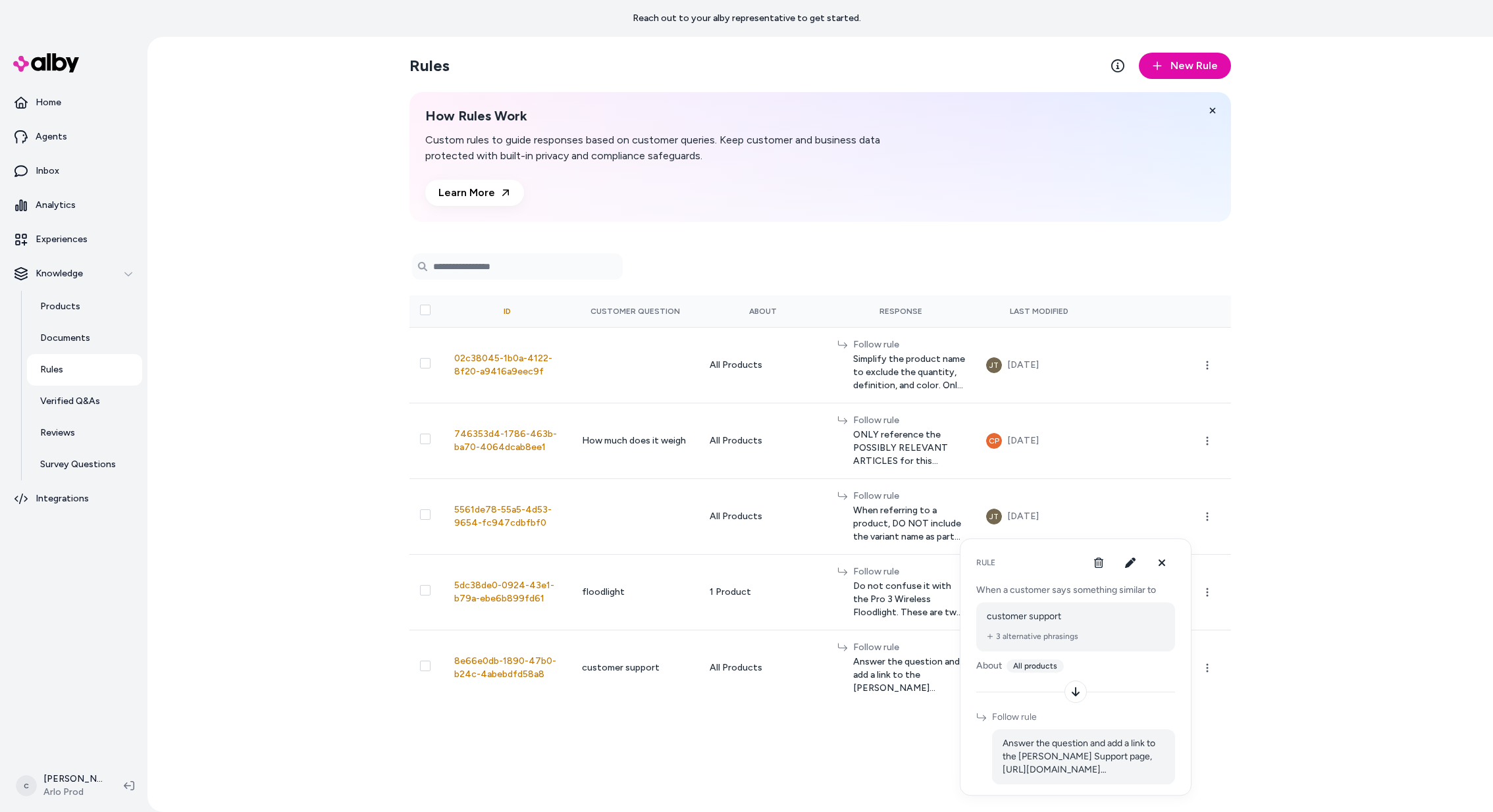
click at [1352, 480] on div "Rules New Rule How Rules Work Custom rules to guide responses based on customer…" at bounding box center [820, 425] width 1346 height 776
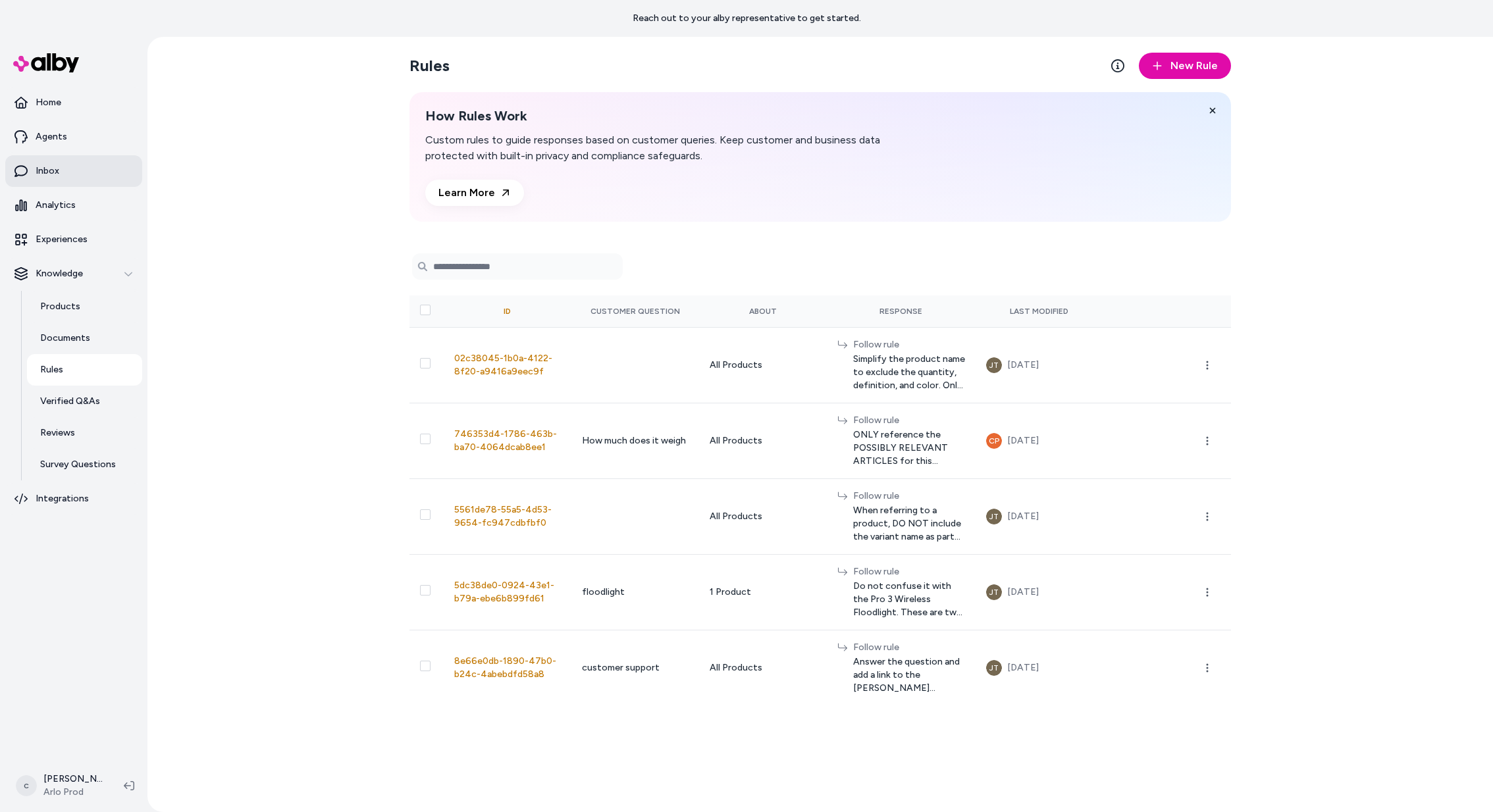
click at [48, 175] on p "Inbox" at bounding box center [47, 171] width 24 height 14
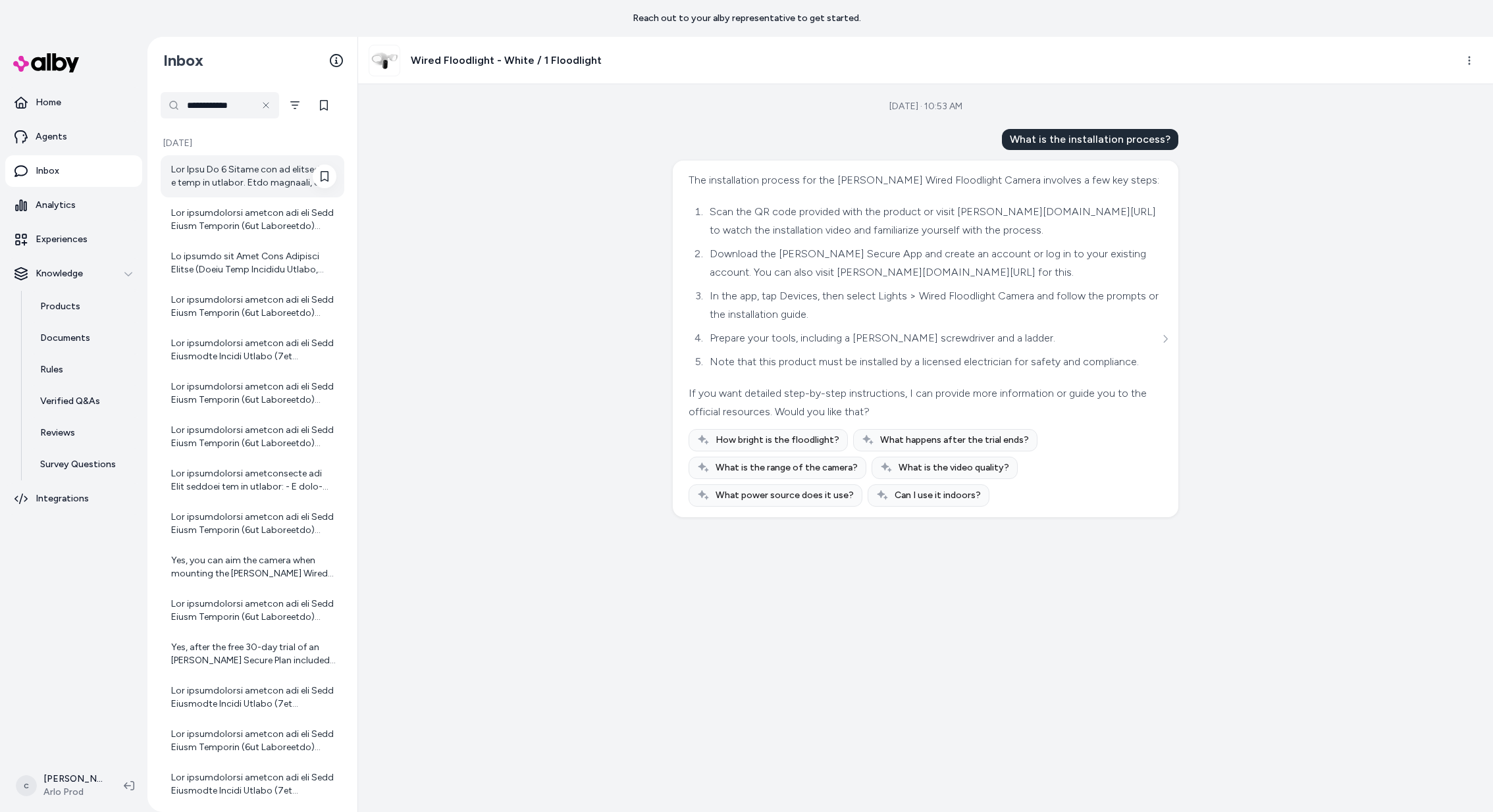
click at [250, 176] on div at bounding box center [253, 176] width 165 height 26
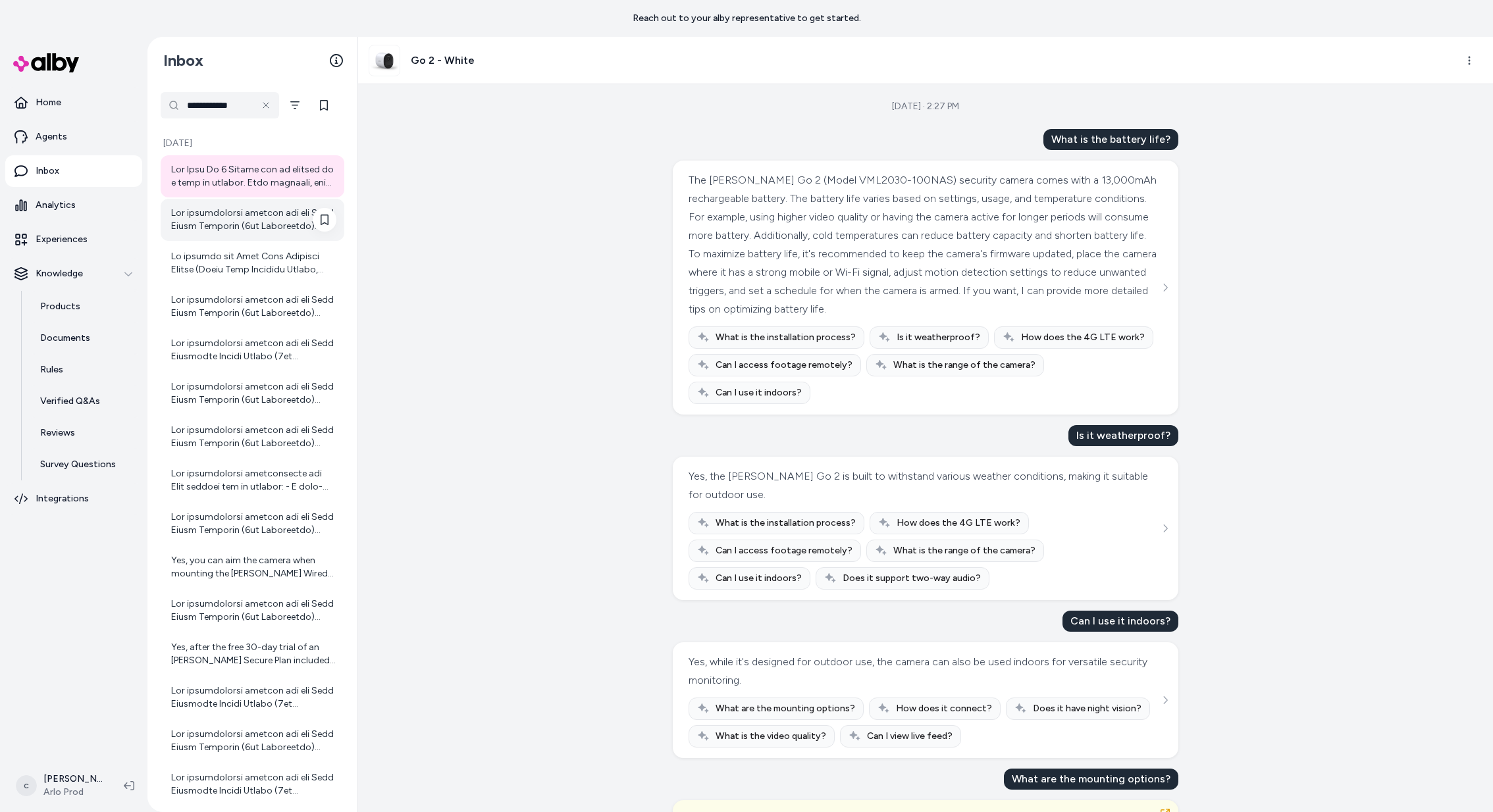
click at [252, 212] on div at bounding box center [253, 219] width 165 height 26
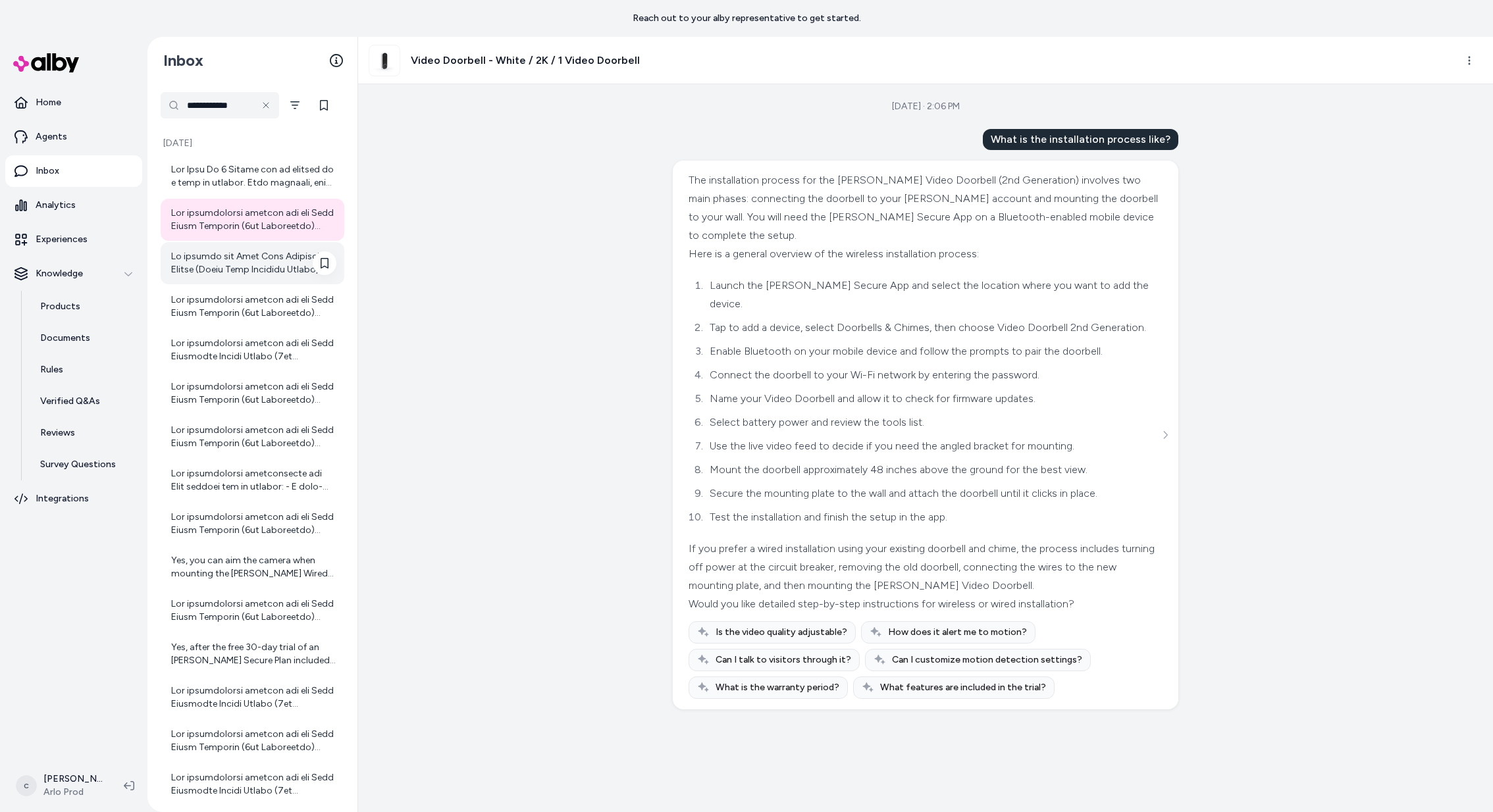
click at [245, 262] on div at bounding box center [253, 262] width 165 height 26
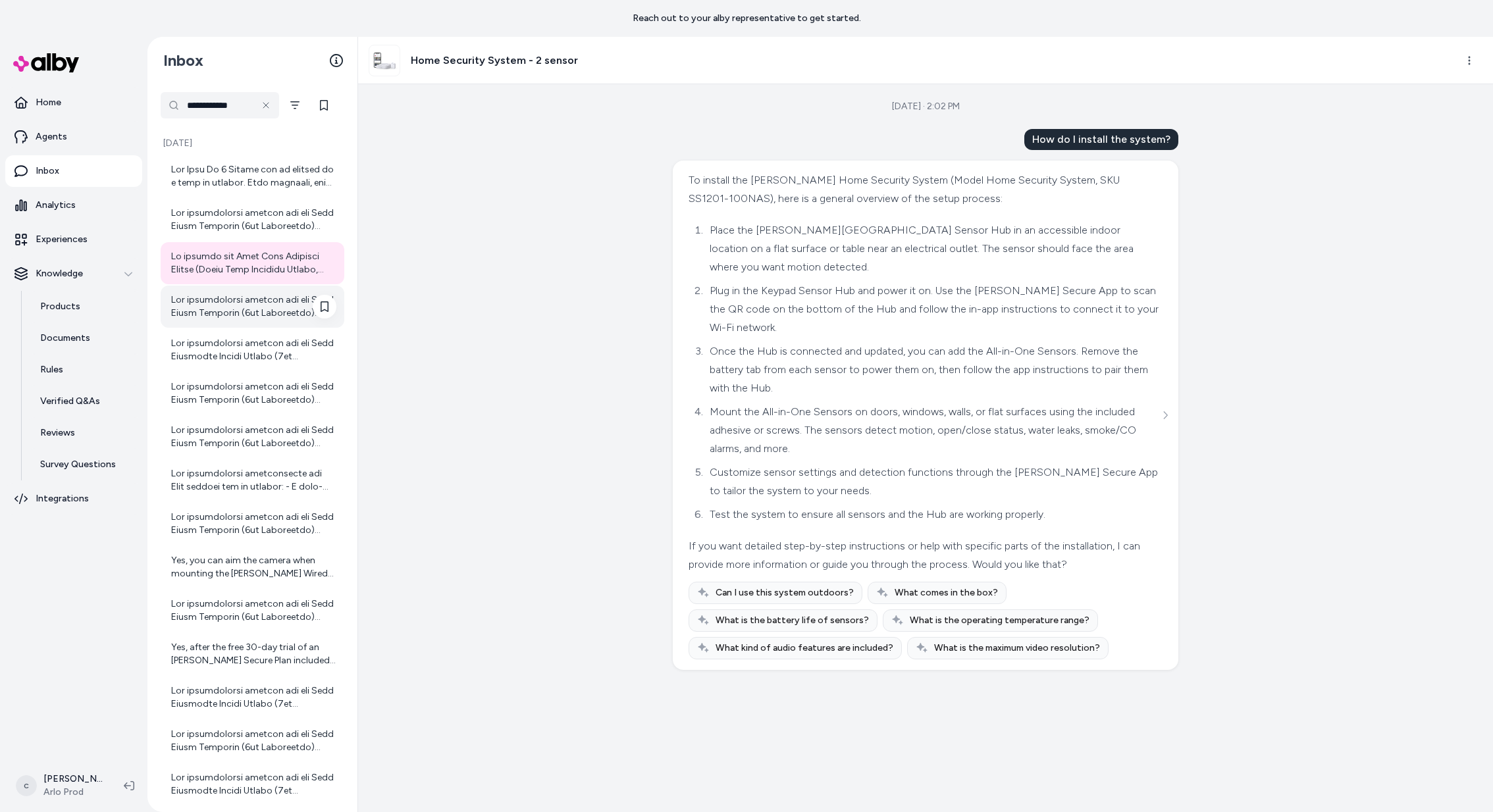
click at [241, 301] on div at bounding box center [253, 307] width 165 height 26
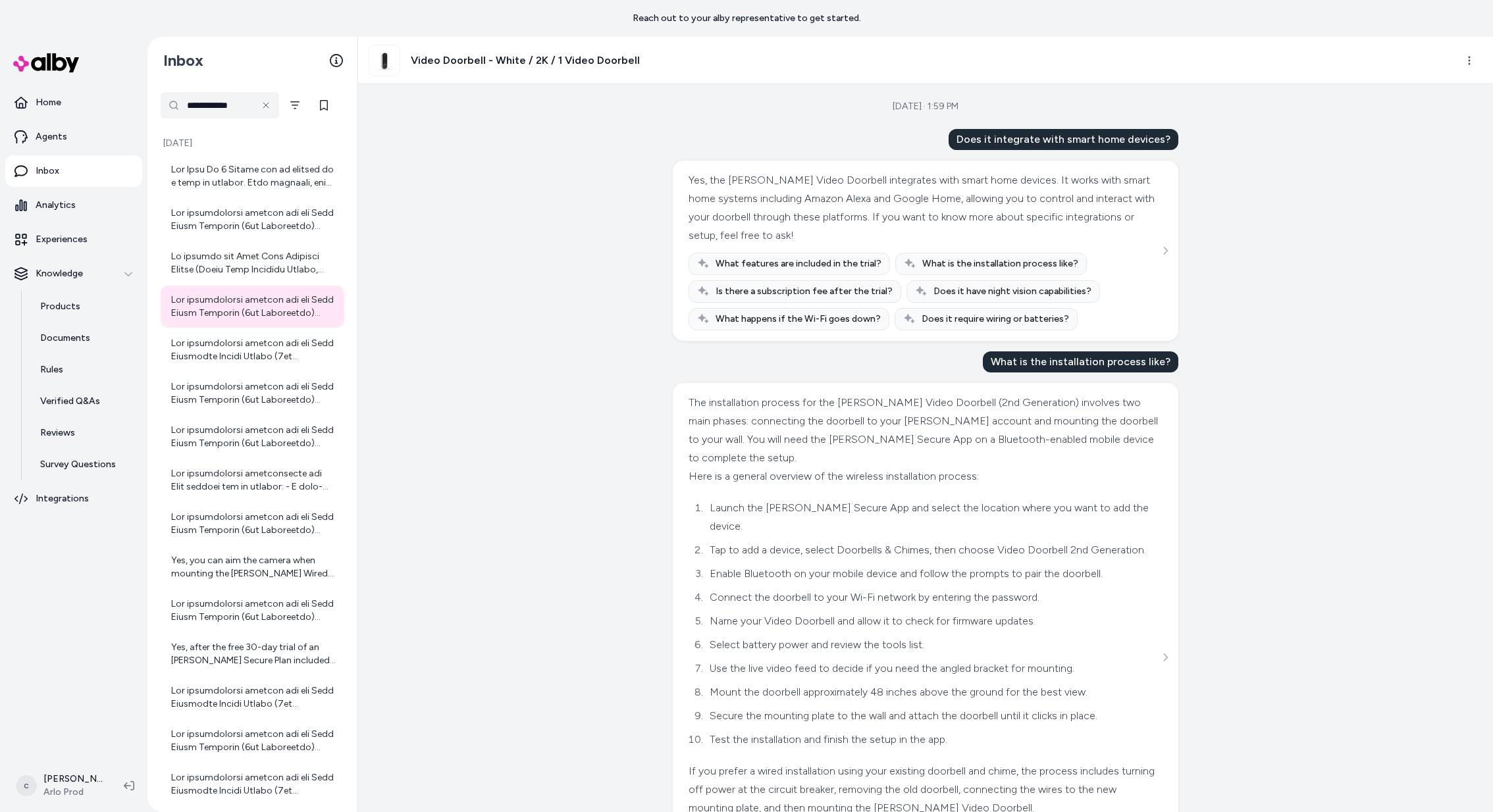
click at [209, 105] on input "**********" at bounding box center [220, 105] width 119 height 26
type input "*********"
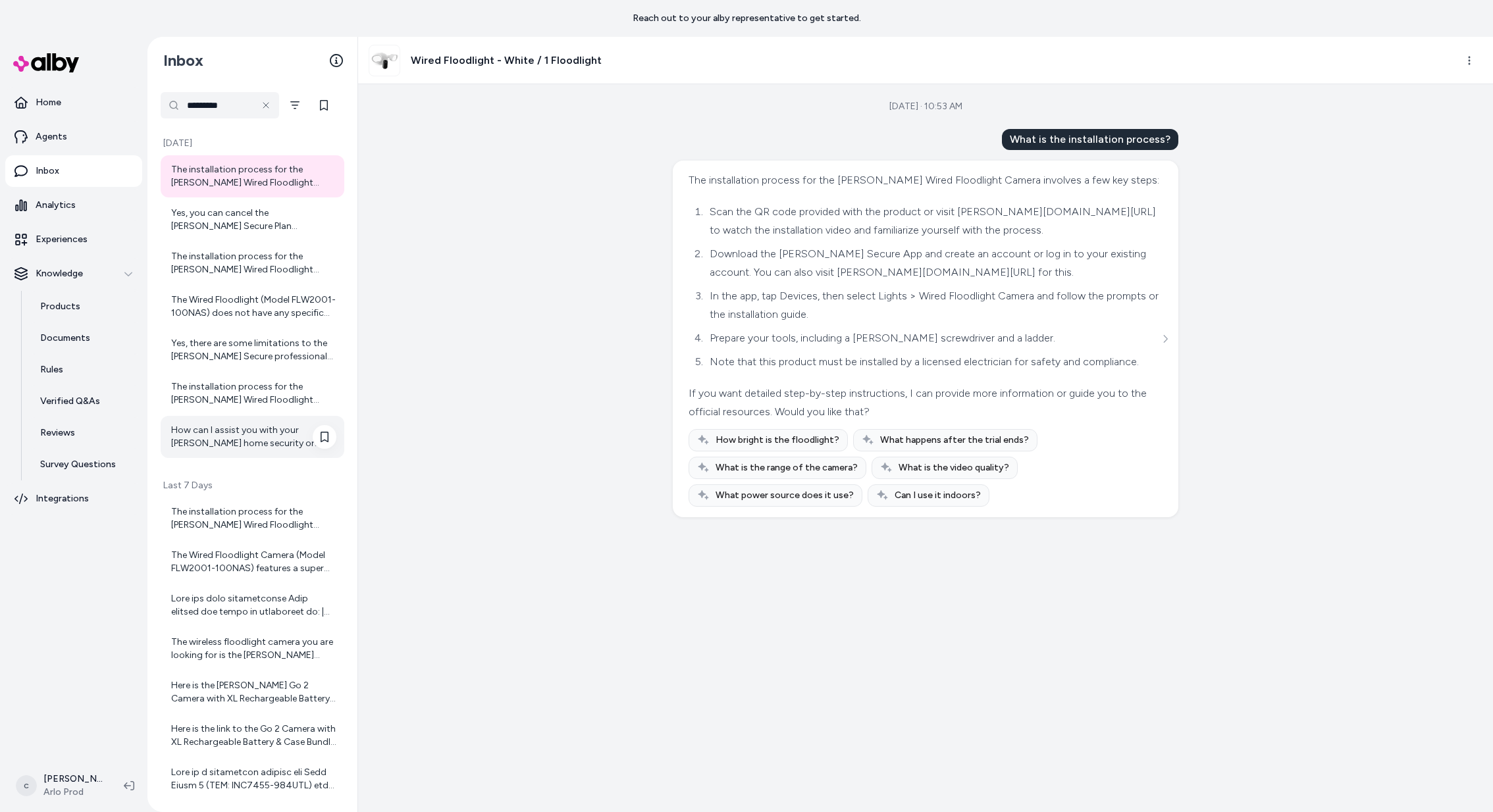
click at [252, 420] on div "How can I assist you with your [PERSON_NAME] home security or surveillance came…" at bounding box center [252, 437] width 184 height 42
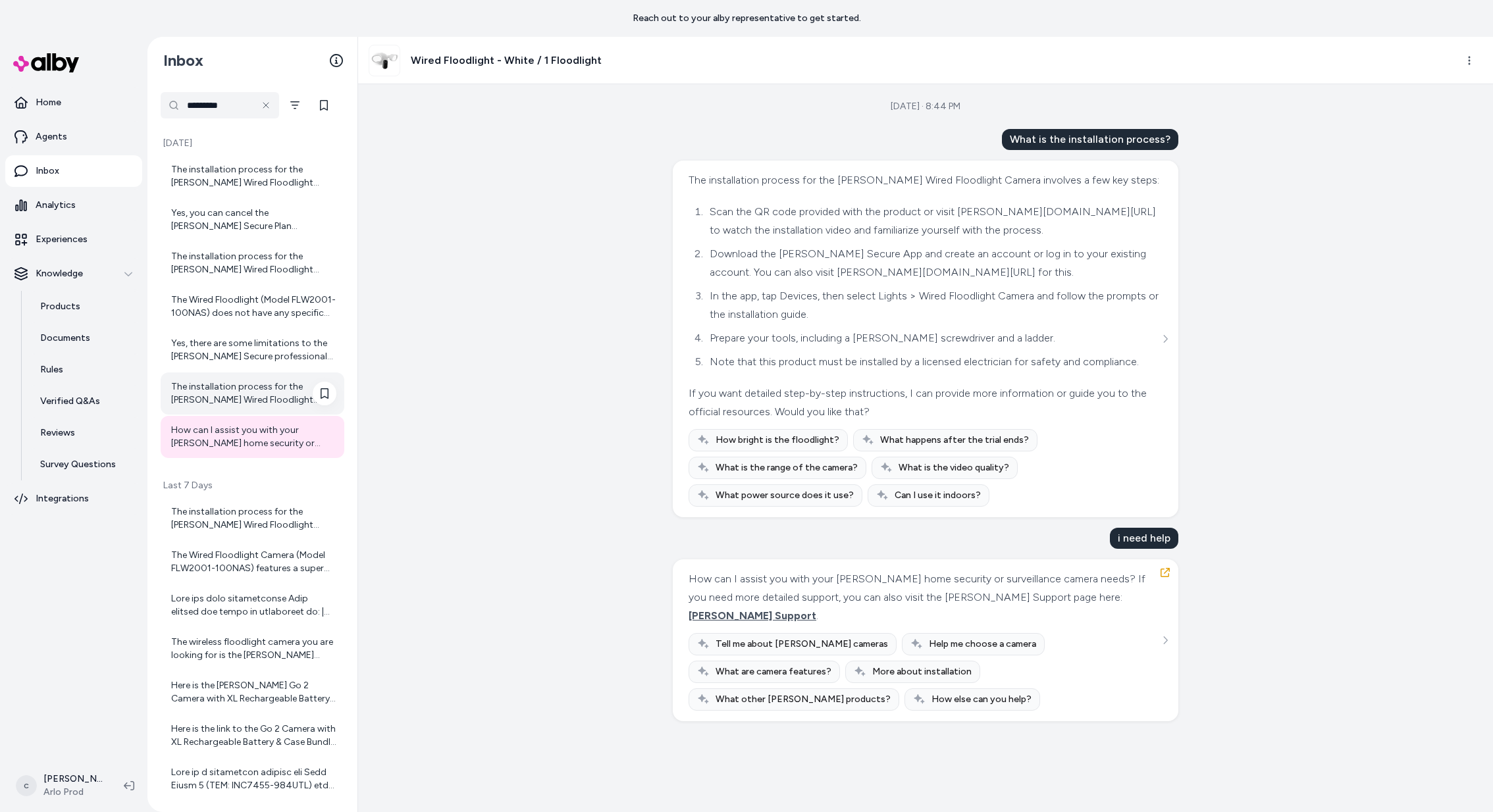
click at [246, 391] on div "The installation process for the [PERSON_NAME] Wired Floodlight Camera involves…" at bounding box center [253, 393] width 165 height 26
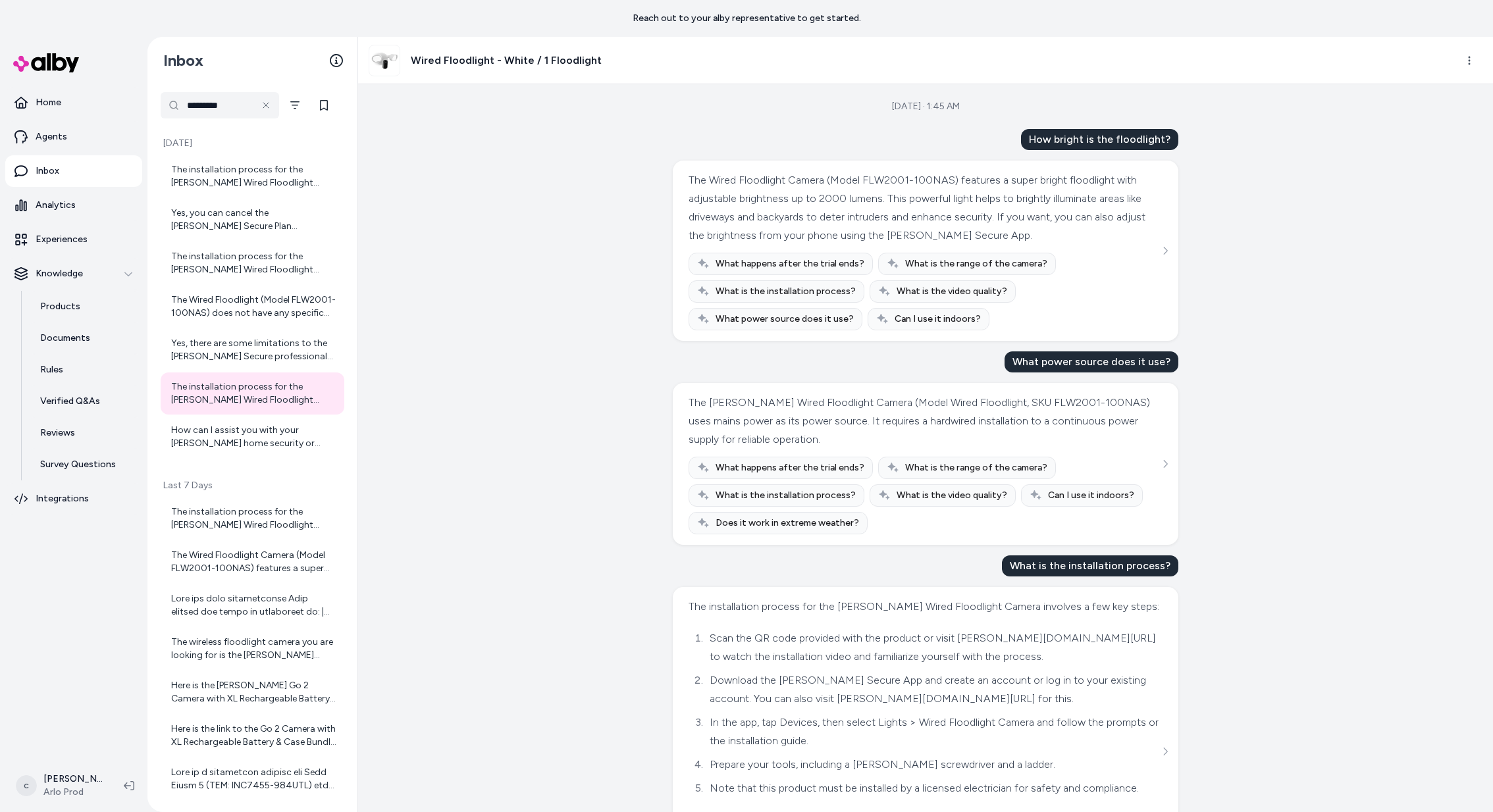
scroll to position [135, 0]
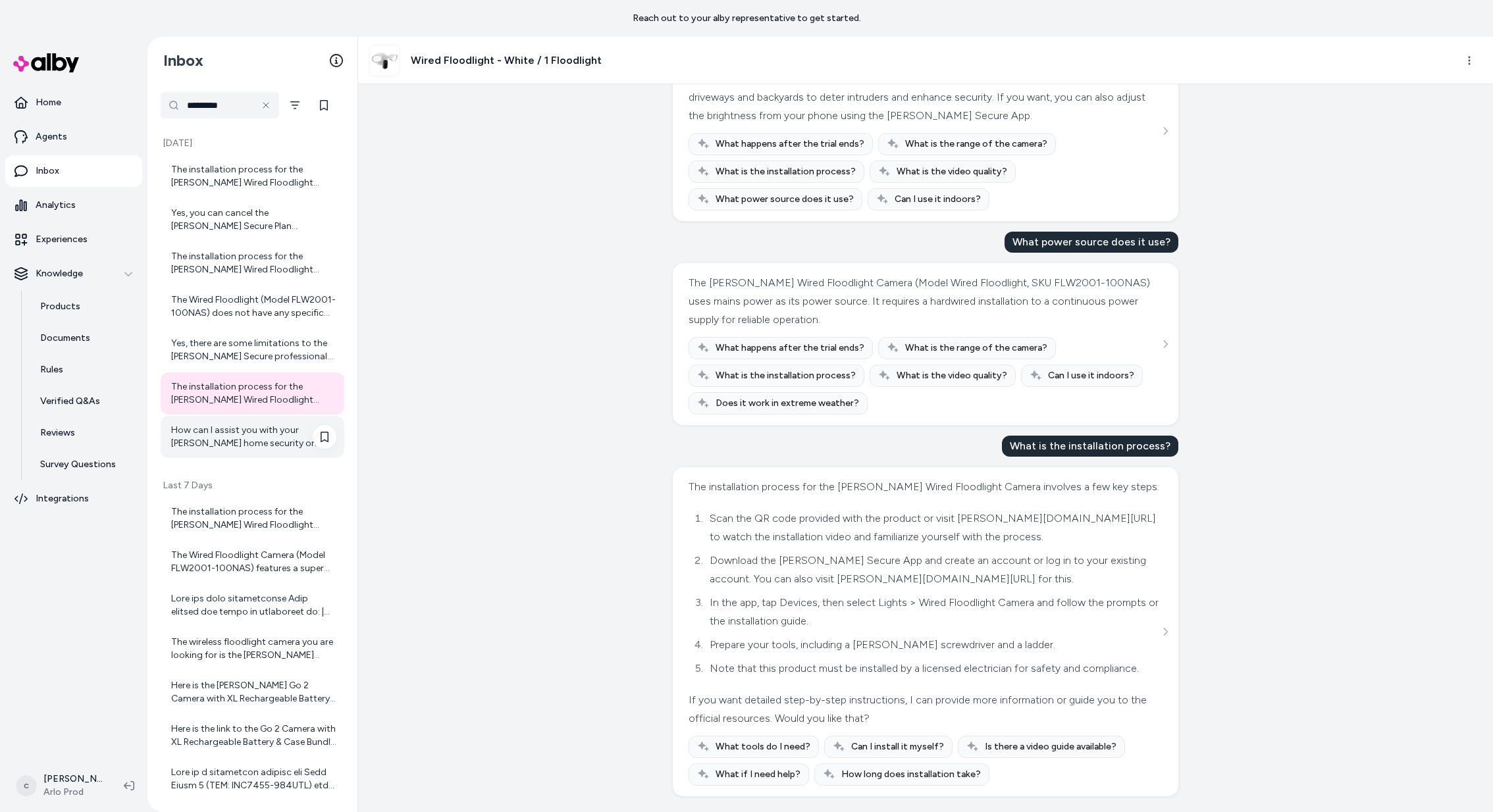
click at [268, 449] on div "How can I assist you with your [PERSON_NAME] home security or surveillance came…" at bounding box center [253, 437] width 165 height 26
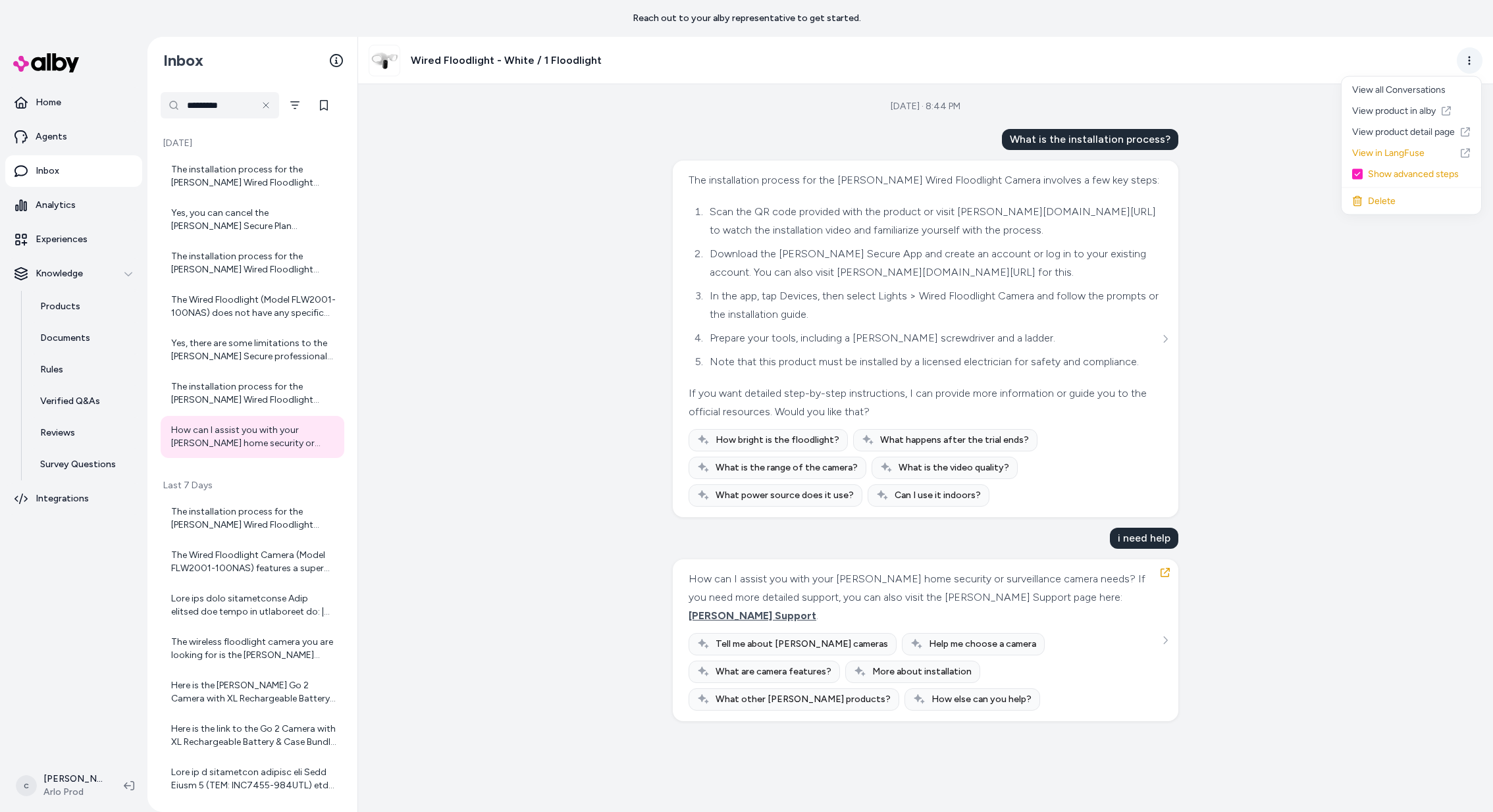
click at [1463, 64] on html "Reach out to your alby representative to get started. Home Agents Inbox Analyti…" at bounding box center [746, 406] width 1493 height 812
click at [1384, 149] on link "View in LangFuse" at bounding box center [1411, 153] width 140 height 21
click at [244, 403] on div "The installation process for the [PERSON_NAME] Wired Floodlight Camera involves…" at bounding box center [253, 393] width 165 height 26
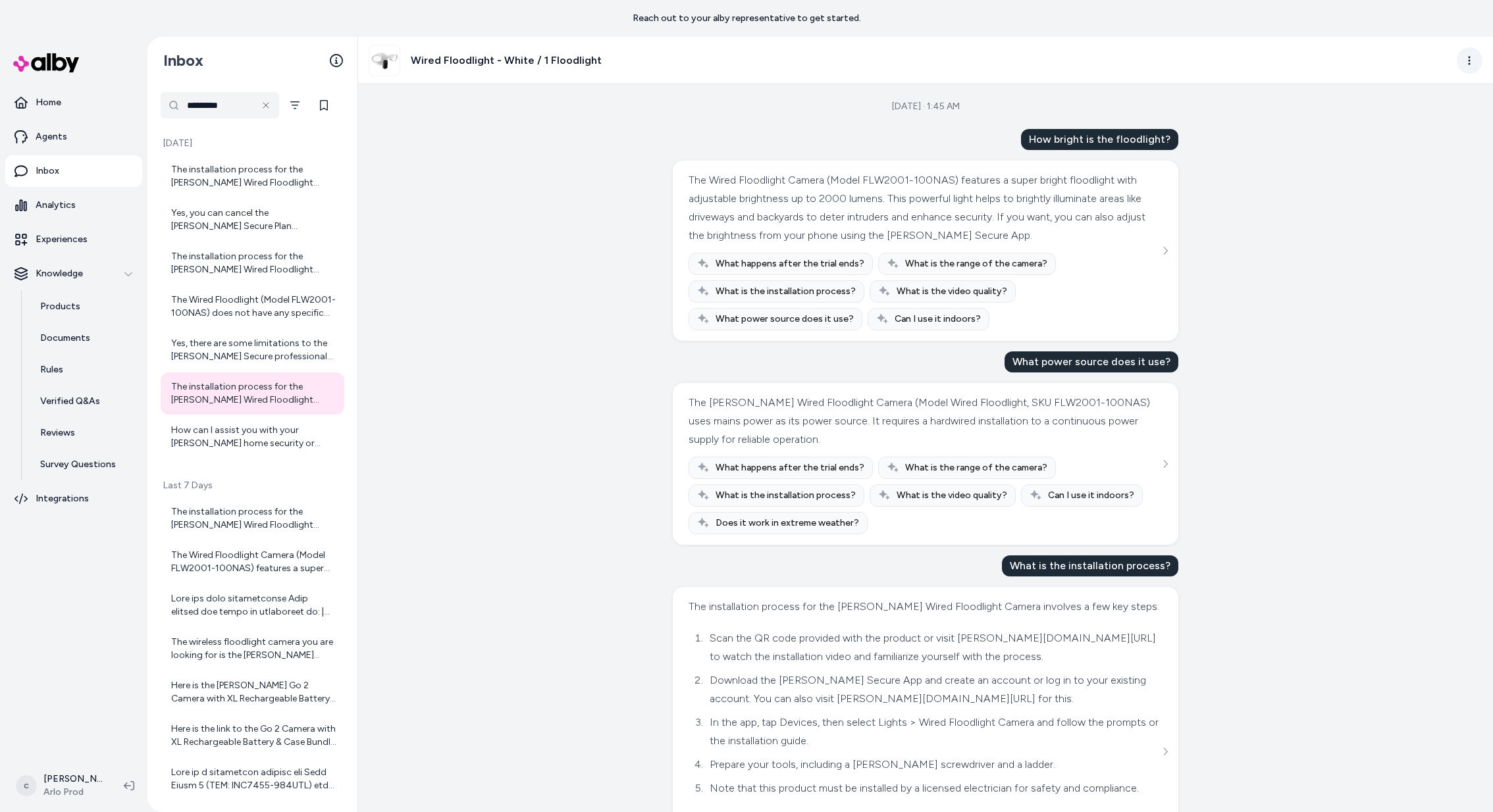
click at [1469, 64] on html "Reach out to your alby representative to get started. Home Agents Inbox Analyti…" at bounding box center [746, 406] width 1493 height 812
click at [1394, 152] on link "View in LangFuse" at bounding box center [1411, 153] width 140 height 21
click at [1088, 563] on div "What is the installation process?" at bounding box center [1090, 566] width 176 height 21
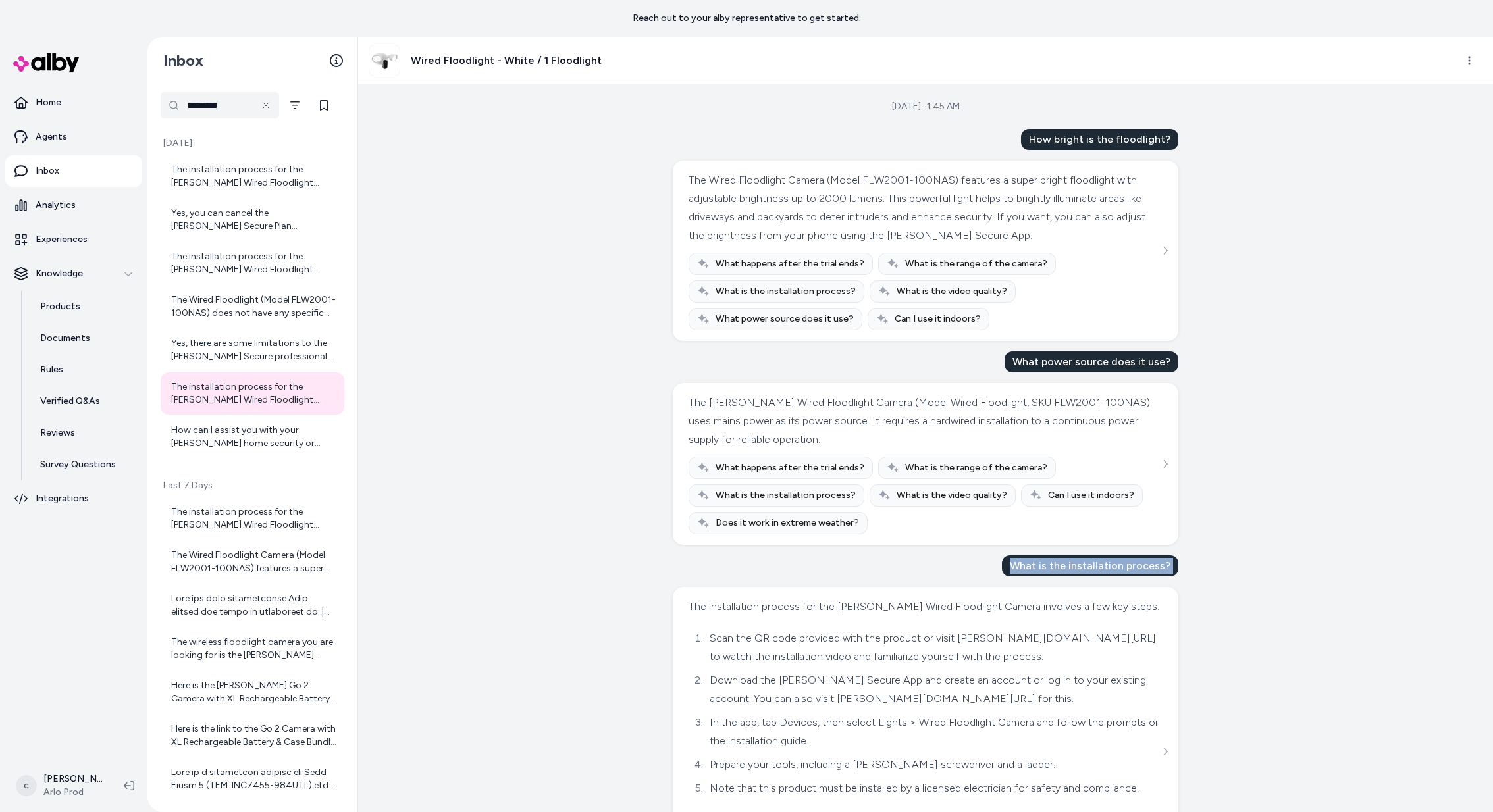
copy div "What is the installation process?"
click at [241, 353] on div "Yes, there are some limitations to the [PERSON_NAME] Secure professional monito…" at bounding box center [253, 350] width 165 height 26
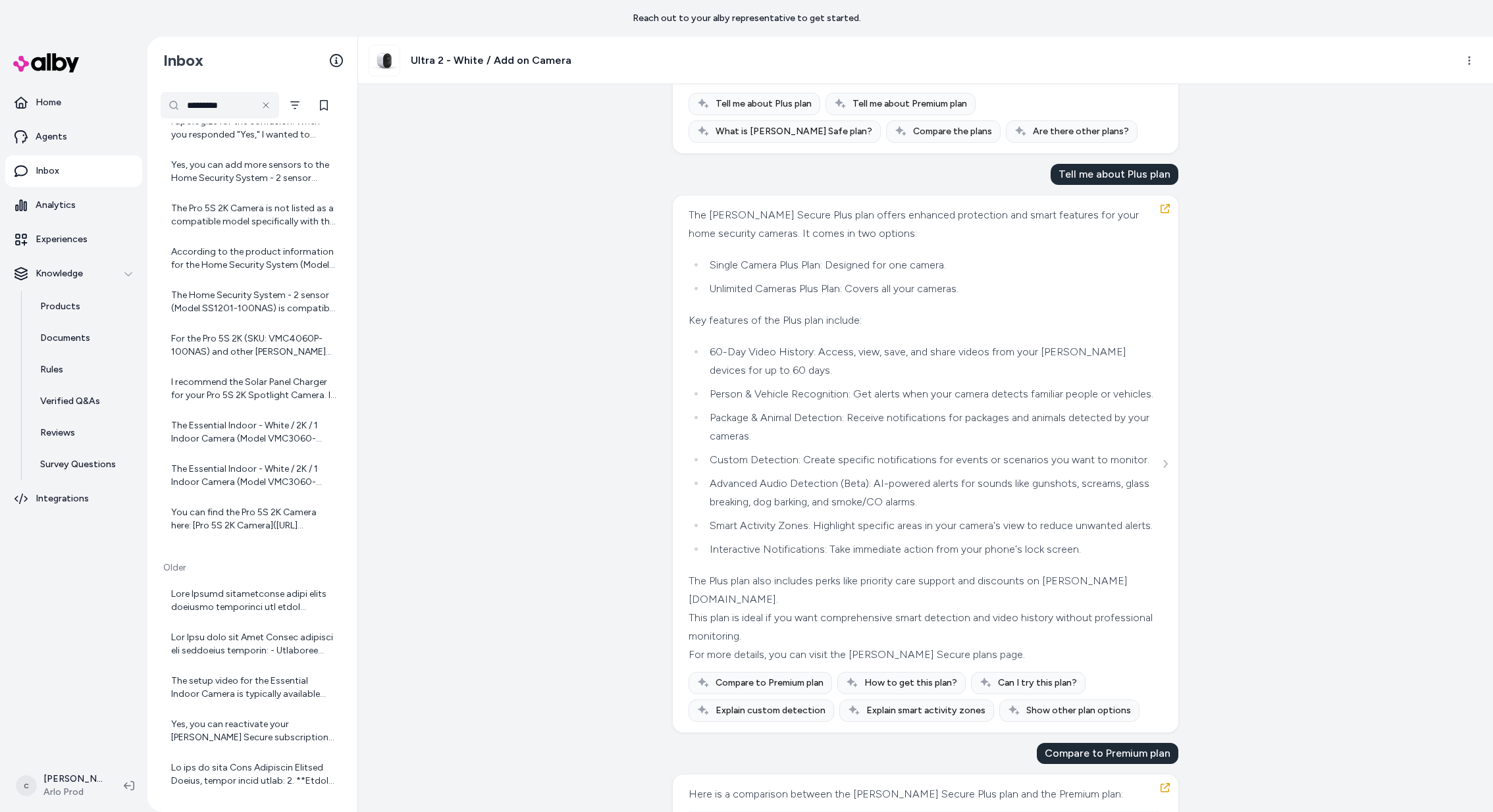
scroll to position [1157, 0]
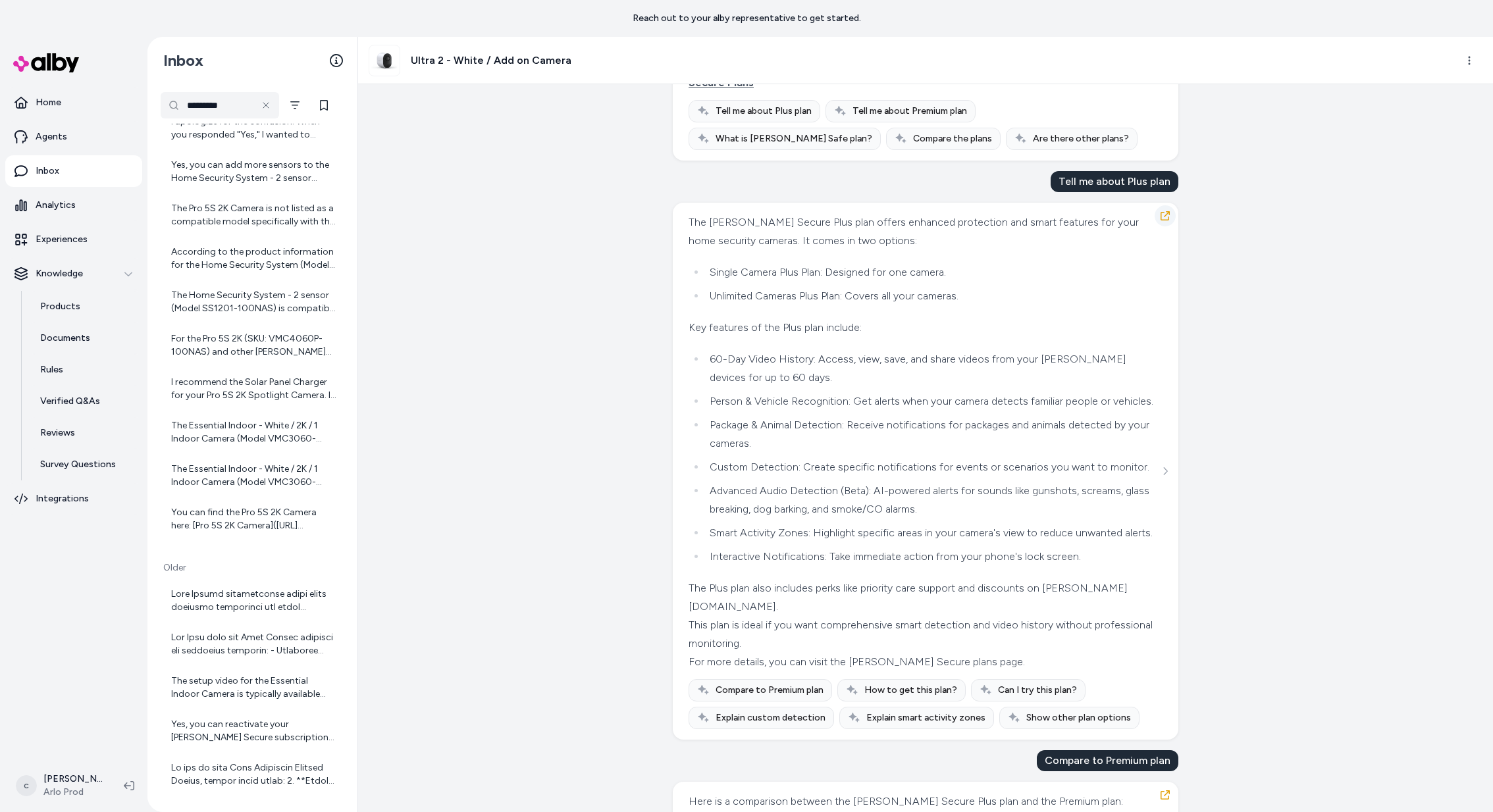
click at [1168, 212] on icon "button" at bounding box center [1165, 216] width 10 height 10
click at [258, 221] on div "The Pro 5S 2K Camera is not listed as a compatible model specifically with the …" at bounding box center [253, 215] width 165 height 26
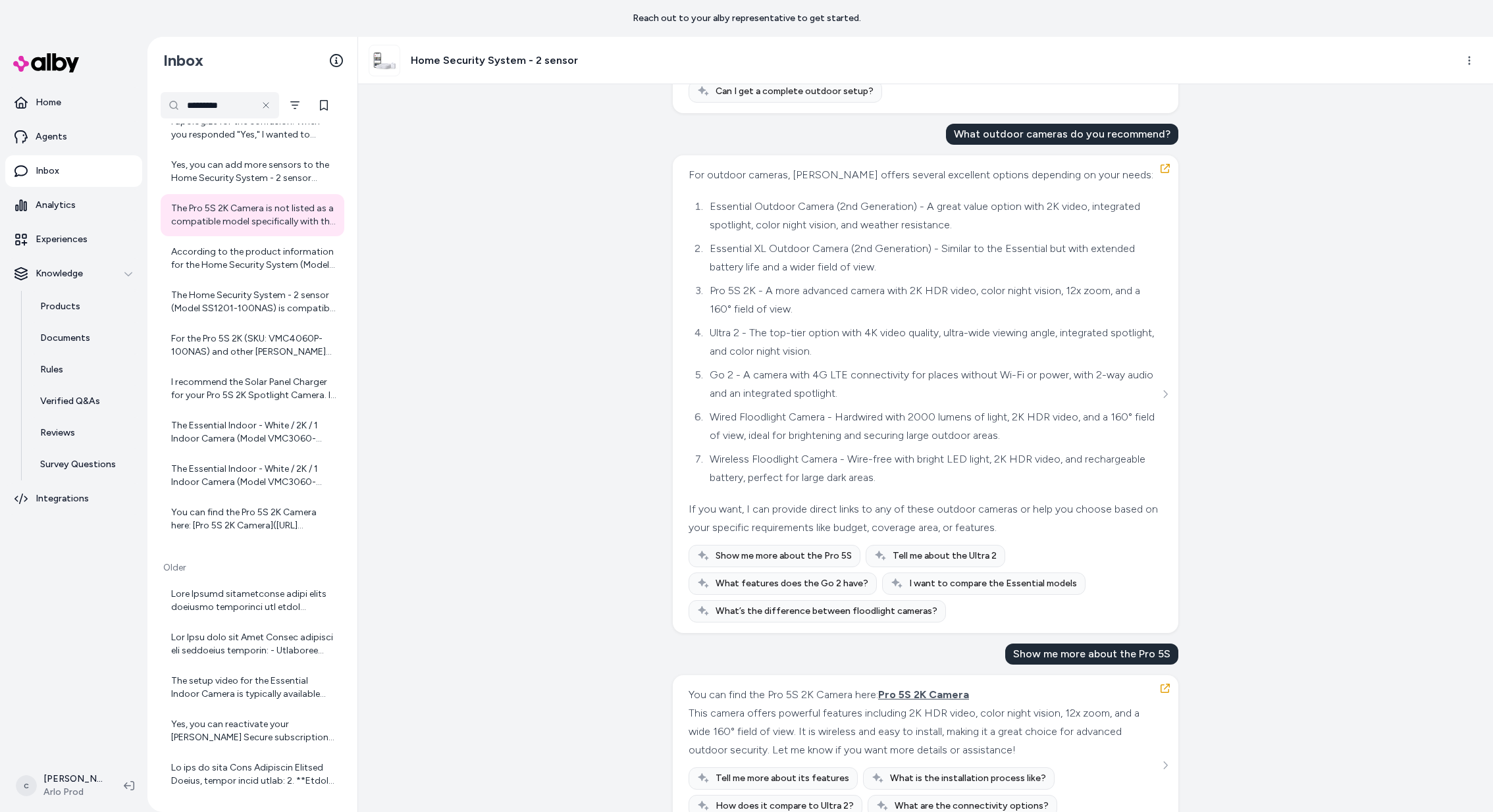
scroll to position [682, 0]
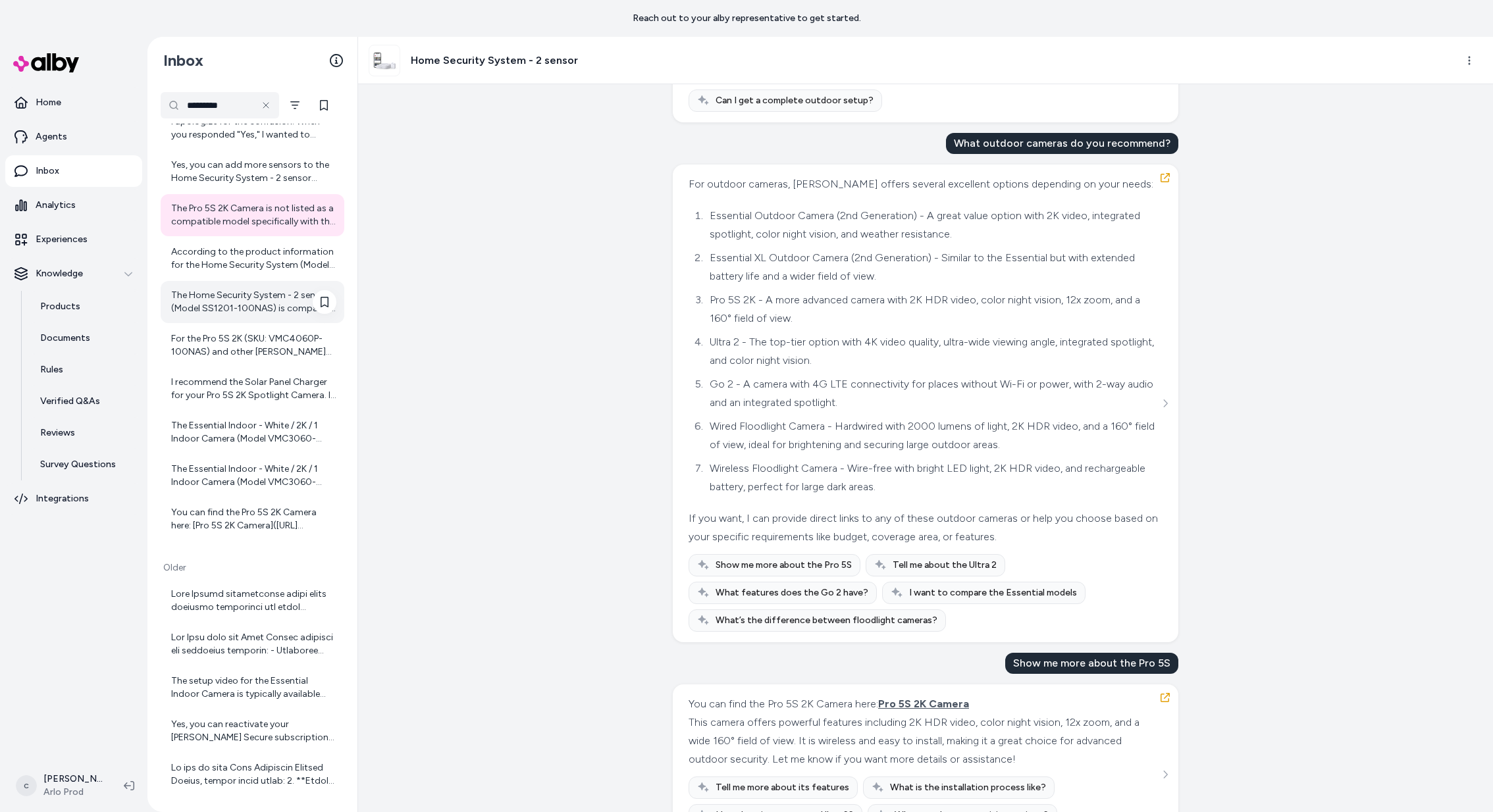
click at [257, 281] on div "The Home Security System - 2 sensor (Model SS1201-100NAS) is compatible with va…" at bounding box center [252, 302] width 184 height 42
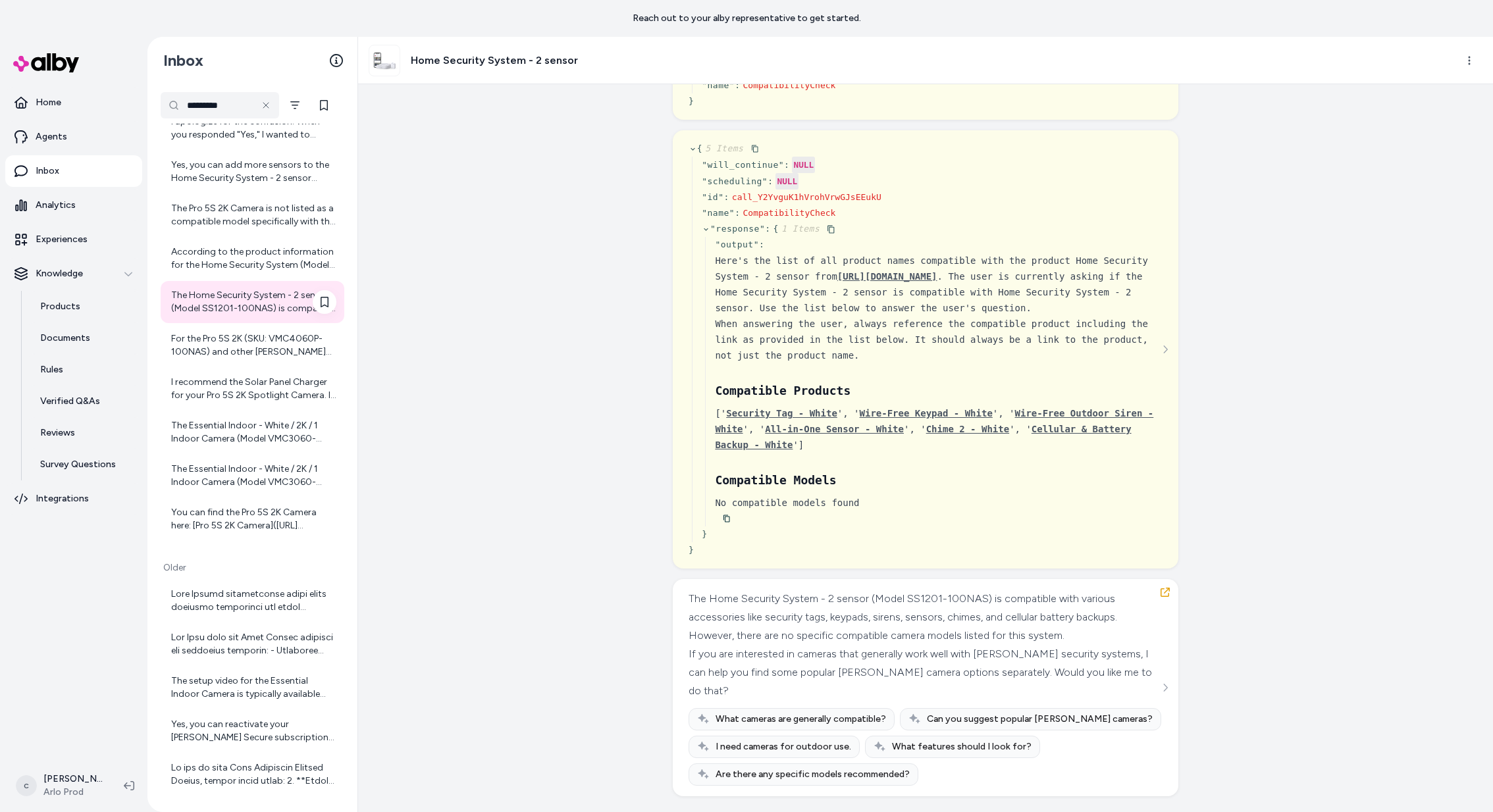
scroll to position [2233, 0]
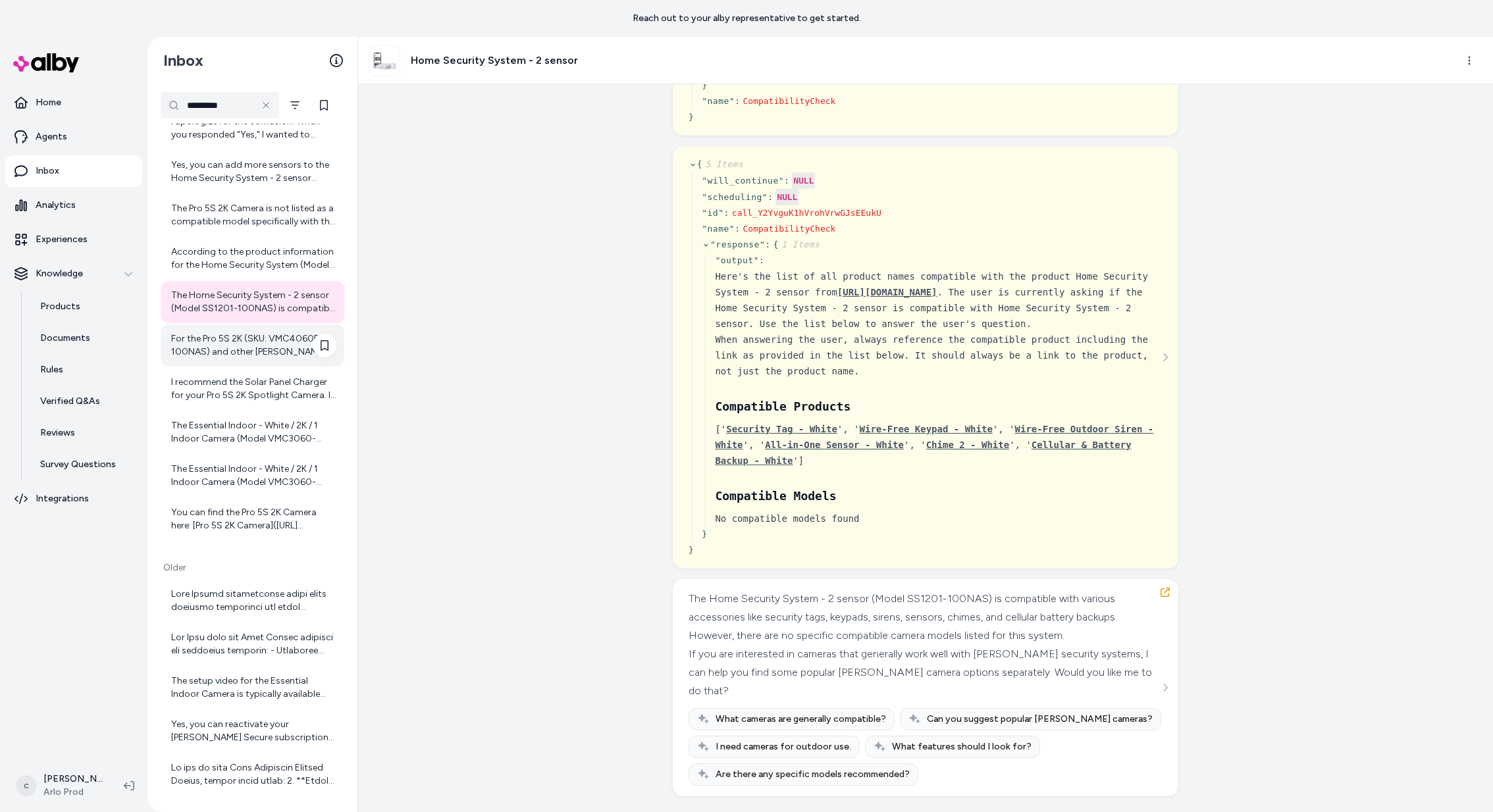
click at [227, 359] on div "For the Pro 5S 2K (SKU: VMC4060P-100NAS) and other [PERSON_NAME] cameras, a sub…" at bounding box center [252, 345] width 184 height 42
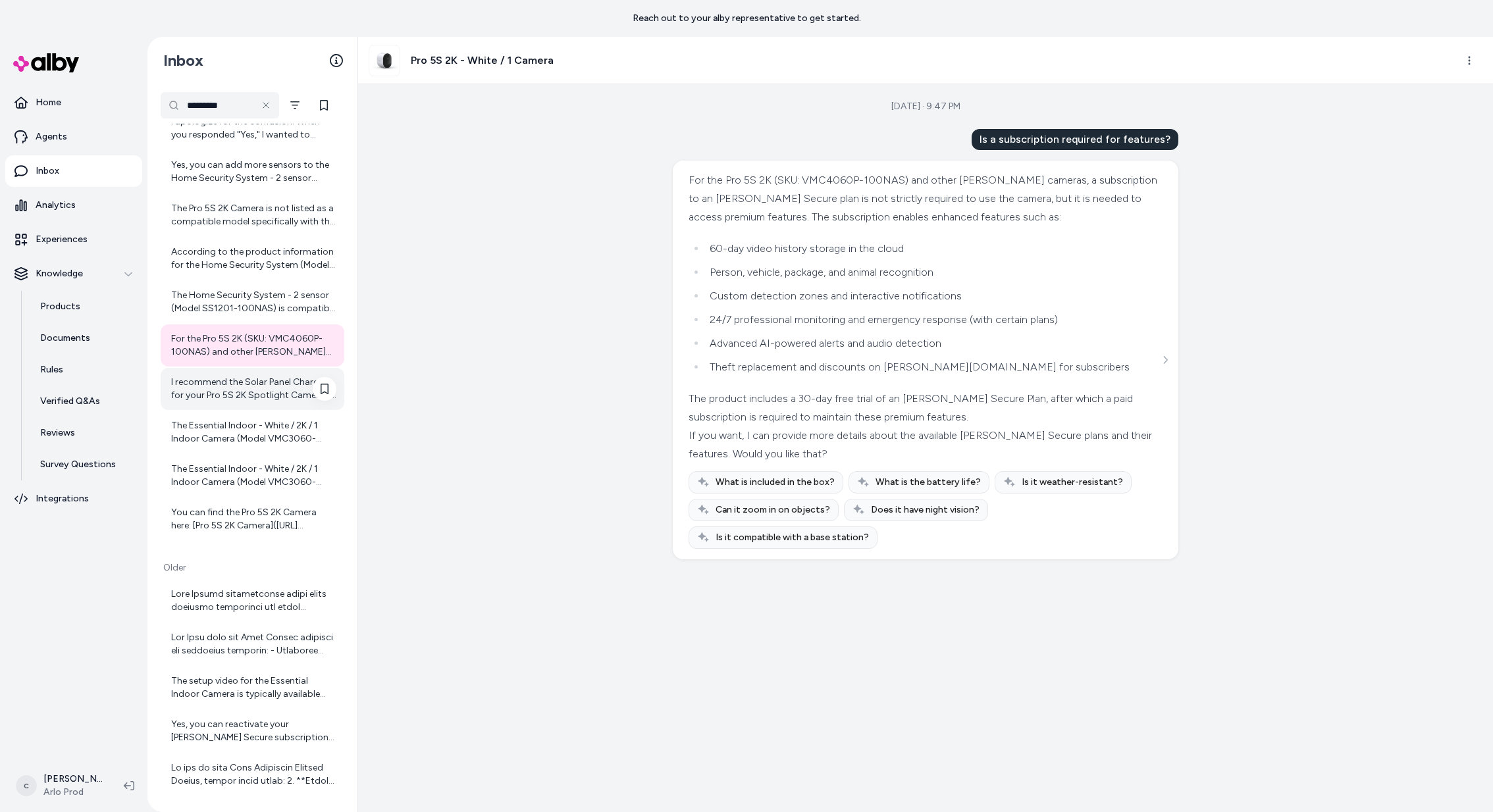
click at [240, 397] on div "I recommend the Solar Panel Charger for your Pro 5S 2K Spotlight Camera. It is …" at bounding box center [253, 389] width 165 height 26
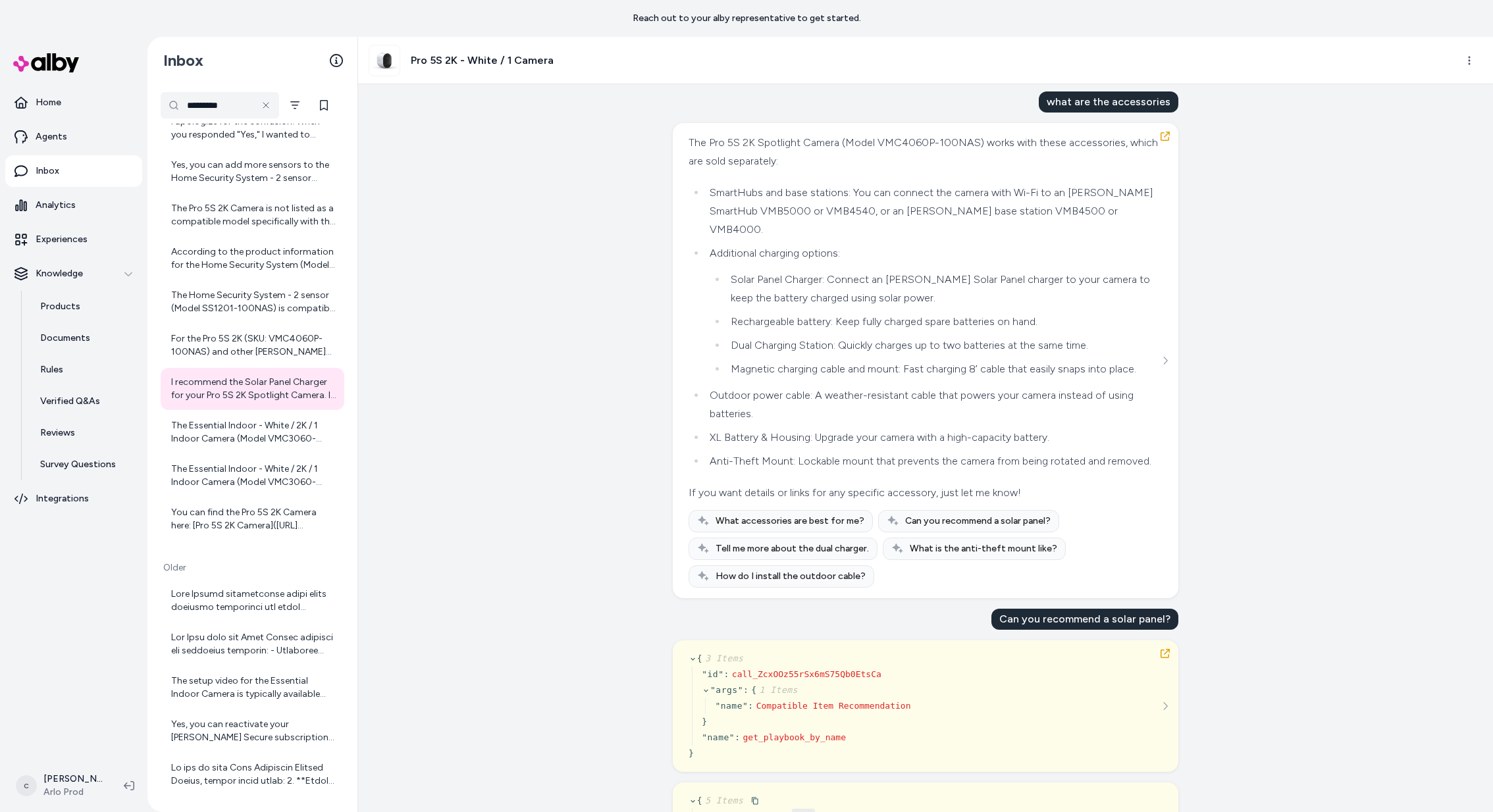
scroll to position [49, 0]
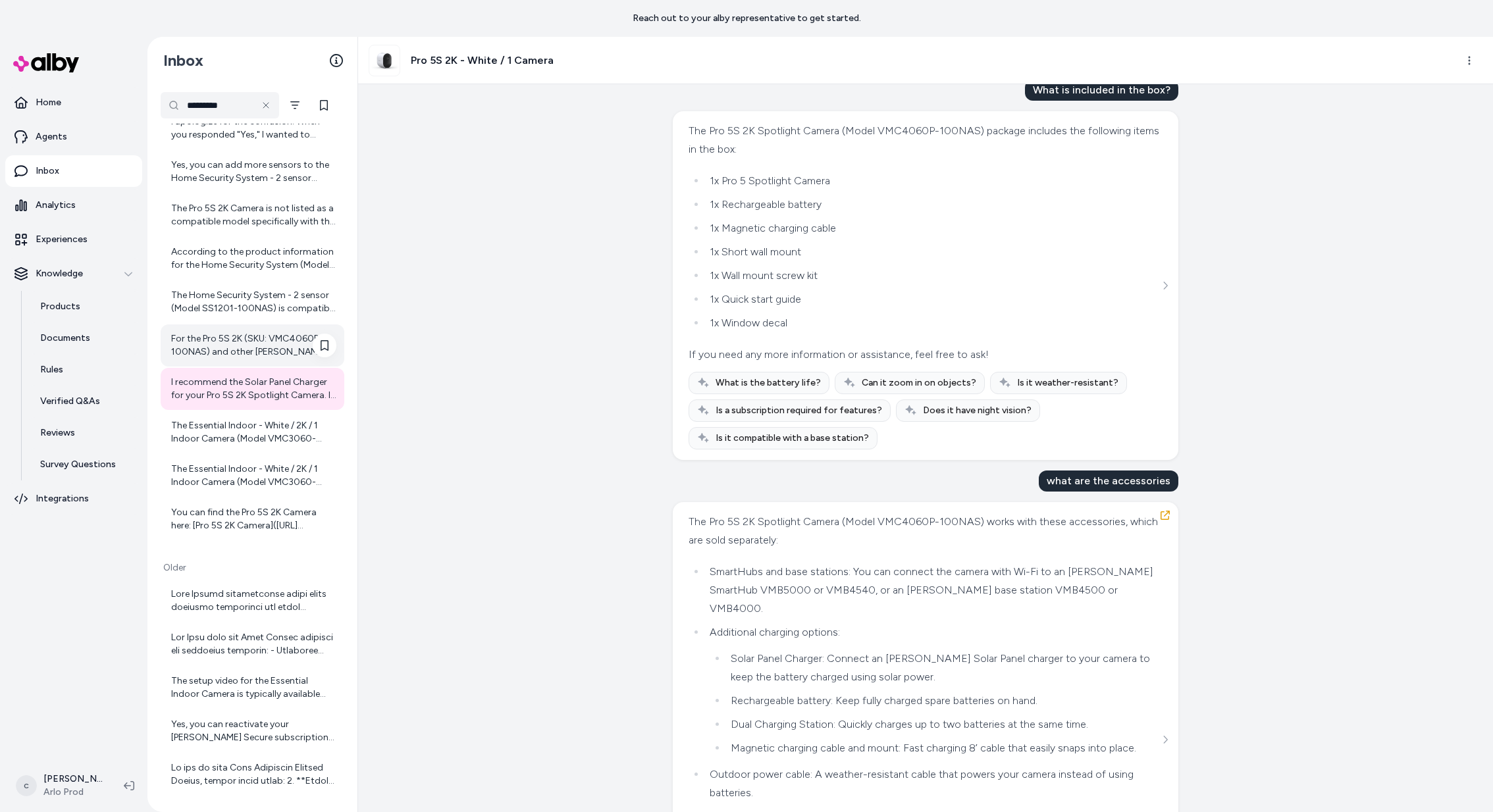
click at [217, 341] on div "For the Pro 5S 2K (SKU: VMC4060P-100NAS) and other [PERSON_NAME] cameras, a sub…" at bounding box center [253, 345] width 165 height 26
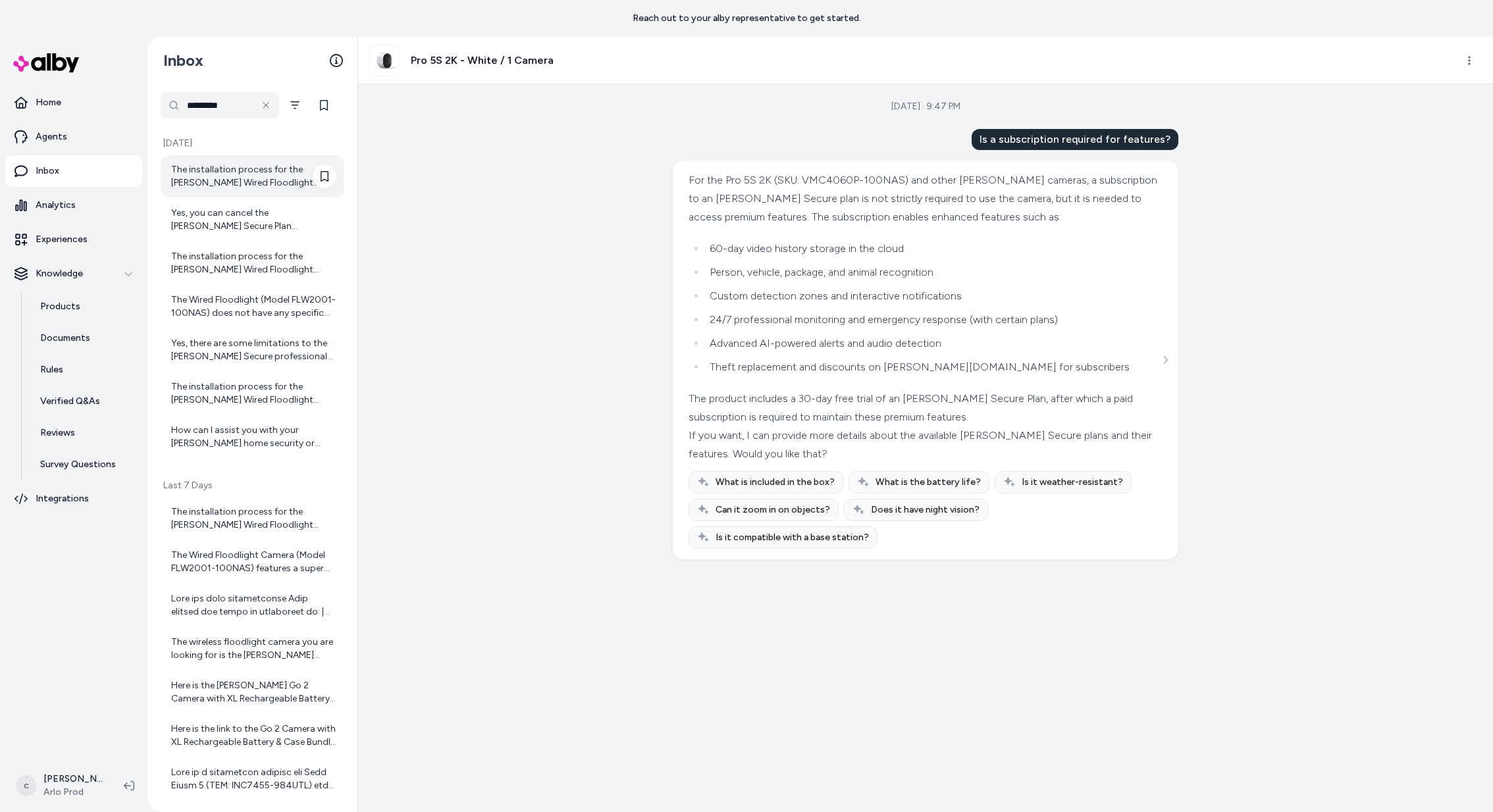
click at [239, 194] on div "The installation process for the [PERSON_NAME] Wired Floodlight Camera involves…" at bounding box center [252, 176] width 184 height 42
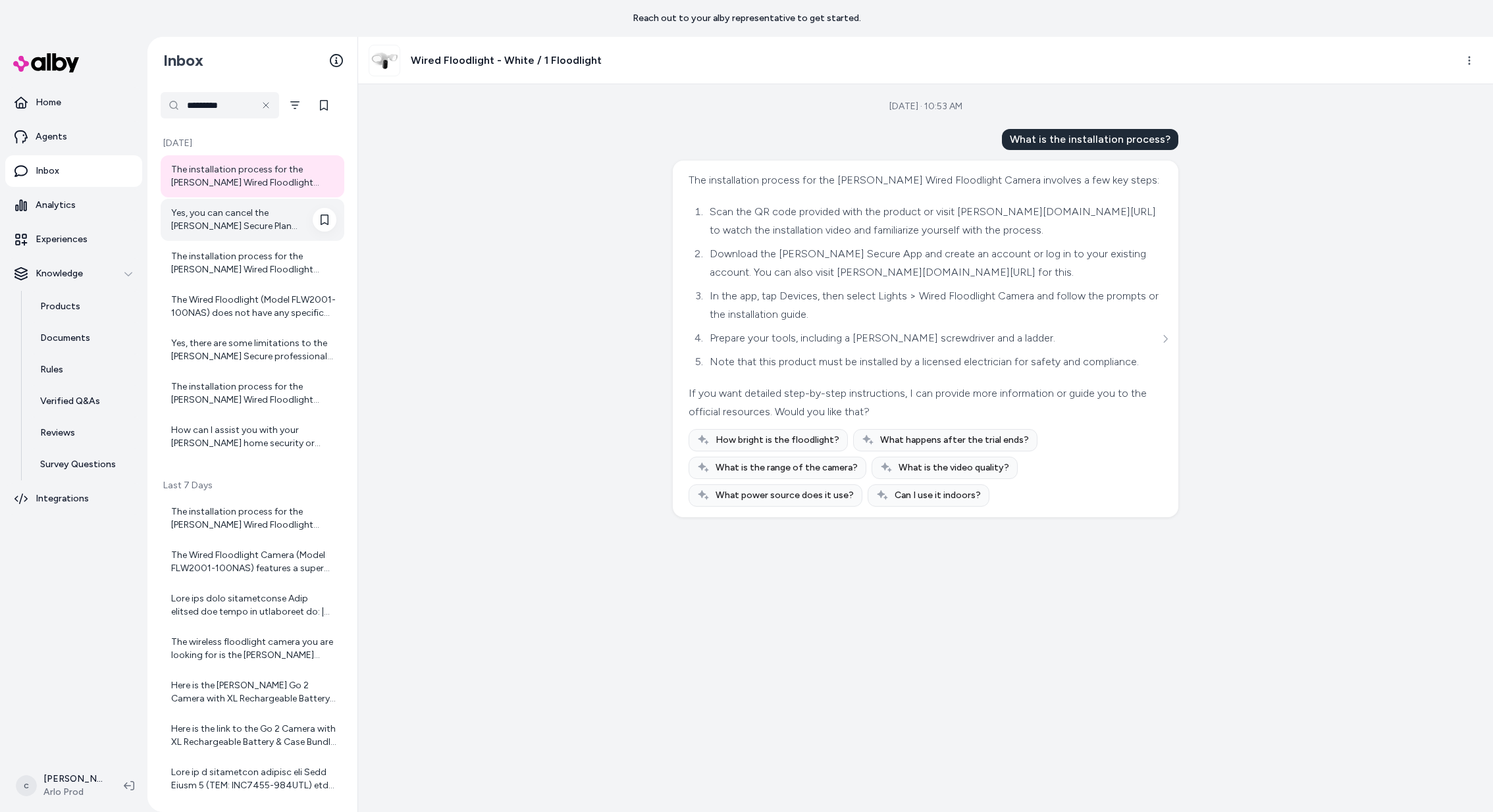
click at [235, 232] on div "Yes, you can cancel the [PERSON_NAME] Secure Plan subscription anytime. There a…" at bounding box center [252, 220] width 184 height 42
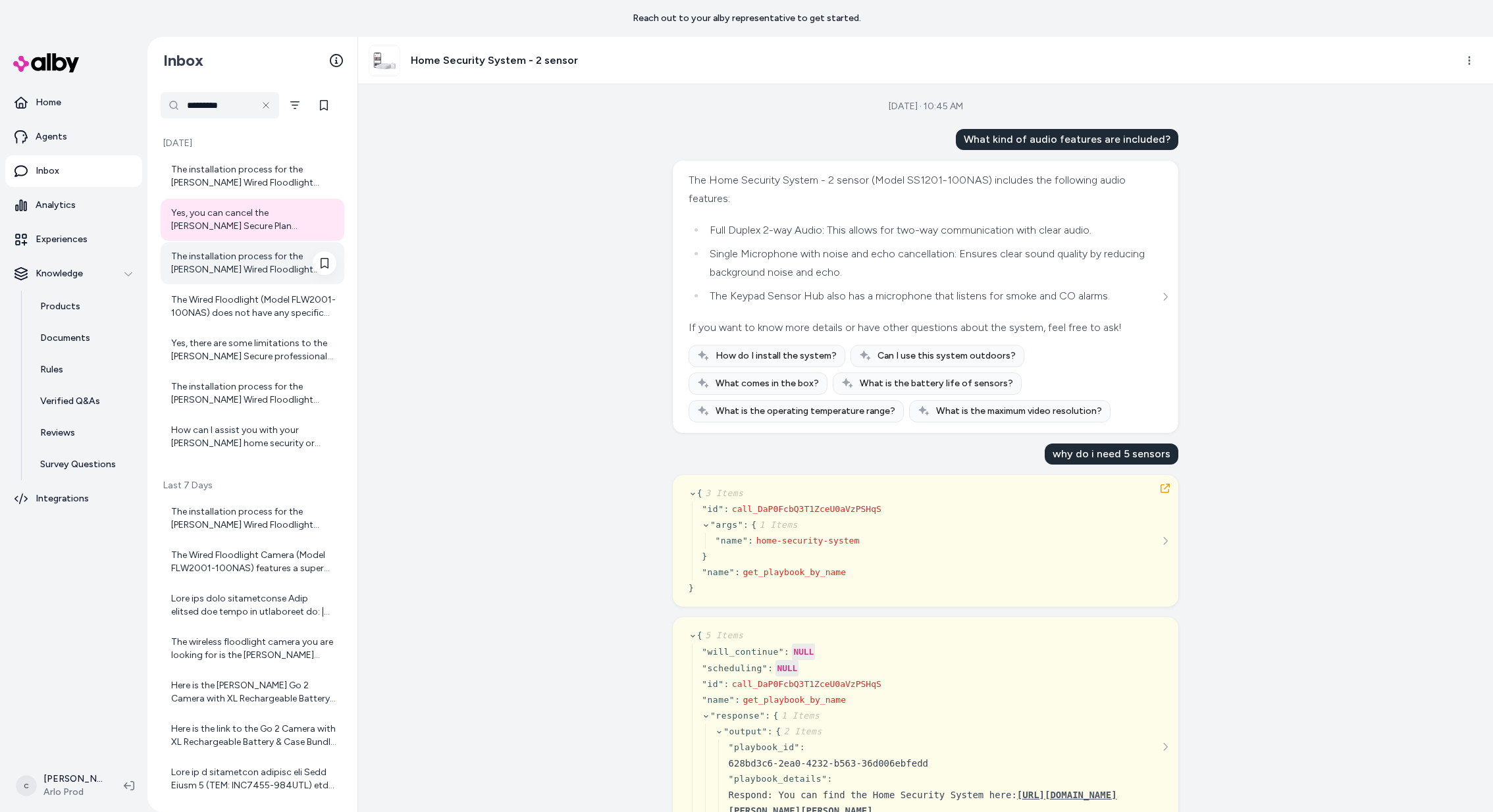
click at [246, 270] on div "The installation process for the [PERSON_NAME] Wired Floodlight Camera involves…" at bounding box center [253, 262] width 165 height 26
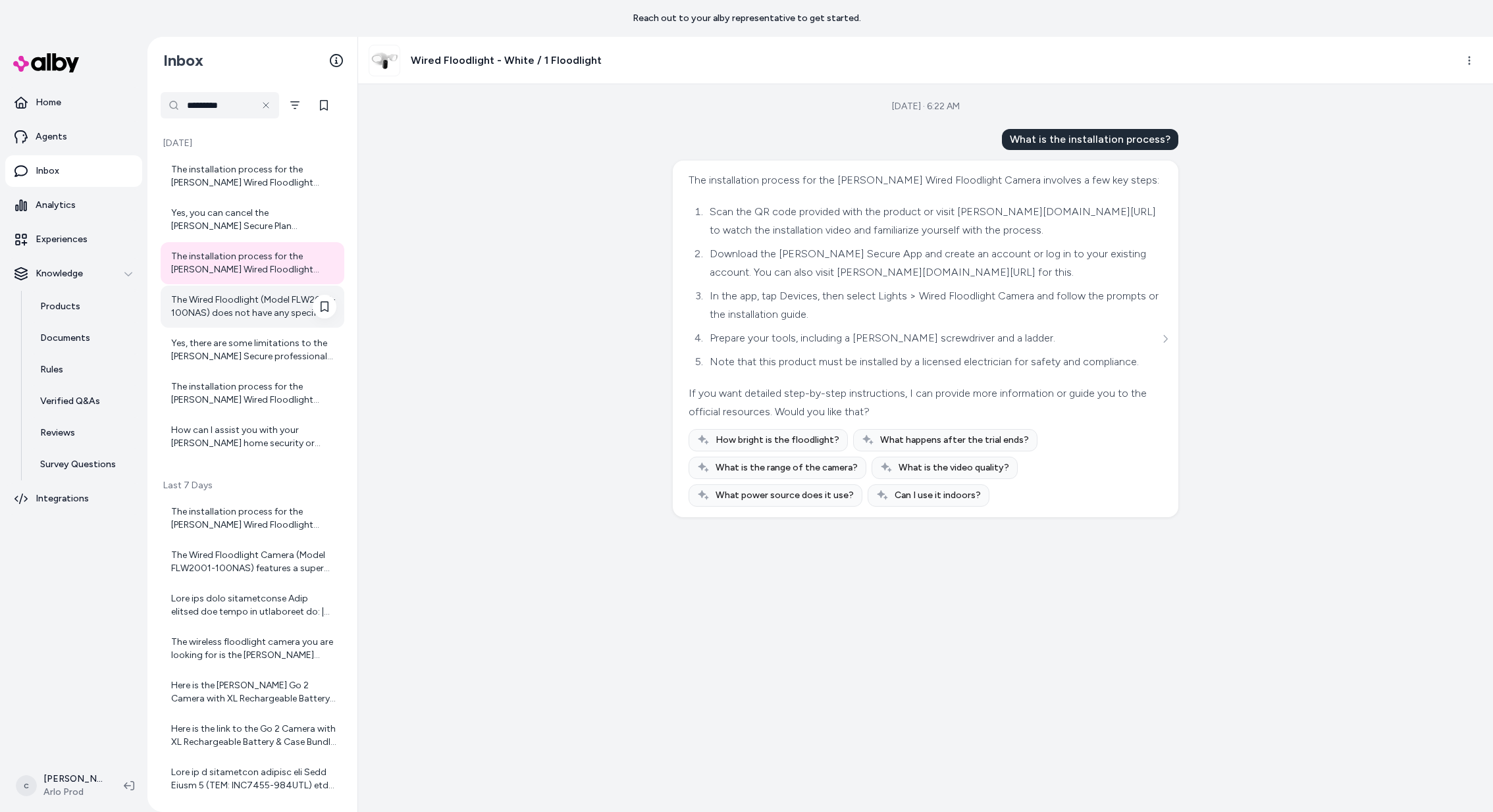
click at [244, 307] on div "The Wired Floodlight (Model FLW2001-100NAS) does not have any specific compatib…" at bounding box center [253, 307] width 165 height 26
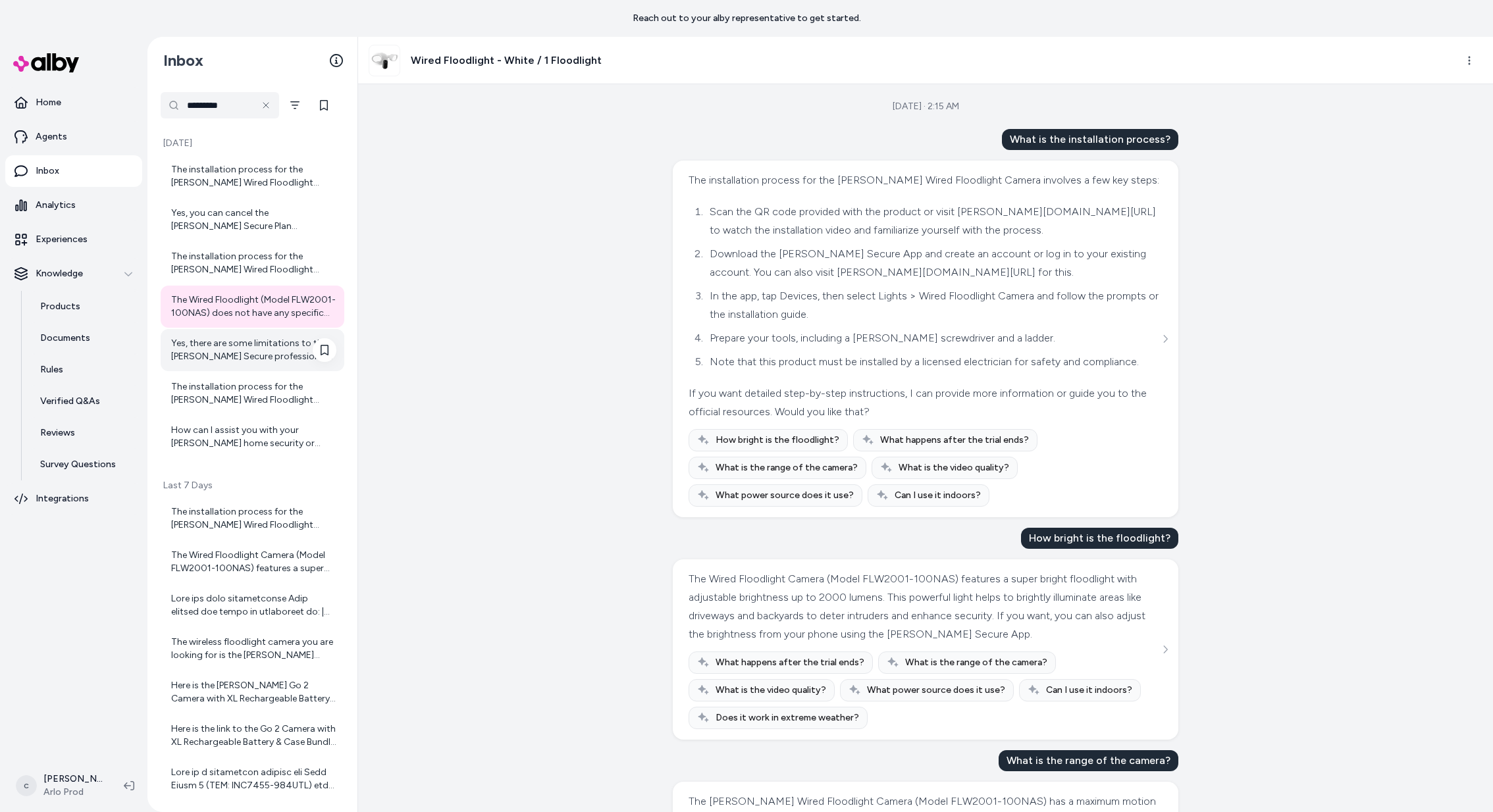
click at [244, 353] on div "Yes, there are some limitations to the [PERSON_NAME] Secure professional monito…" at bounding box center [253, 350] width 165 height 26
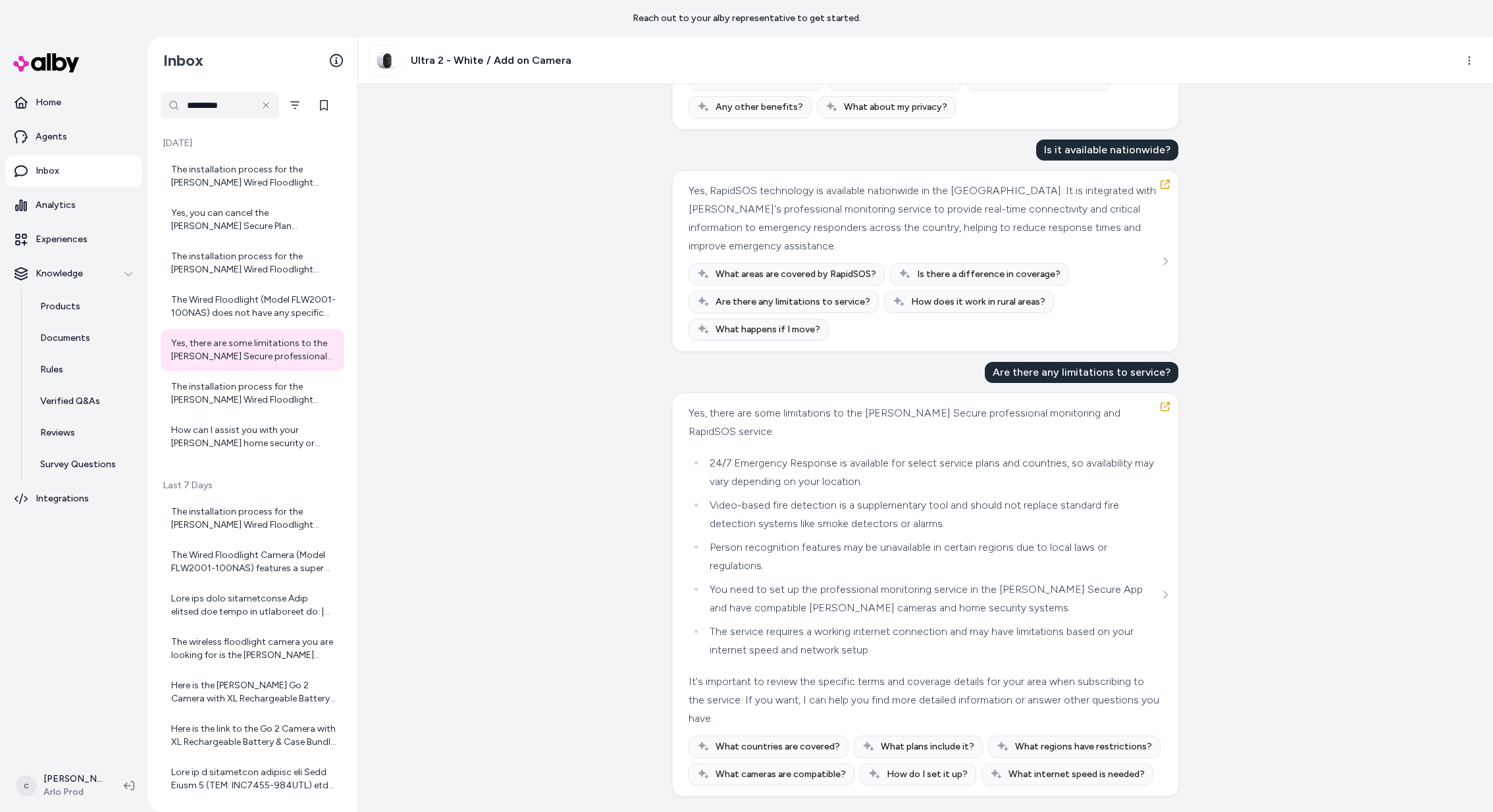
scroll to position [3129, 0]
click at [246, 388] on div "The installation process for the [PERSON_NAME] Wired Floodlight Camera involves…" at bounding box center [253, 393] width 165 height 26
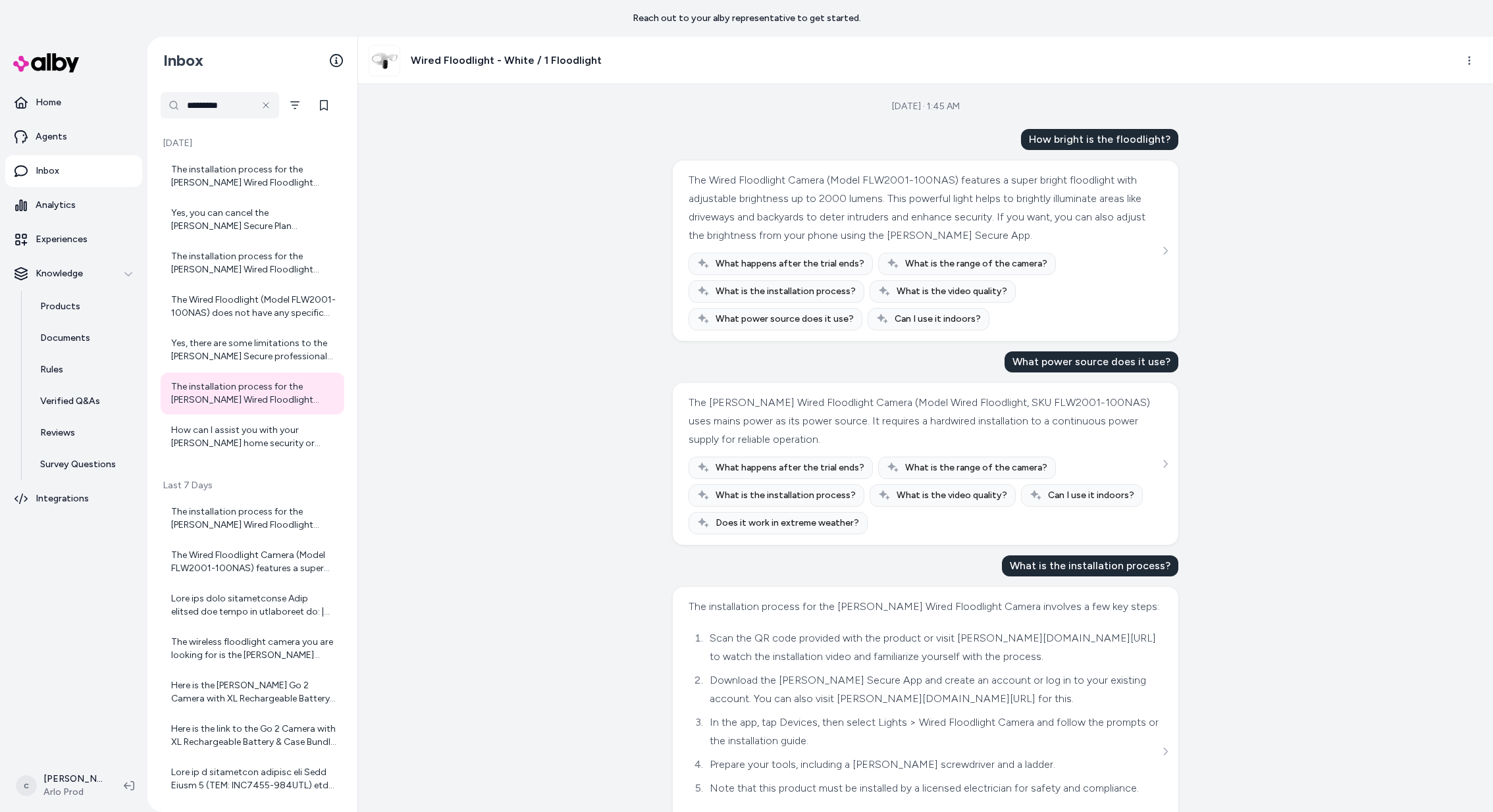
scroll to position [135, 0]
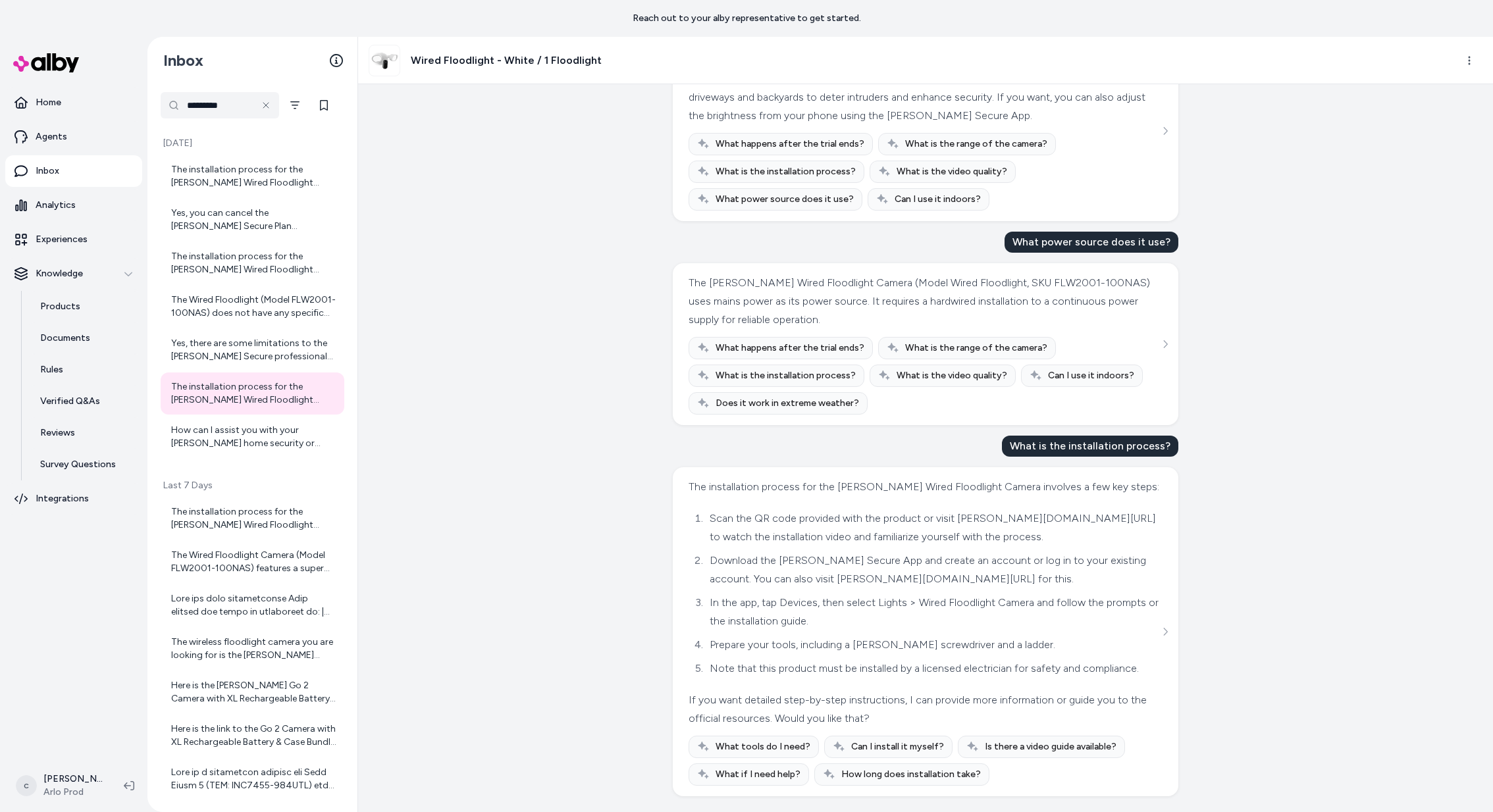
click at [804, 478] on div "The installation process for the [PERSON_NAME] Wired Floodlight Camera involves…" at bounding box center [924, 487] width 471 height 19
click at [835, 478] on div "The installation process for the [PERSON_NAME] Wired Floodlight Camera involves…" at bounding box center [924, 487] width 471 height 19
copy div "The installation process for the [PERSON_NAME] Wired Floodlight Camera involves…"
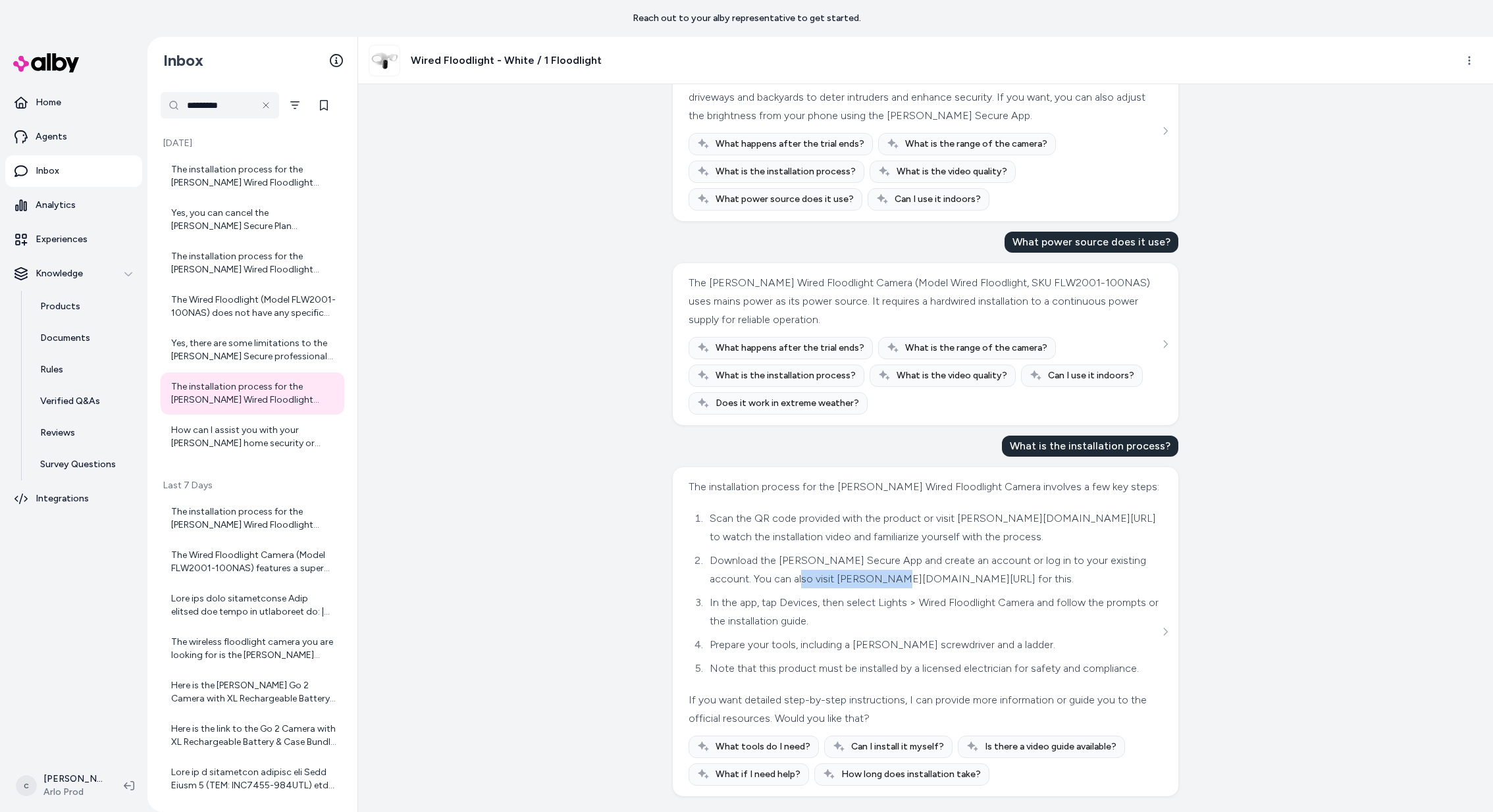
drag, startPoint x: 891, startPoint y: 564, endPoint x: 791, endPoint y: 562, distance: 100.0
click at [791, 562] on li "Download the [PERSON_NAME] Secure App and create an account or log in to your e…" at bounding box center [932, 570] width 454 height 37
copy li "[PERSON_NAME][DOMAIN_NAME][URL]"
click at [794, 560] on li "Download the [PERSON_NAME] Secure App and create an account or log in to your e…" at bounding box center [932, 570] width 454 height 37
drag, startPoint x: 791, startPoint y: 565, endPoint x: 888, endPoint y: 564, distance: 97.0
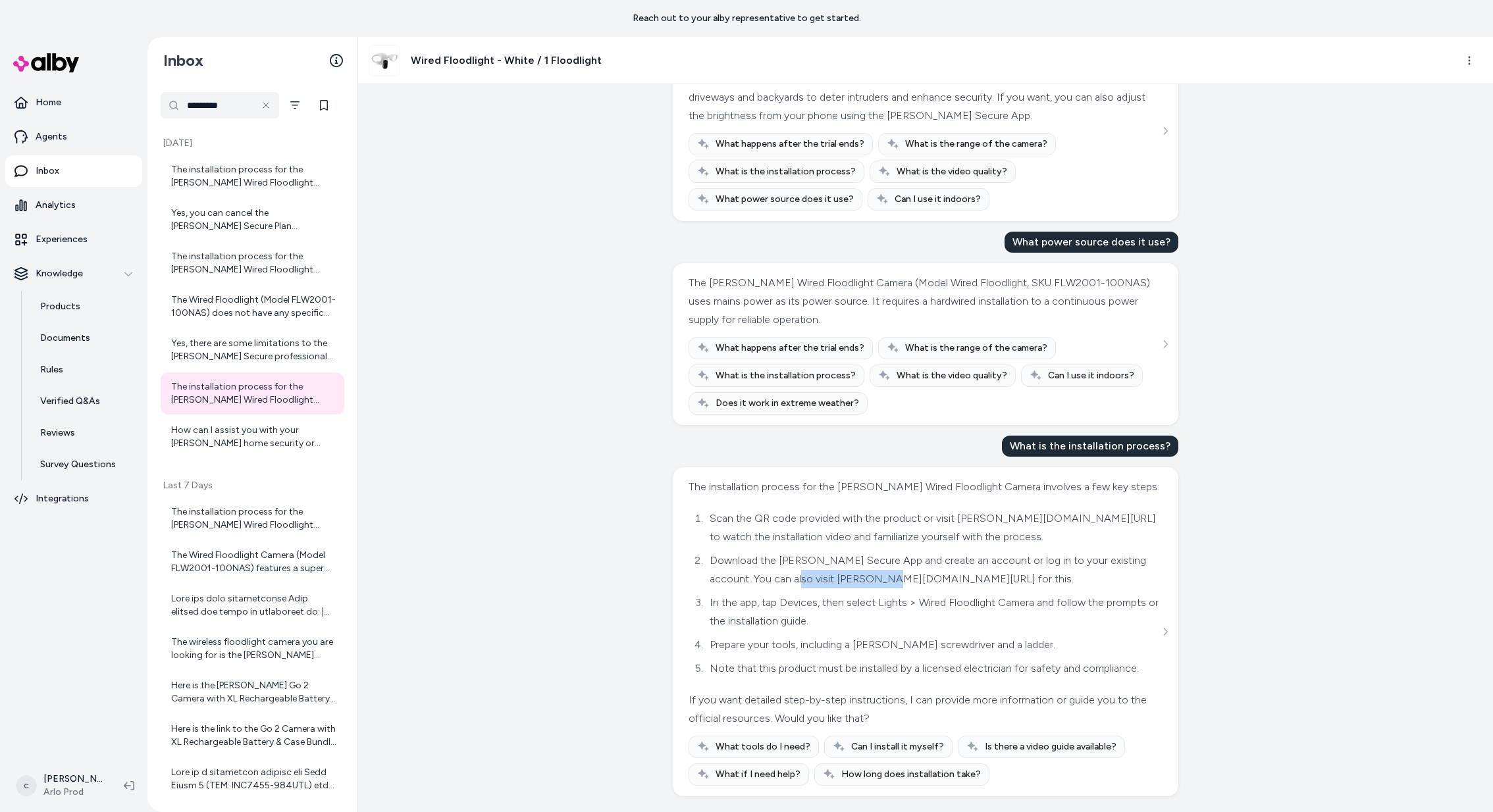
click at [888, 564] on li "Download the [PERSON_NAME] Secure App and create an account or log in to your e…" at bounding box center [932, 570] width 454 height 37
copy li "[PERSON_NAME][DOMAIN_NAME][URL]"
